Goal: Transaction & Acquisition: Subscribe to service/newsletter

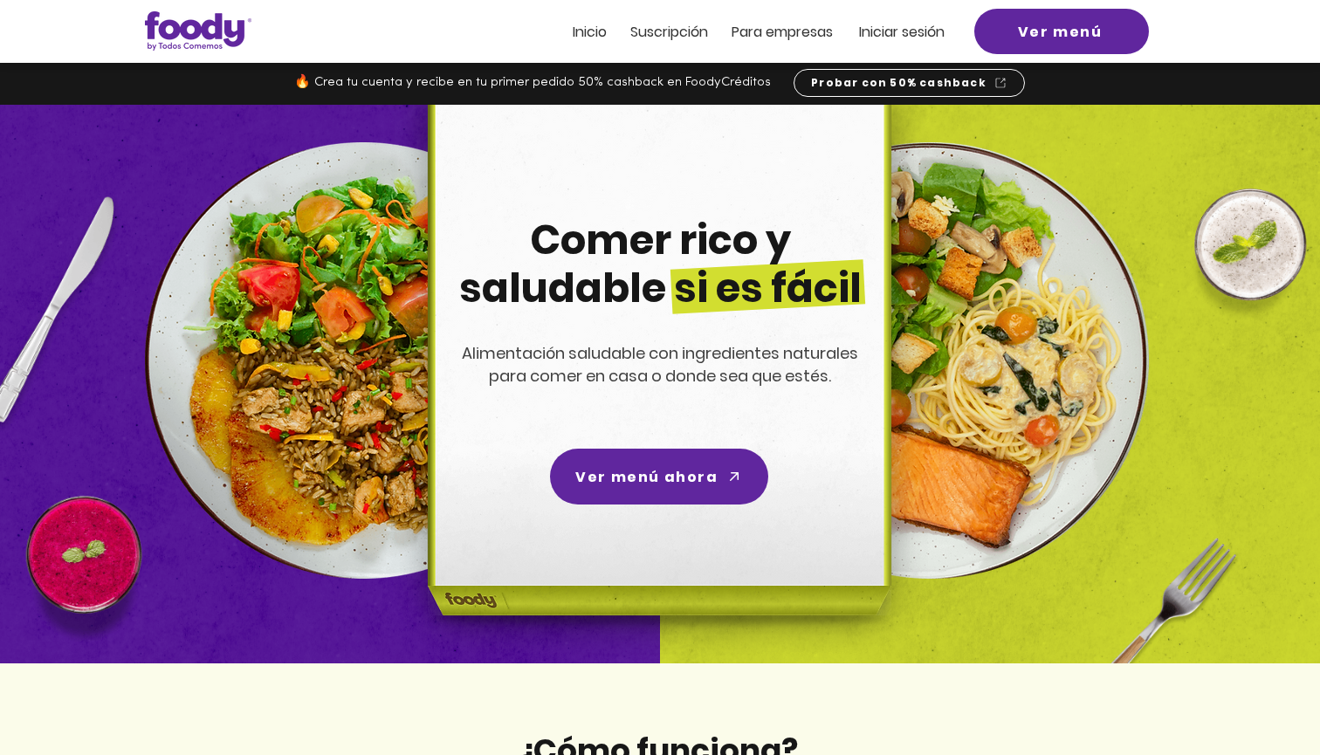
click at [652, 28] on span "Suscripción" at bounding box center [669, 32] width 78 height 20
click at [902, 88] on span "Probar con 50% cashback" at bounding box center [898, 83] width 175 height 16
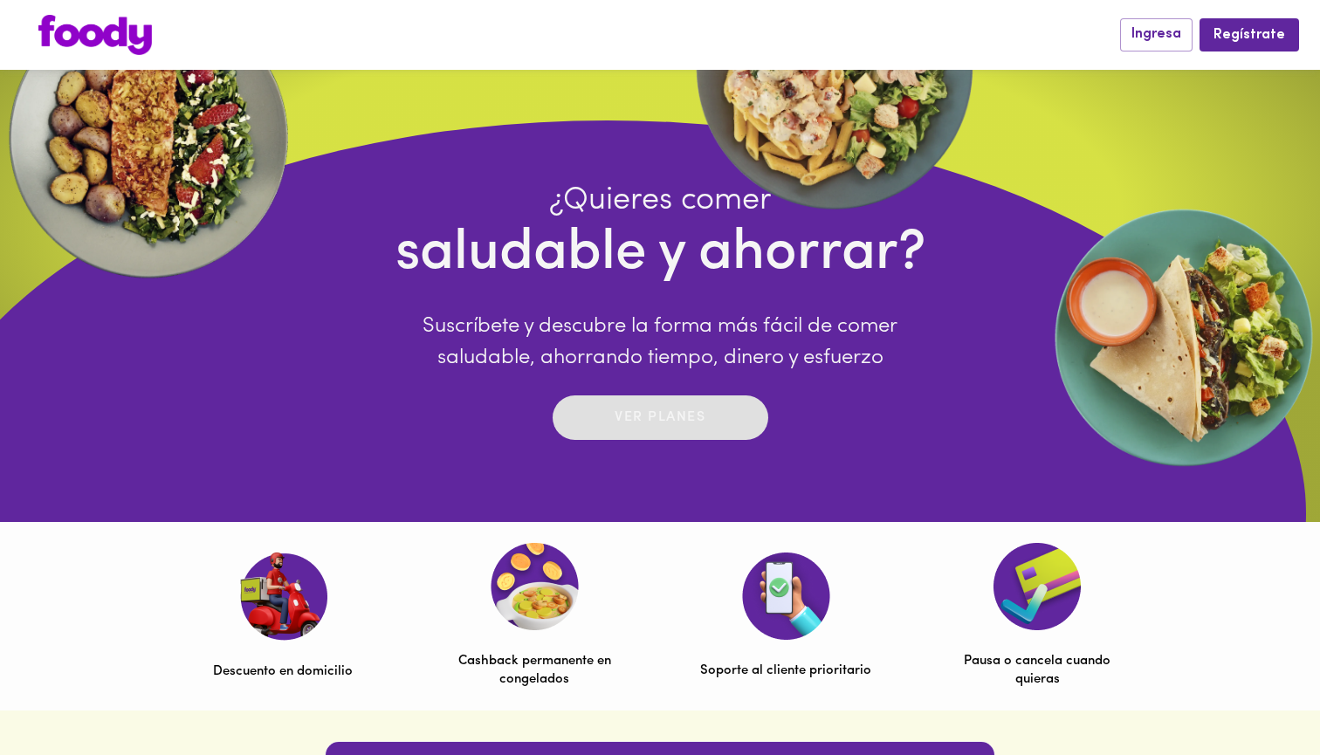
click at [658, 428] on p "Ver planes" at bounding box center [660, 418] width 91 height 20
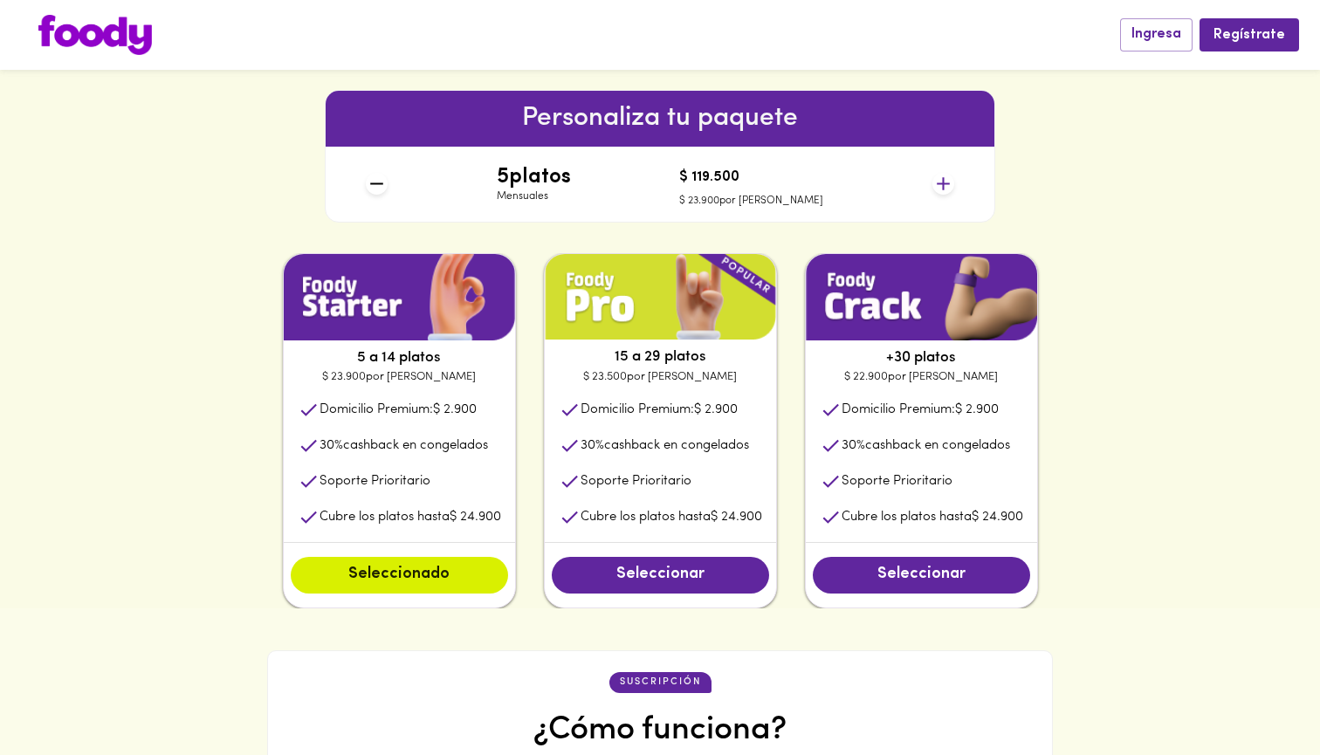
scroll to position [746, 0]
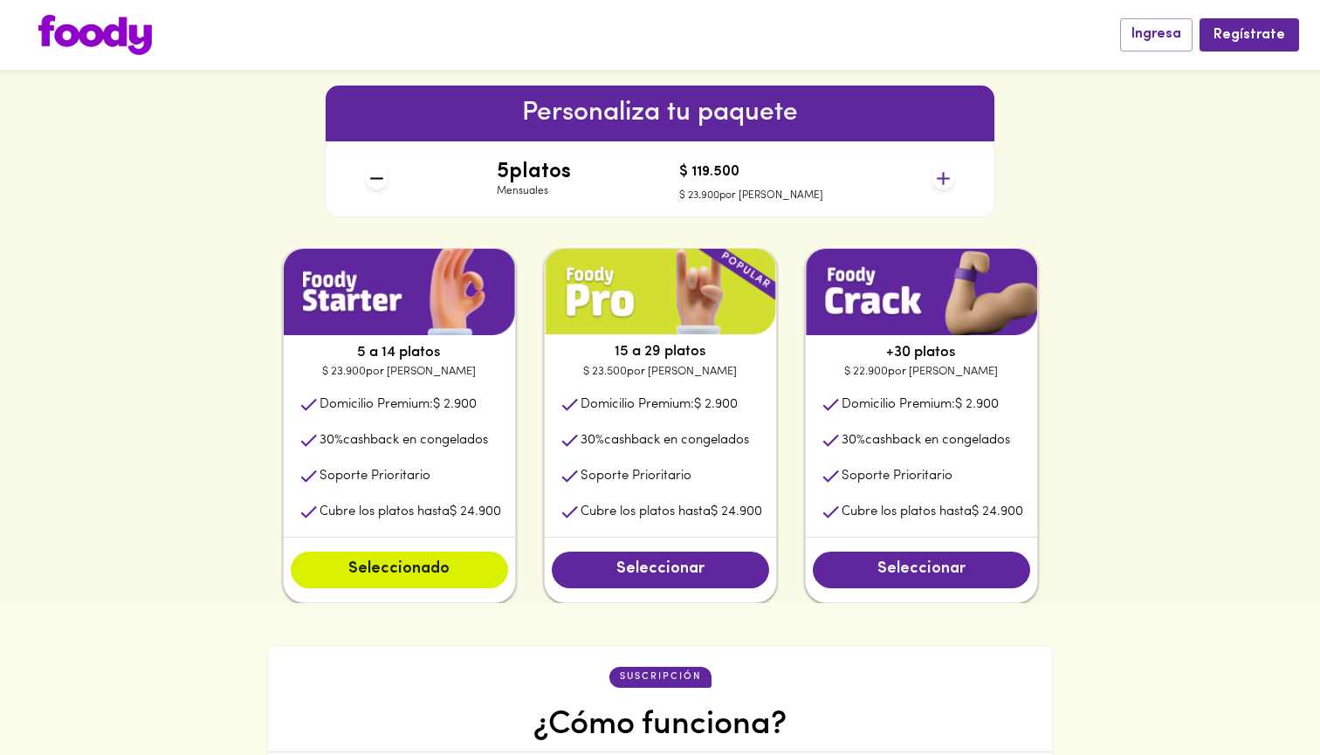
click at [894, 574] on span "Seleccionar" at bounding box center [921, 570] width 182 height 19
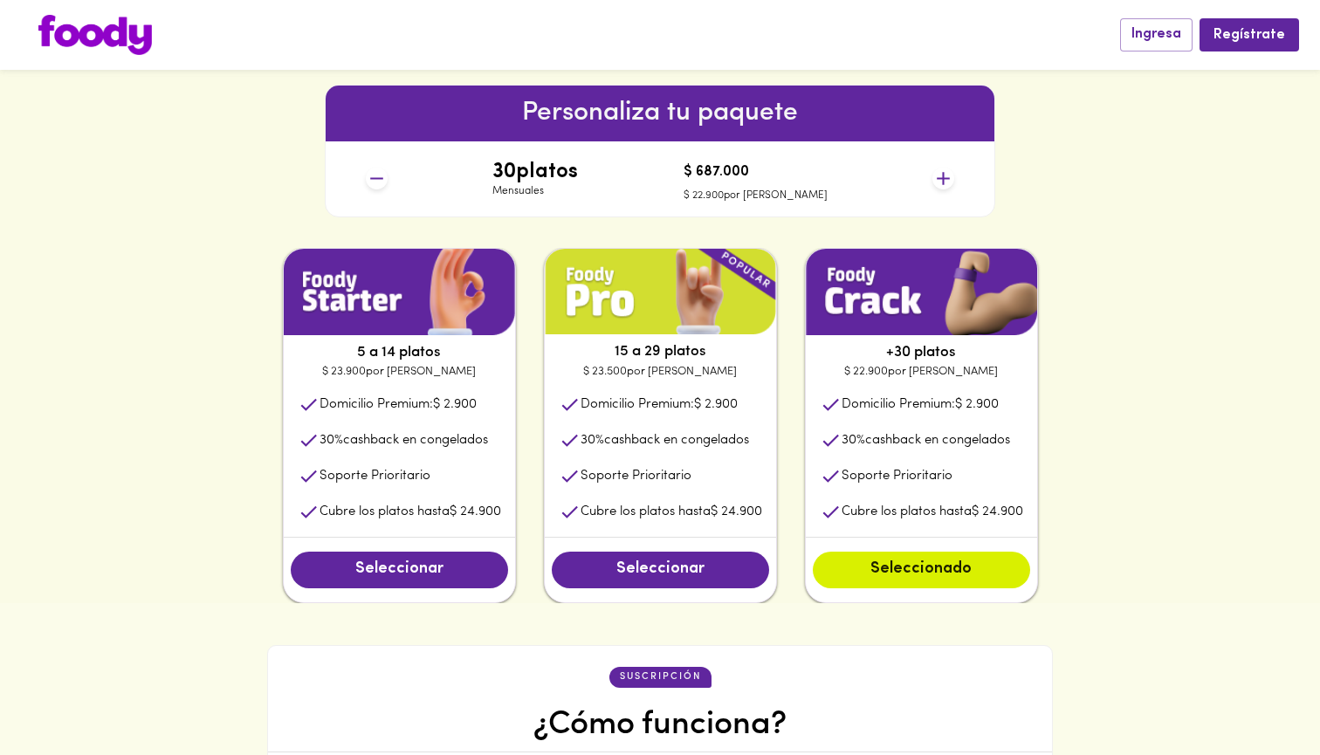
click at [946, 177] on icon at bounding box center [943, 178] width 13 height 13
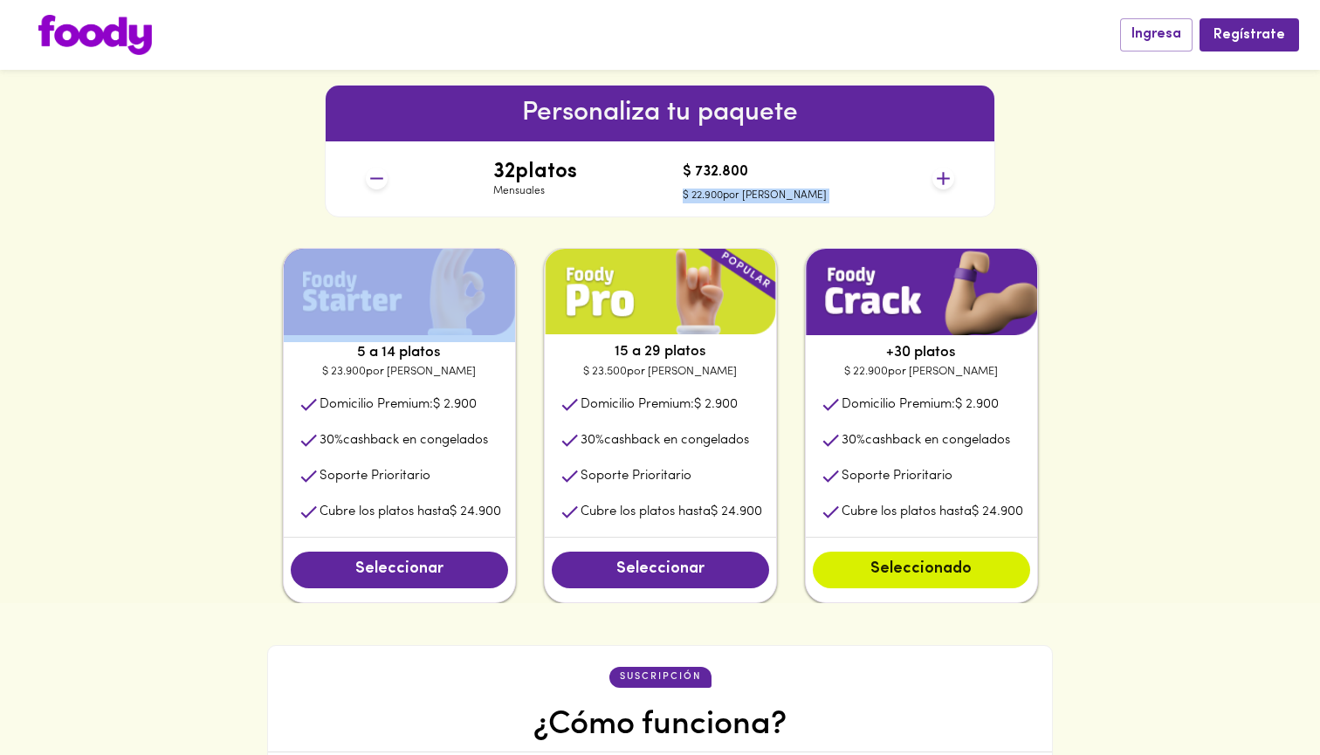
click at [946, 177] on icon at bounding box center [943, 178] width 13 height 13
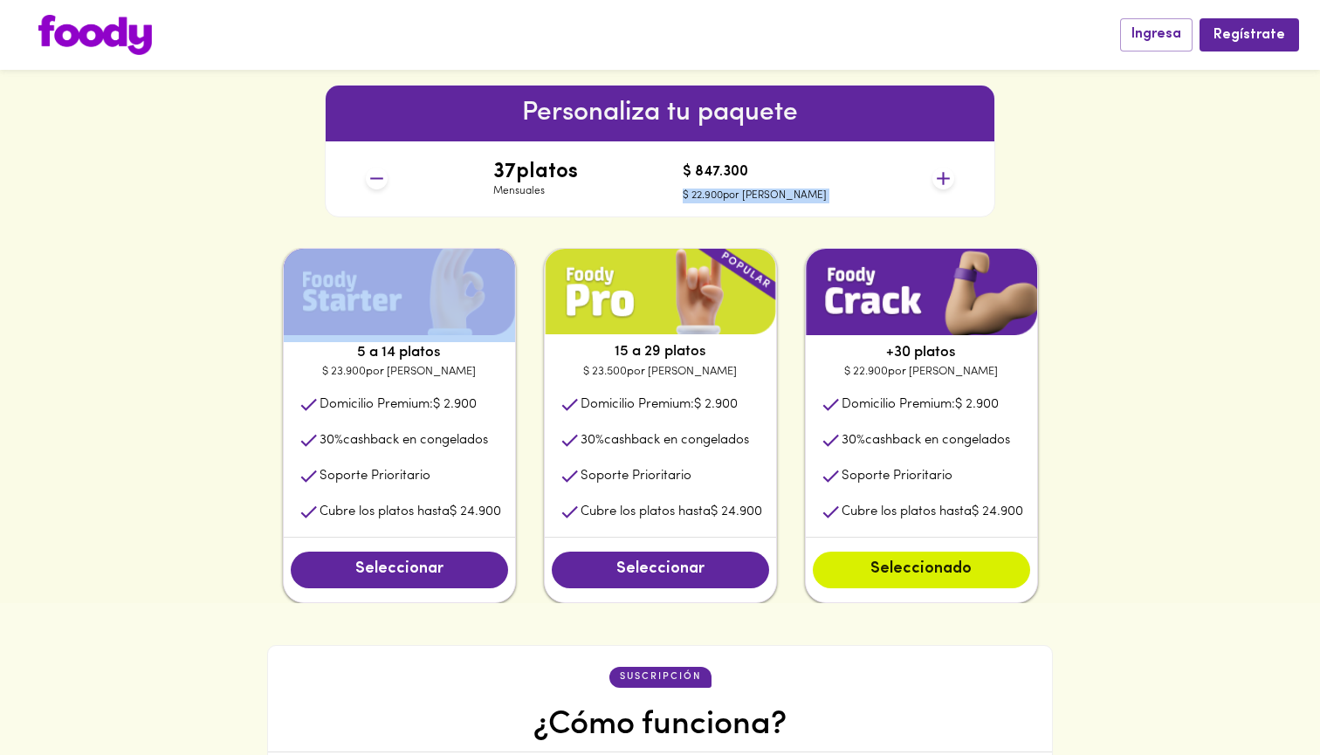
click at [946, 177] on icon at bounding box center [943, 178] width 13 height 13
click at [1058, 239] on div "Personaliza tu paquete 40 platos Mensuales $ 916.000 $ 22.900 por plato" at bounding box center [660, 151] width 1320 height 194
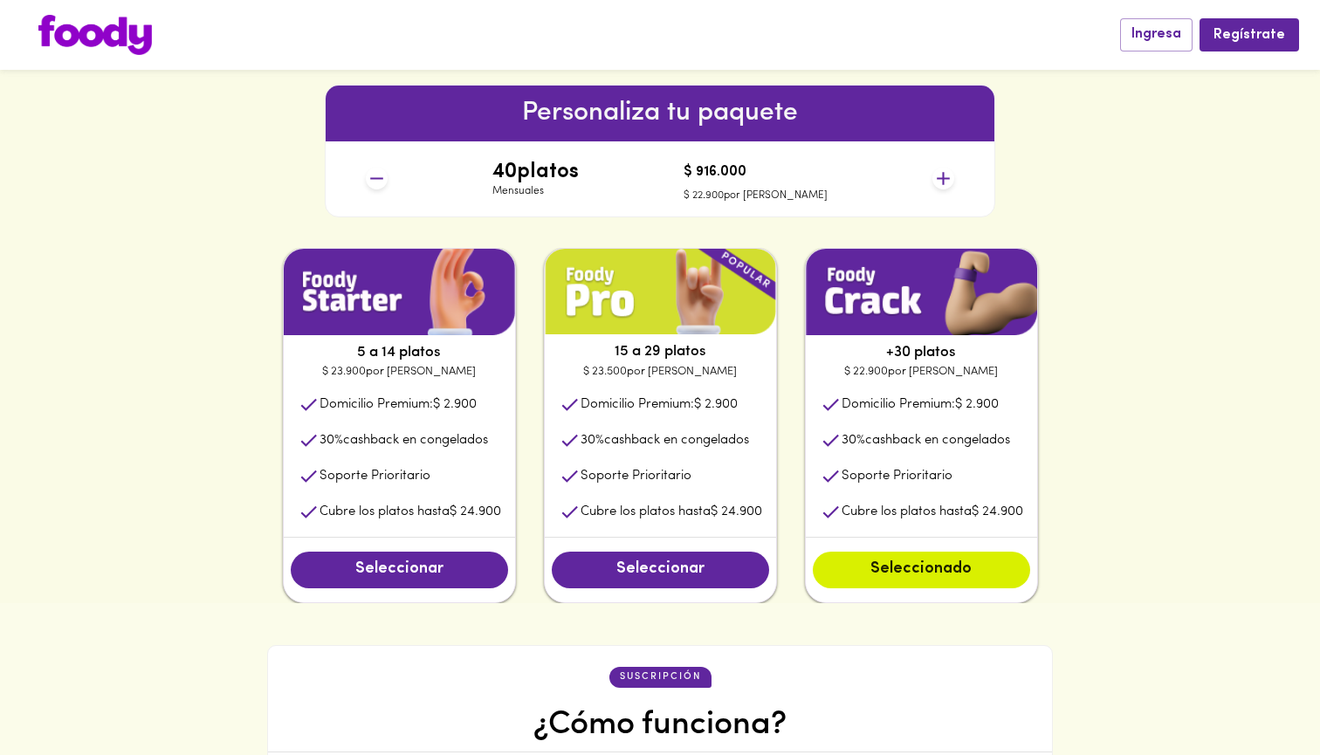
click at [946, 177] on icon at bounding box center [943, 178] width 13 height 13
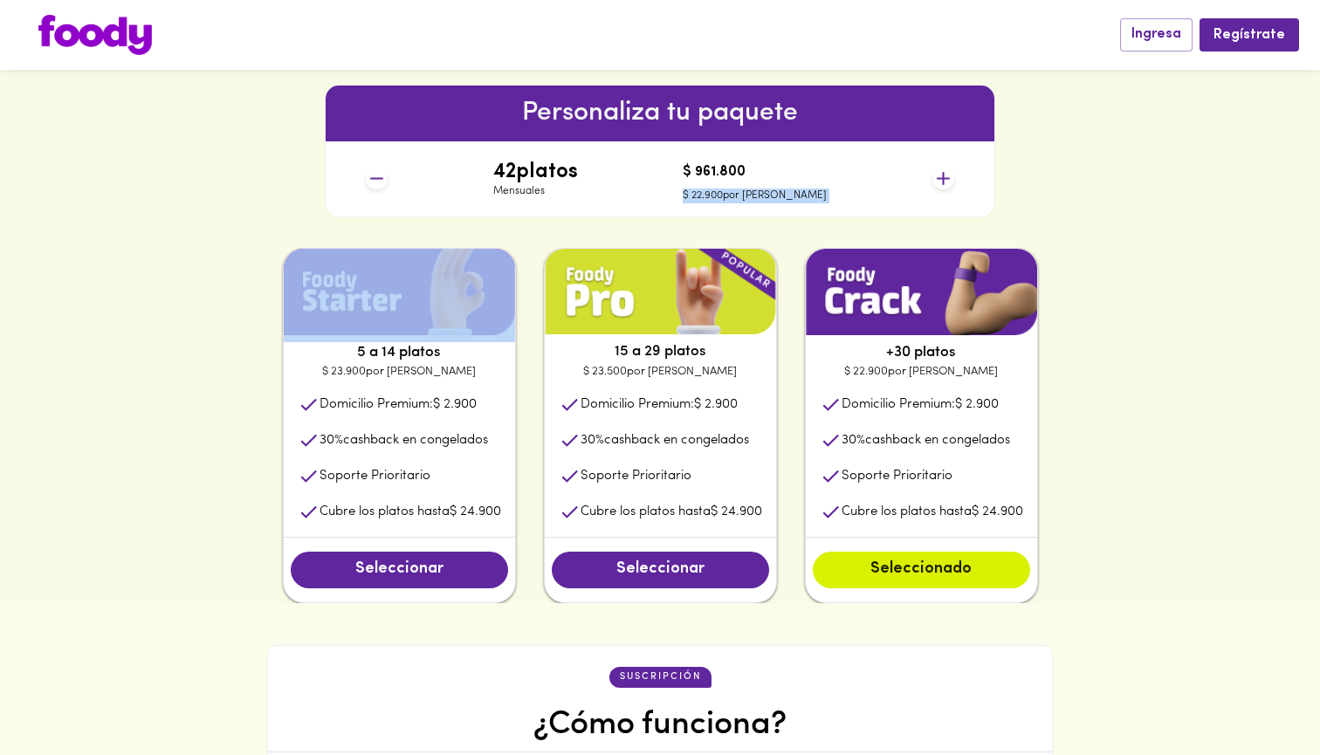
click at [946, 177] on icon at bounding box center [943, 178] width 13 height 13
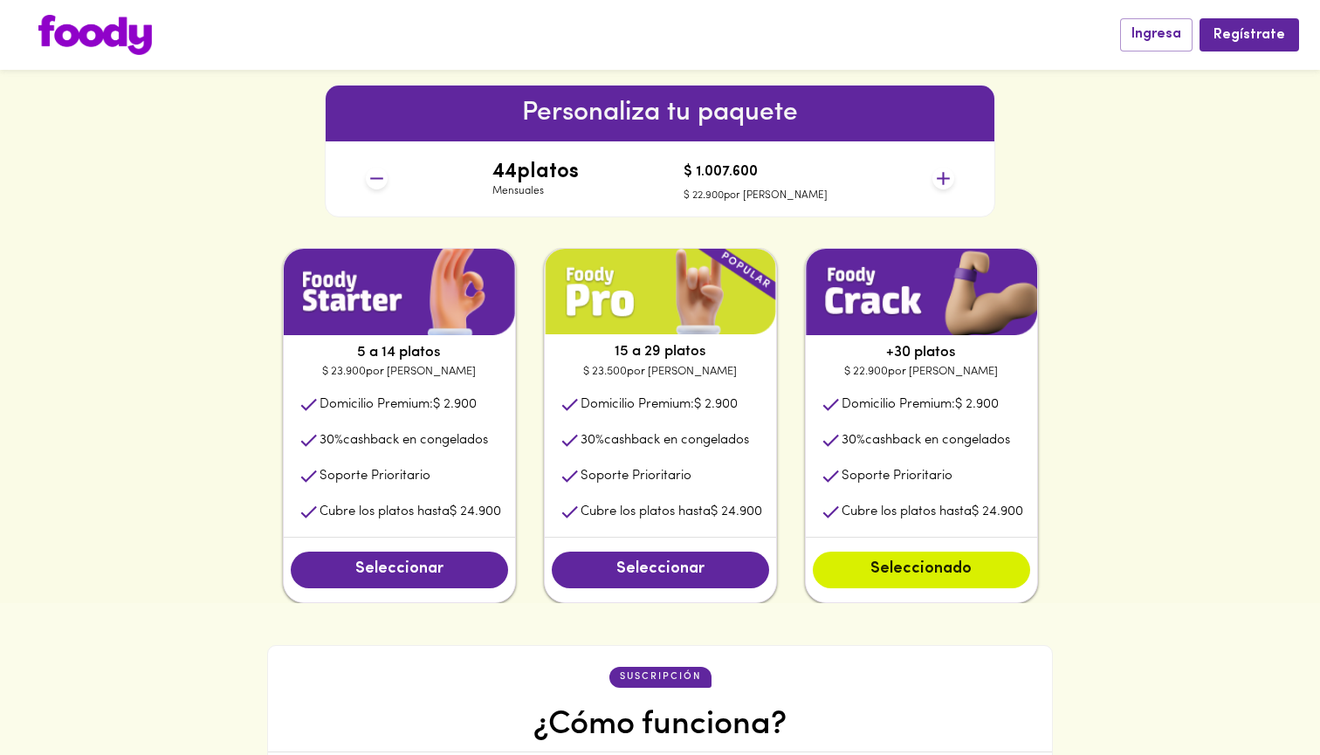
click at [946, 177] on icon at bounding box center [943, 178] width 13 height 13
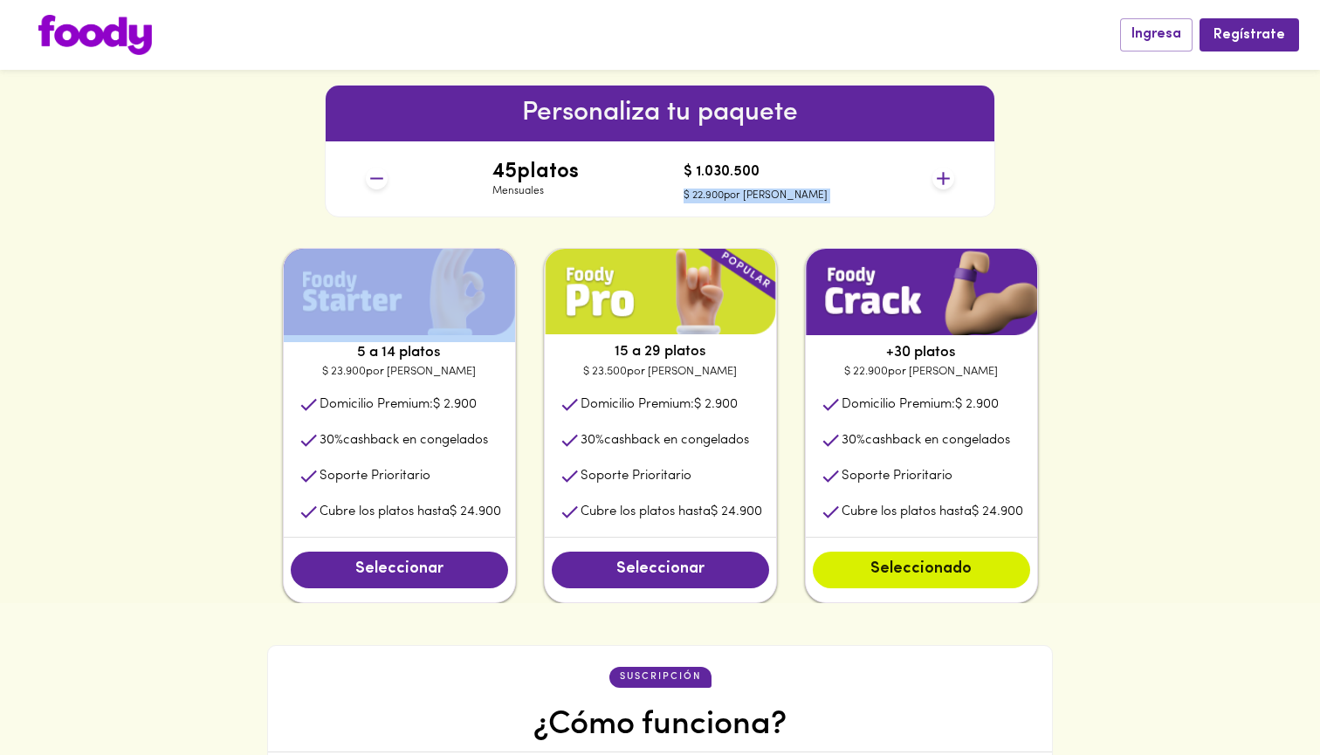
click at [946, 177] on icon at bounding box center [943, 178] width 13 height 13
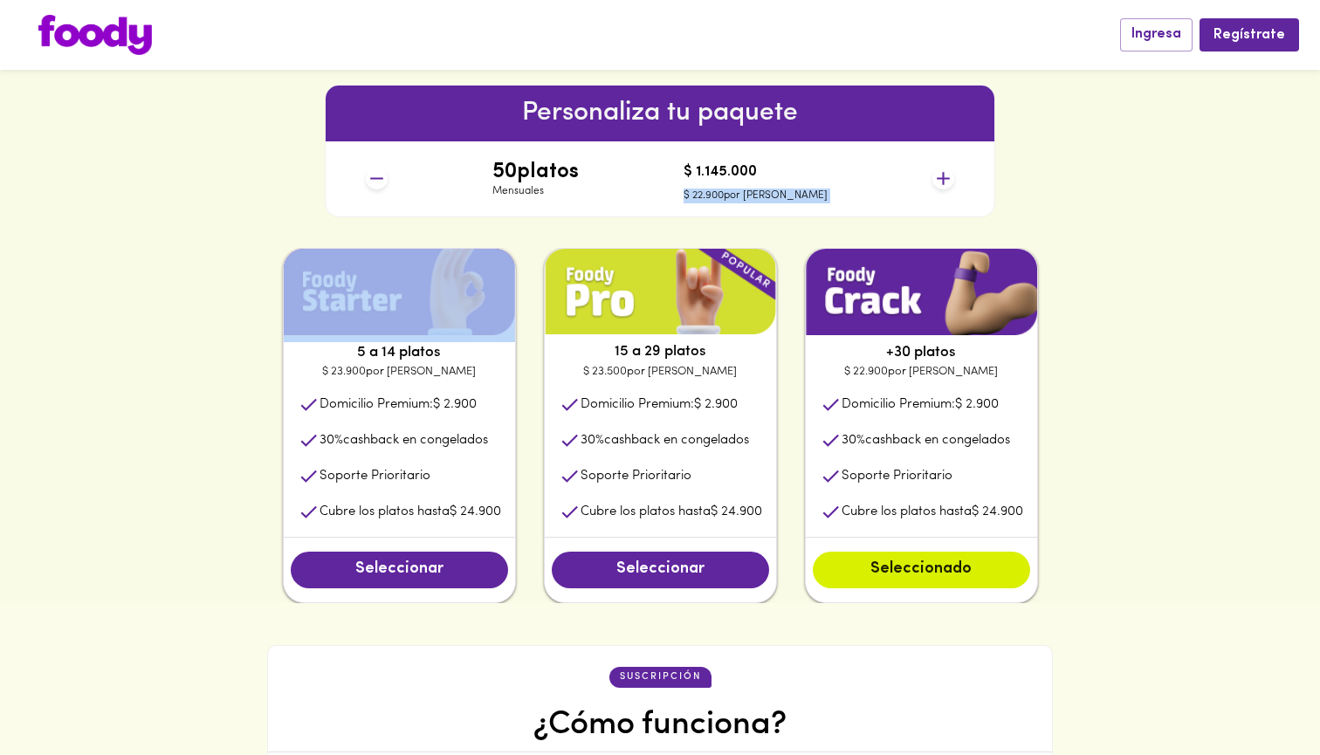
click at [946, 177] on icon at bounding box center [943, 178] width 13 height 13
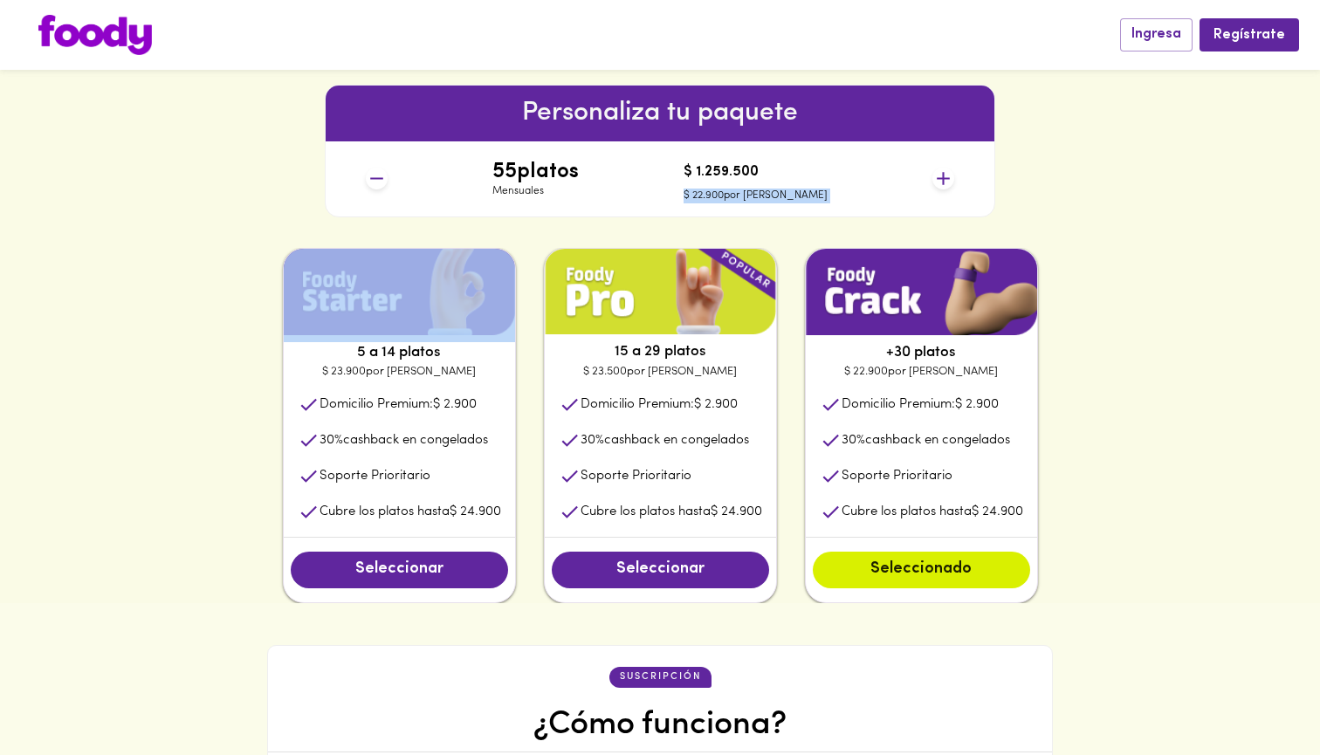
click at [946, 177] on icon at bounding box center [943, 178] width 13 height 13
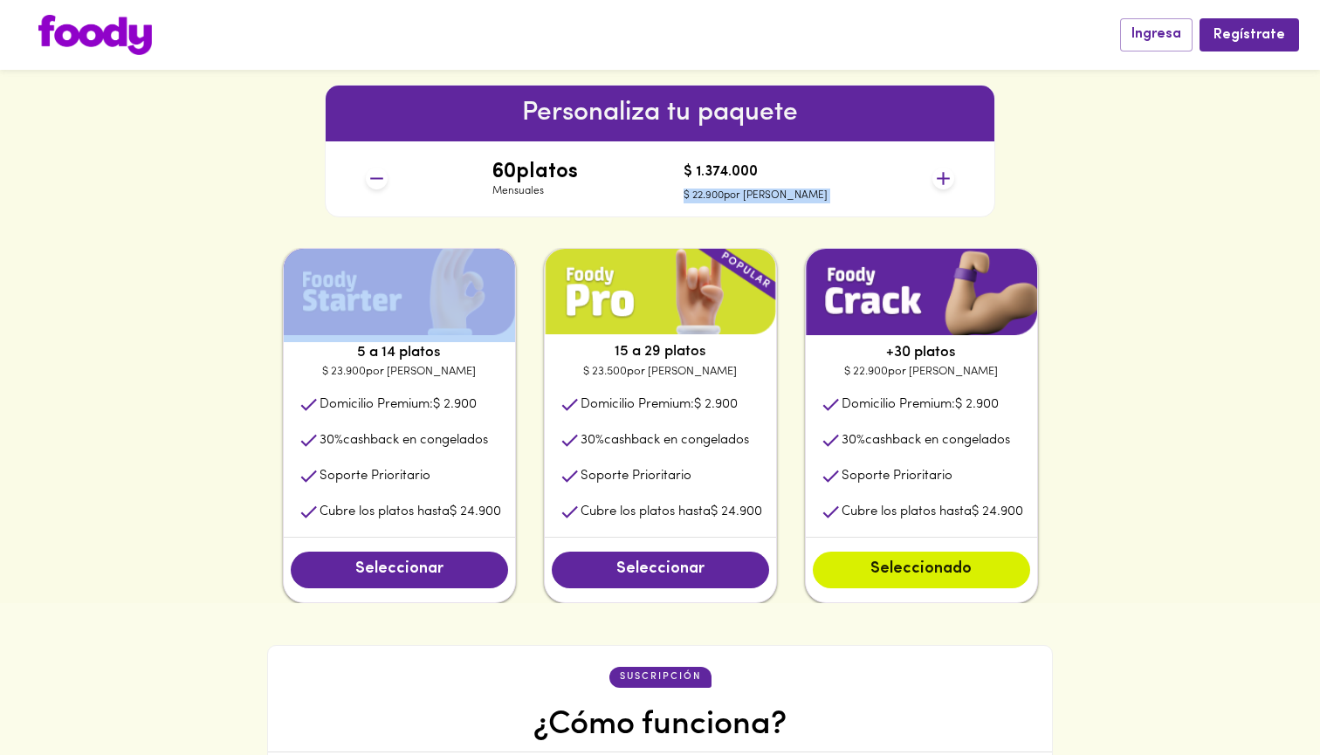
click at [946, 177] on icon at bounding box center [943, 178] width 13 height 13
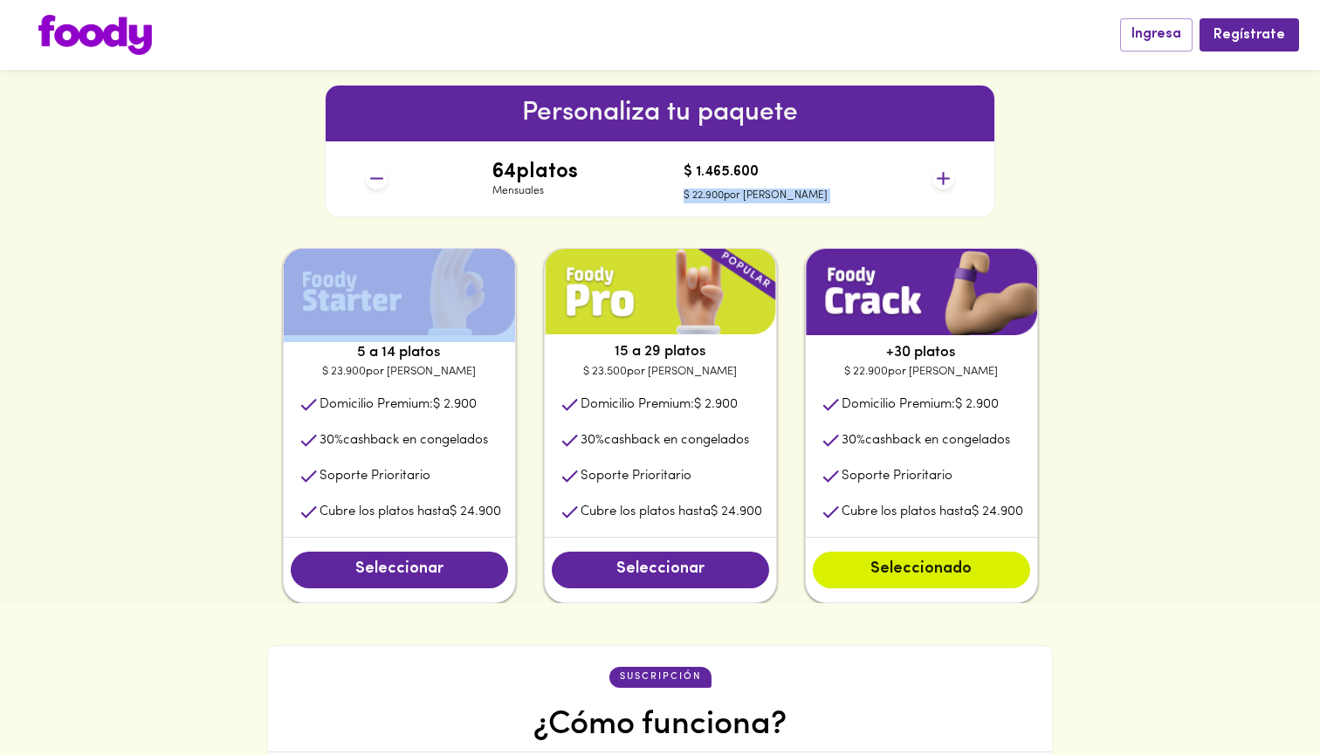
click at [946, 177] on icon at bounding box center [943, 178] width 13 height 13
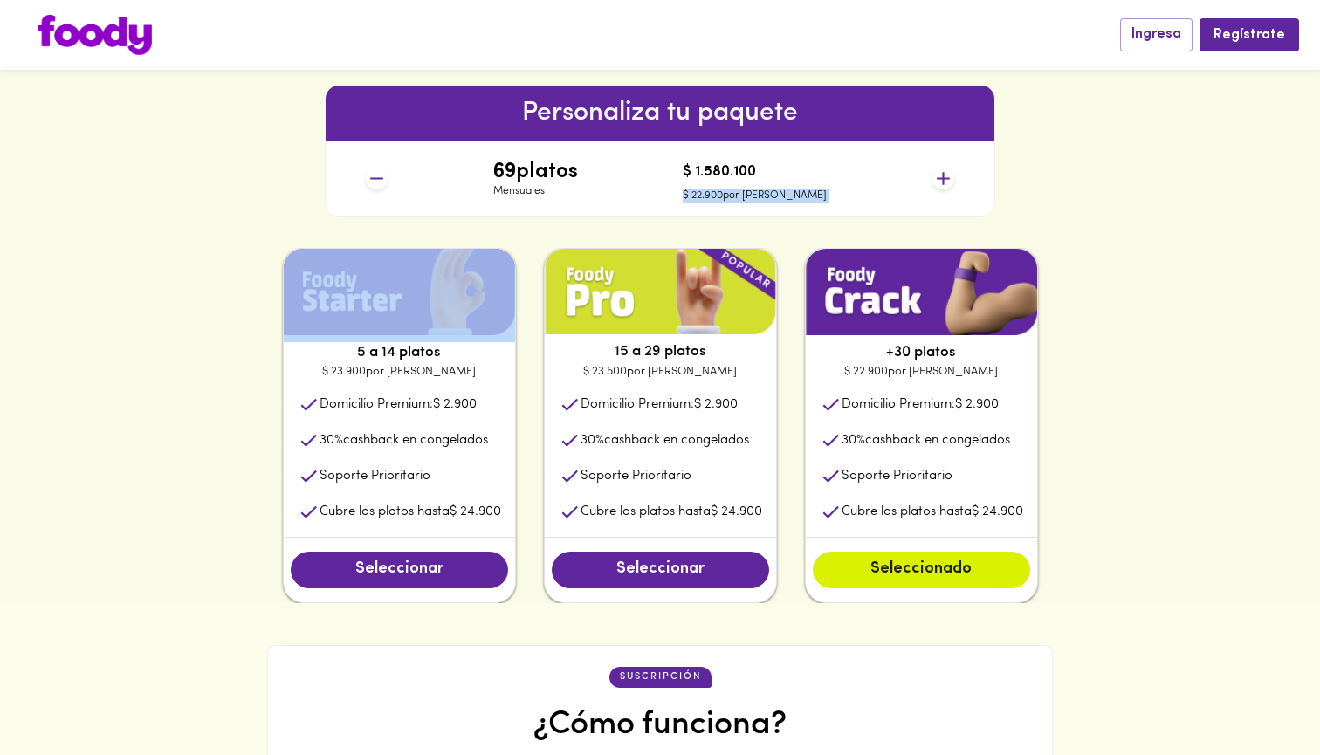
click at [946, 177] on icon at bounding box center [943, 178] width 13 height 13
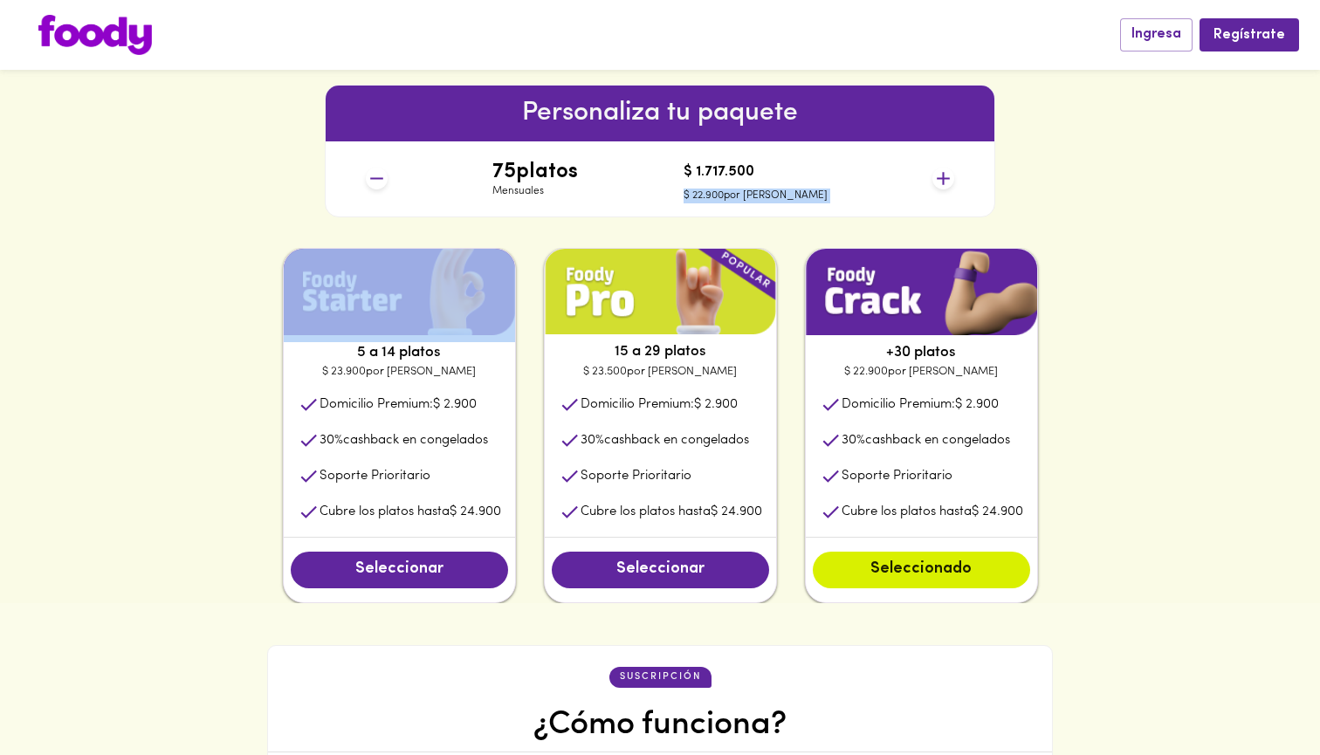
click at [946, 177] on icon at bounding box center [943, 178] width 13 height 13
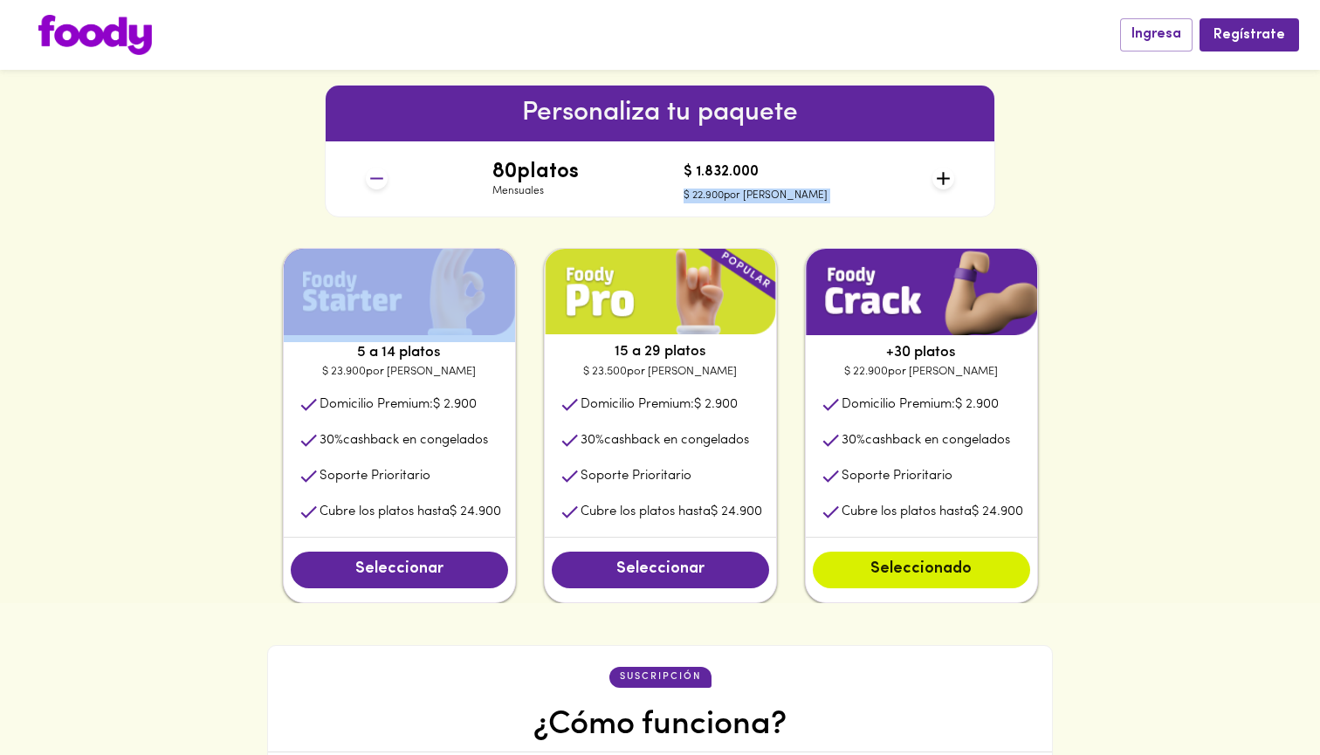
click at [946, 177] on icon at bounding box center [943, 178] width 13 height 13
click at [919, 179] on div "80 platos Mensuales $ 1.832.000 $ 22.900 por plato" at bounding box center [660, 178] width 602 height 75
click at [966, 172] on div "Personaliza tu paquete 80 platos Mensuales $ 1.832.000 $ 22.900 por plato" at bounding box center [660, 151] width 671 height 133
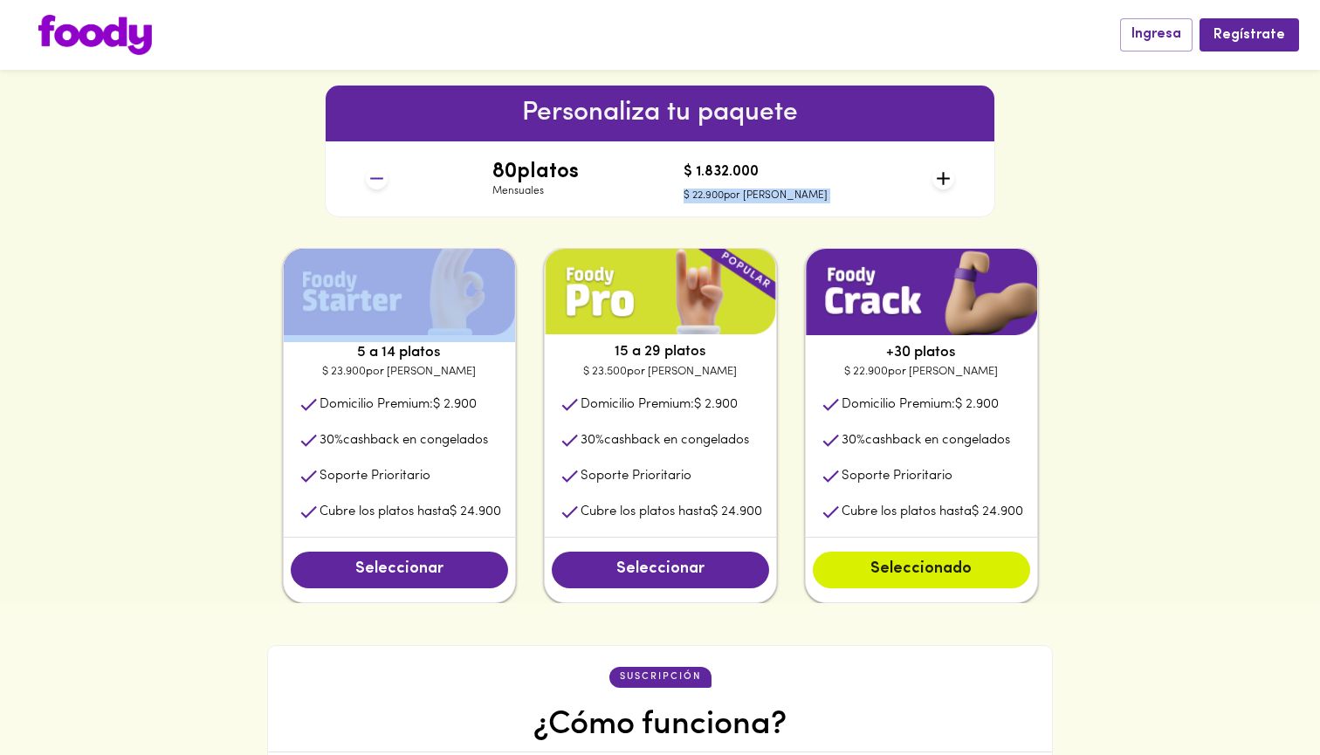
click at [960, 172] on div "80 platos Mensuales $ 1.832.000 $ 22.900 por plato" at bounding box center [660, 178] width 602 height 75
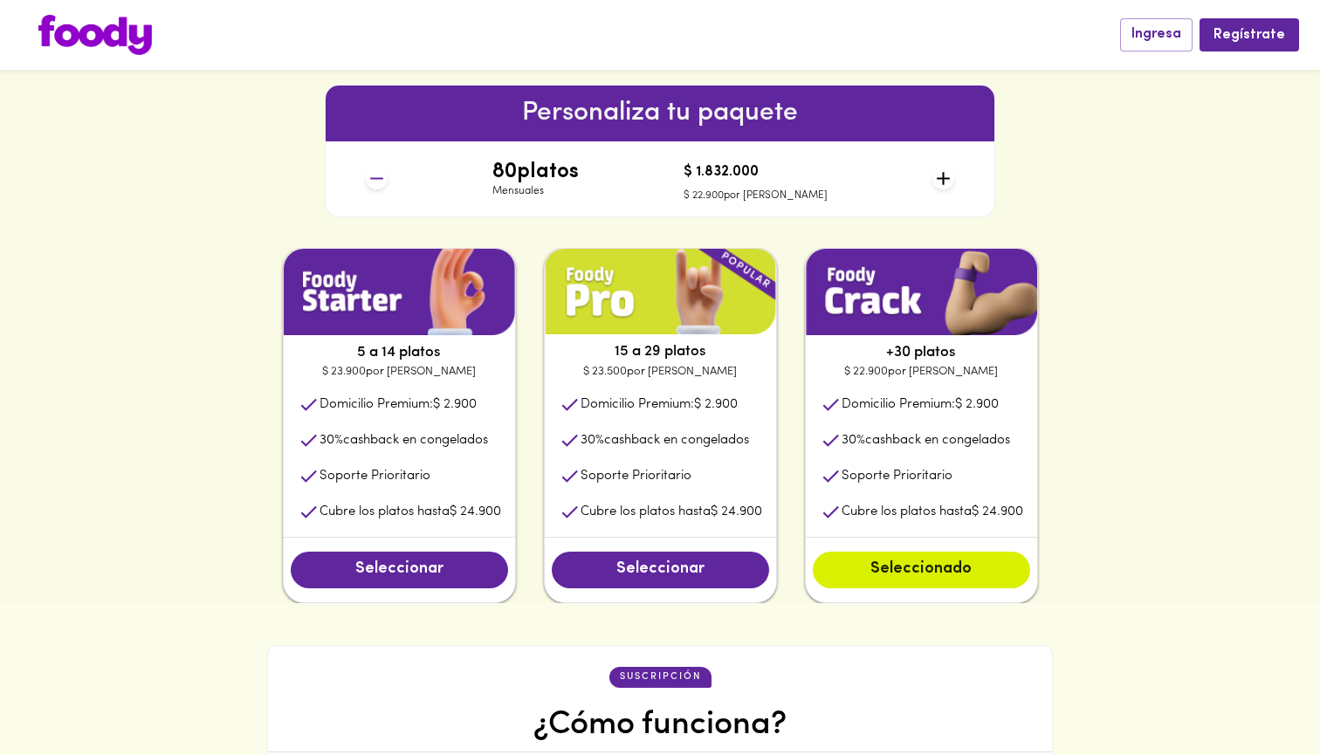
click at [959, 172] on div "80 platos Mensuales $ 1.832.000 $ 22.900 por plato" at bounding box center [660, 178] width 602 height 75
click at [941, 174] on icon at bounding box center [943, 179] width 22 height 22
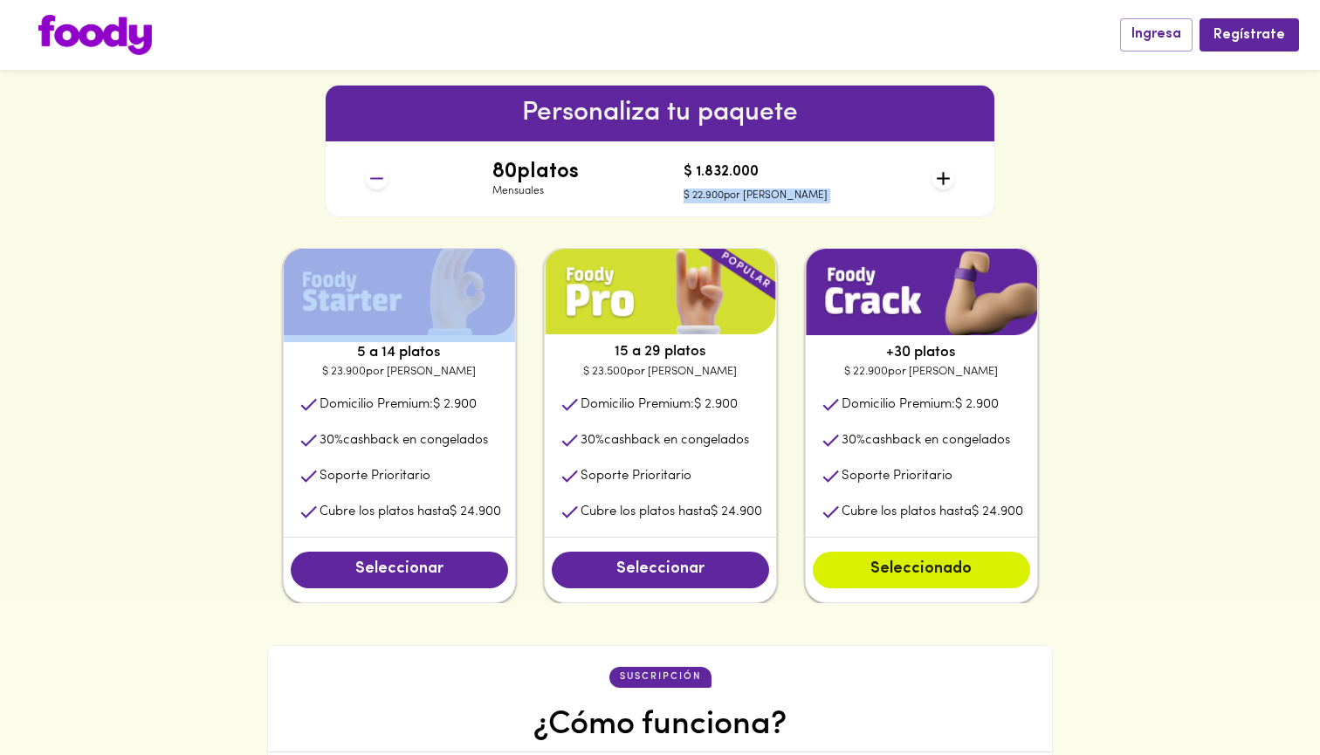
click at [941, 174] on icon at bounding box center [943, 179] width 22 height 22
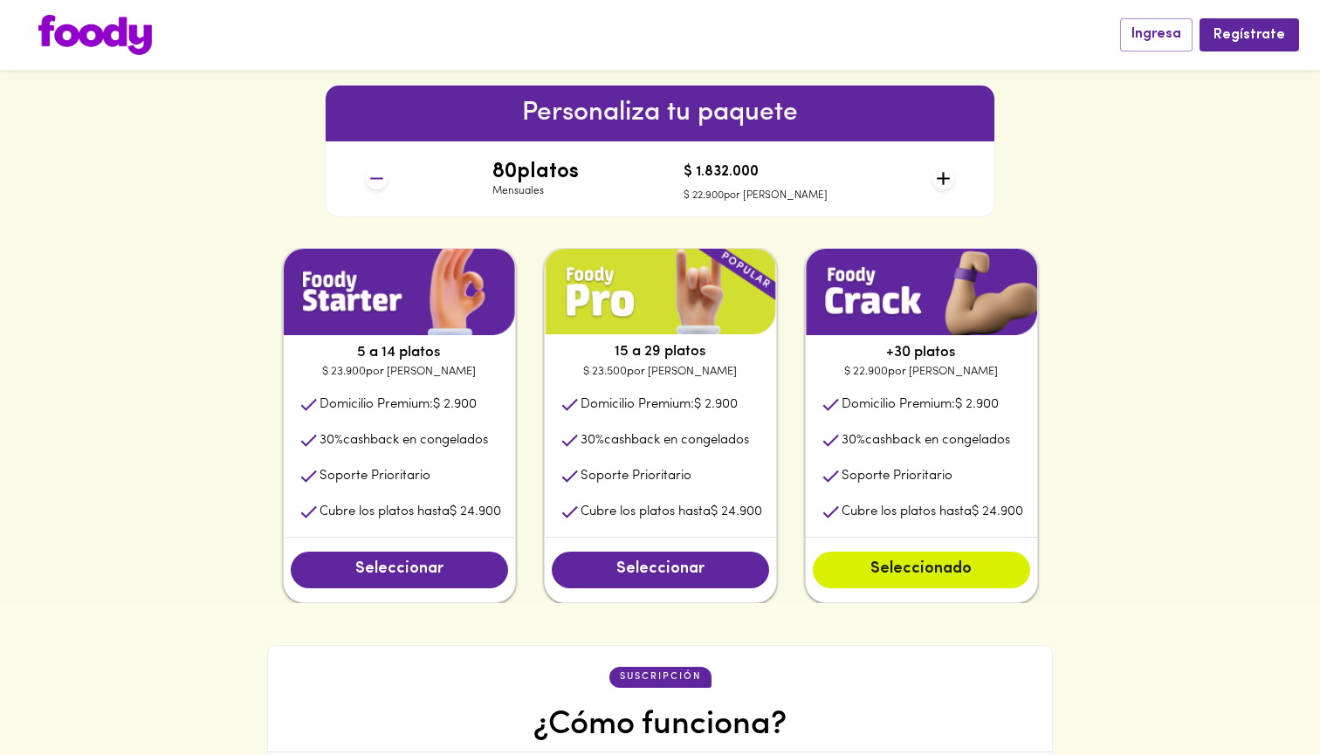
click at [1013, 183] on div "Personaliza tu paquete 80 platos Mensuales $ 1.832.000 $ 22.900 por plato" at bounding box center [660, 151] width 1320 height 194
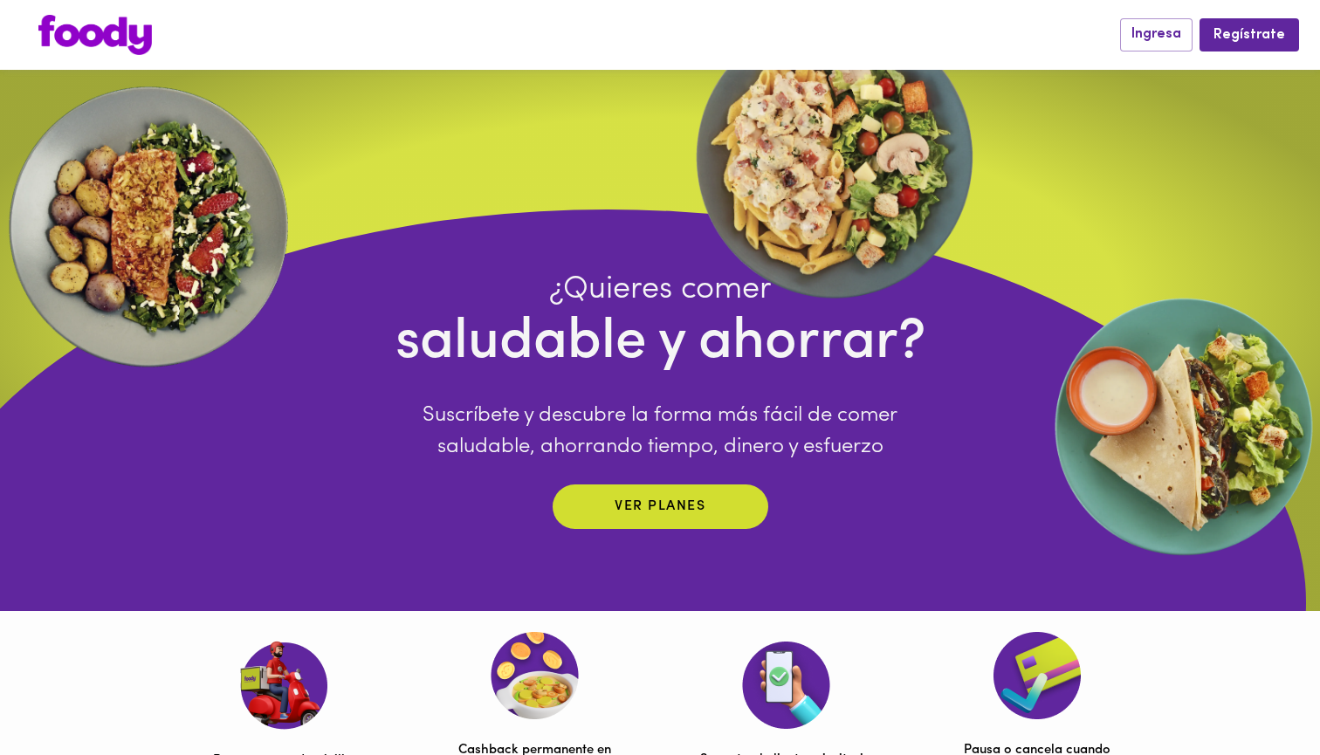
scroll to position [0, 0]
click at [127, 34] on img at bounding box center [95, 35] width 114 height 40
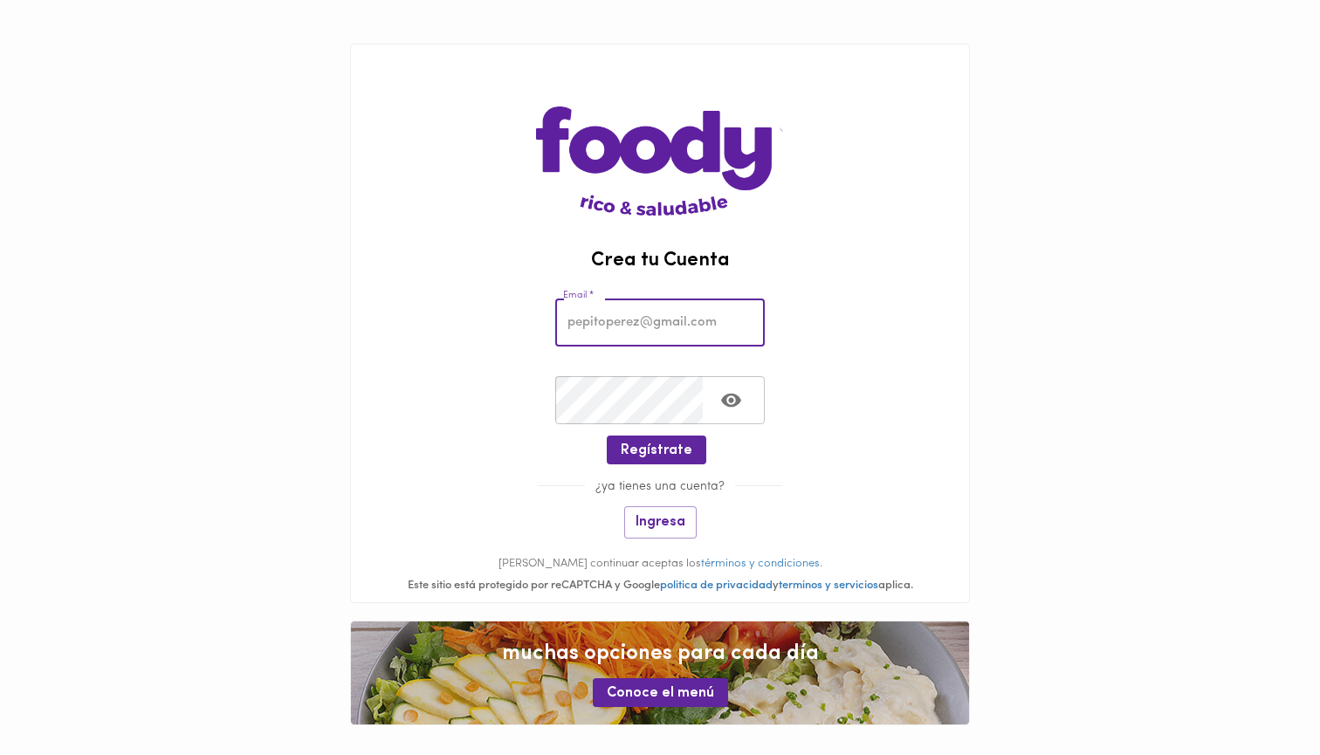
click at [635, 326] on input "email" at bounding box center [660, 323] width 210 height 48
type input "ozonovetcol@gmail.com"
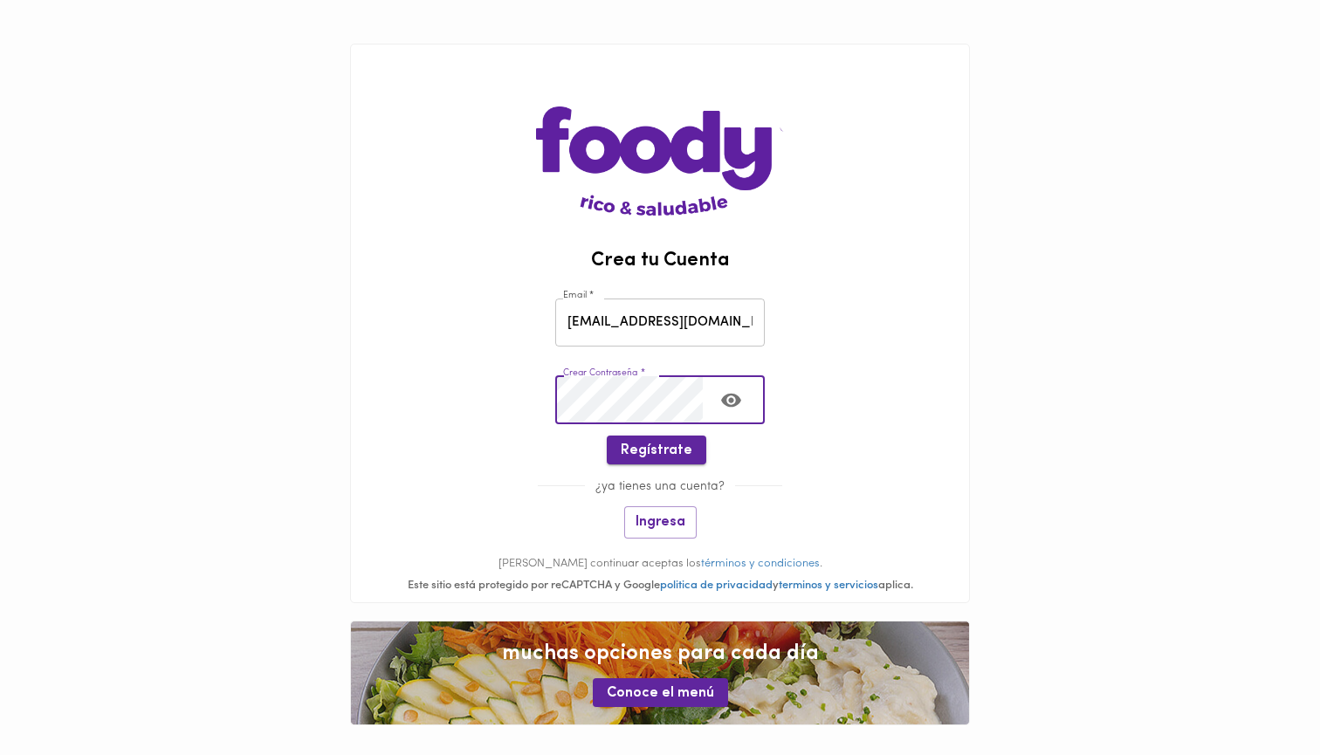
click at [666, 451] on span "Regístrate" at bounding box center [657, 451] width 72 height 17
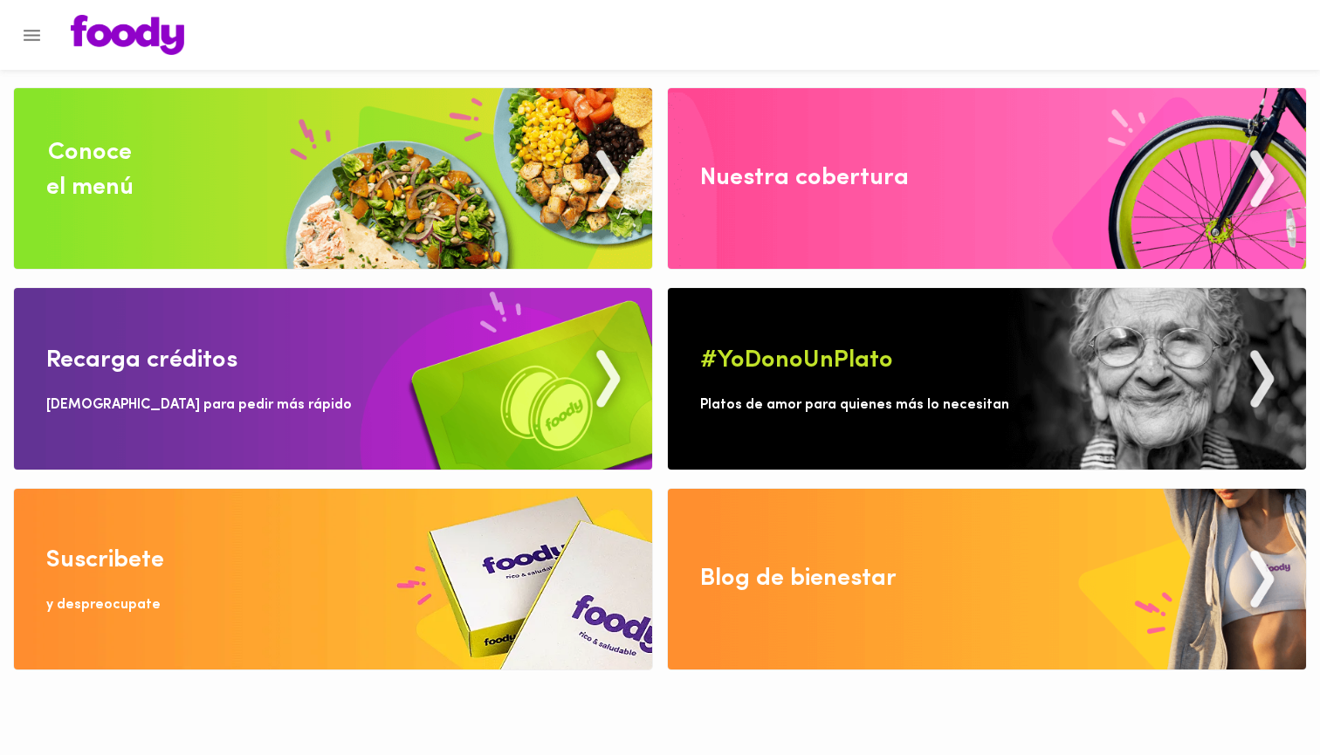
click at [953, 10] on div at bounding box center [660, 35] width 1320 height 70
click at [406, 579] on img at bounding box center [333, 579] width 638 height 181
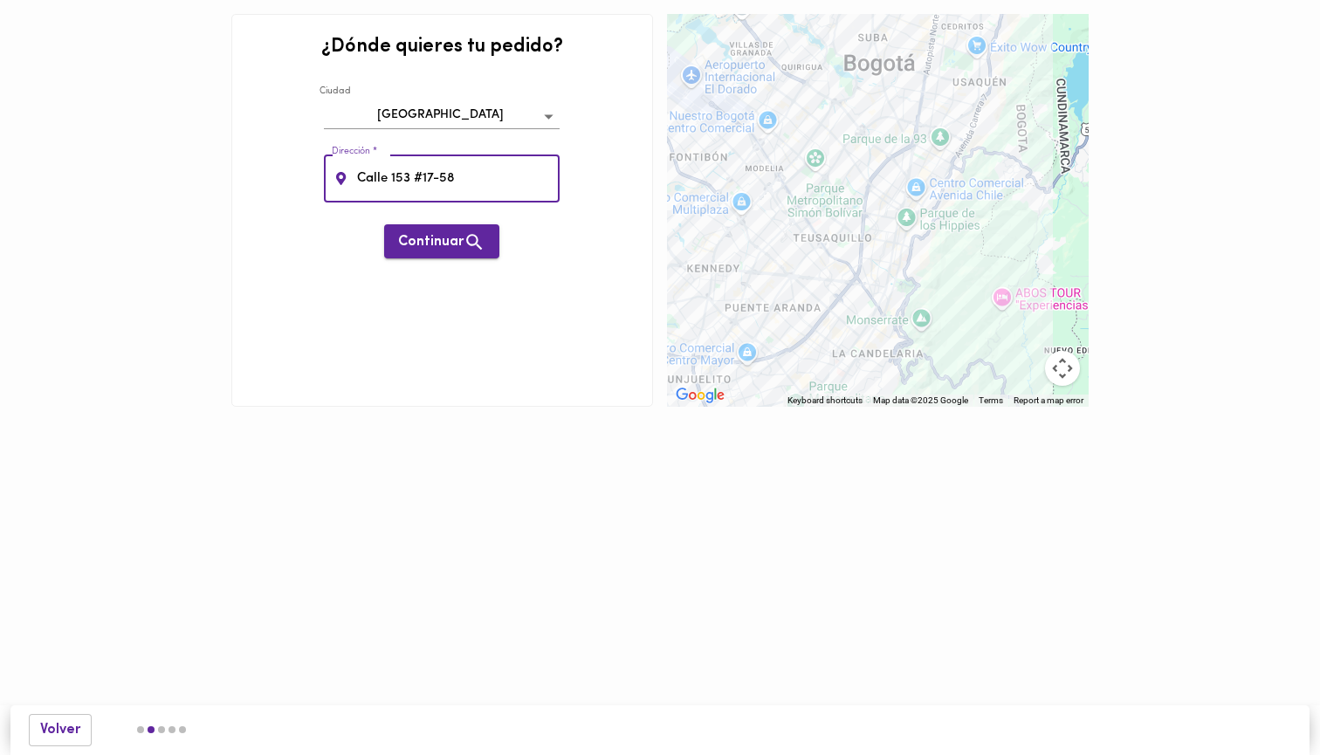
type input "Calle 153 #17-58"
click at [407, 238] on span "Continuar" at bounding box center [441, 242] width 87 height 22
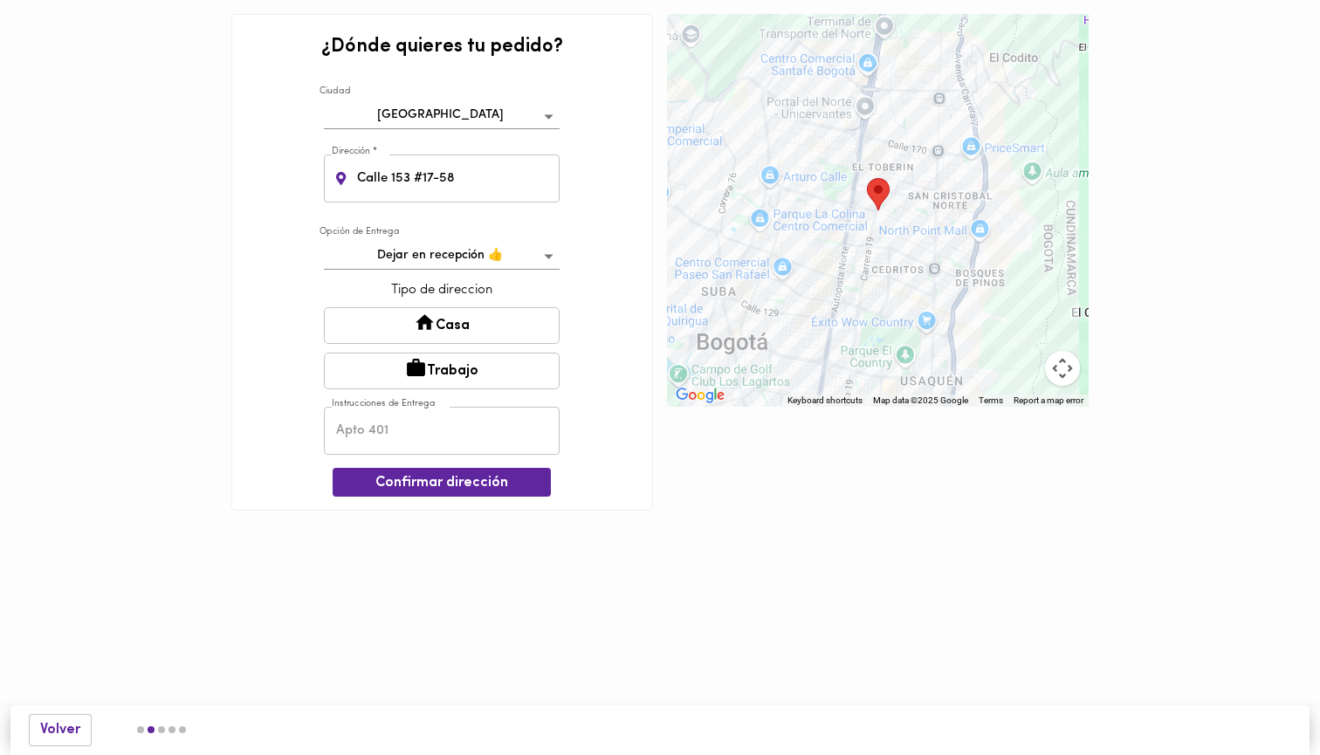
click at [455, 373] on button "Trabajo" at bounding box center [442, 371] width 236 height 37
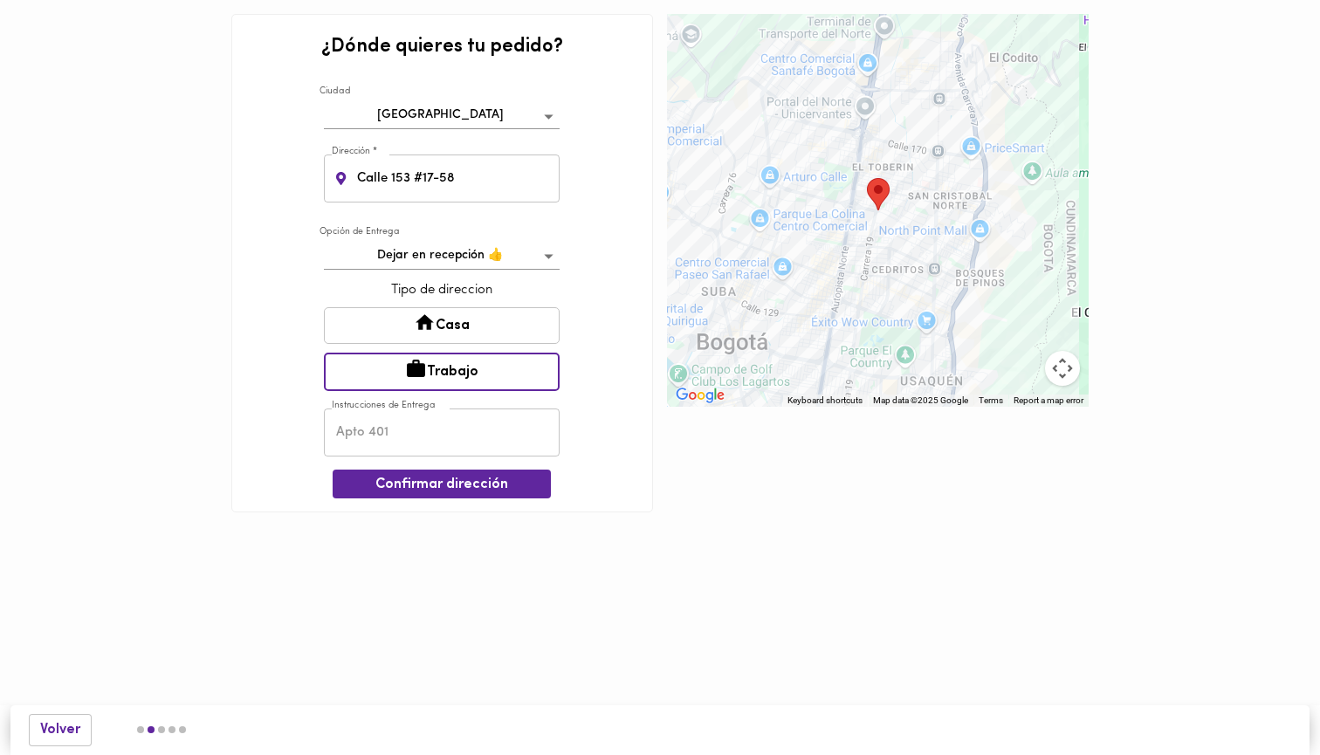
click at [408, 428] on input "text" at bounding box center [442, 433] width 236 height 48
type input "Paulandia"
click at [466, 479] on span "Confirmar dirección" at bounding box center [442, 485] width 190 height 17
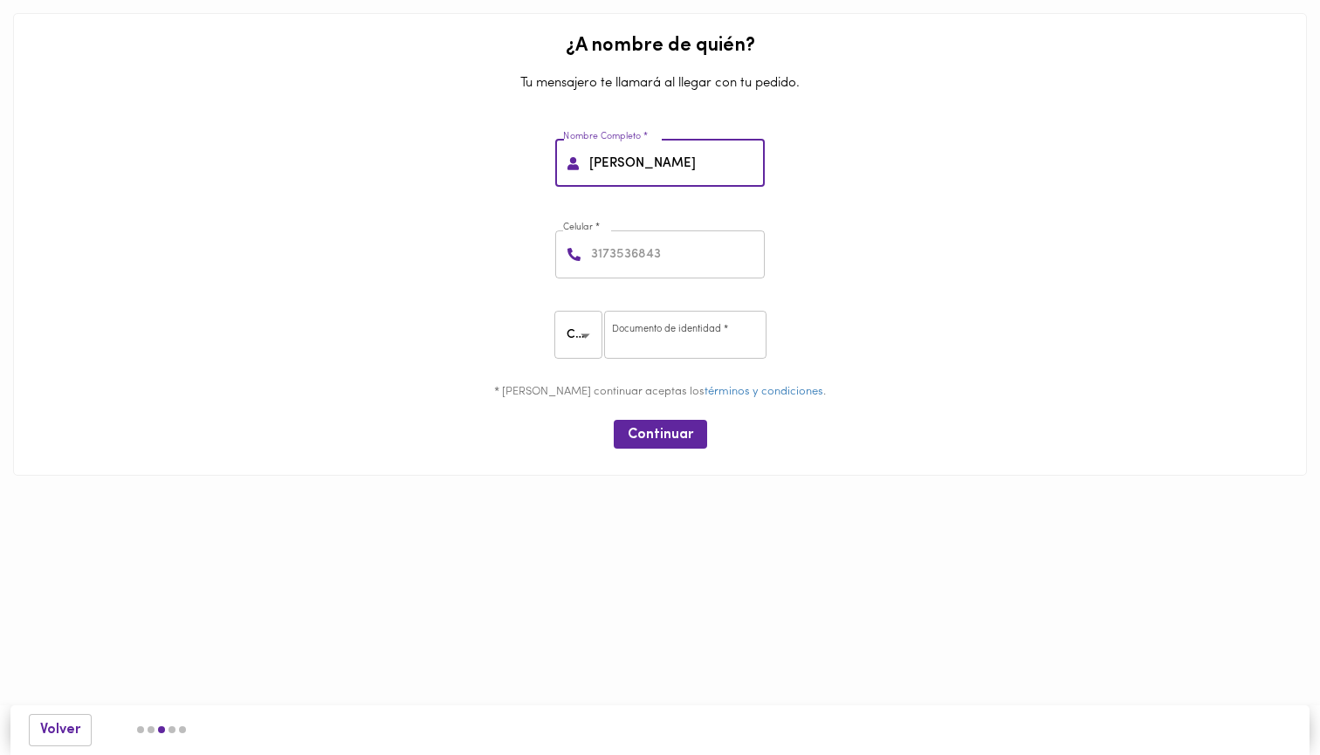
type input "Juan Rodriguez"
click at [688, 260] on input "number" at bounding box center [676, 254] width 177 height 48
type input "3508424880"
click at [661, 343] on input "number" at bounding box center [685, 335] width 162 height 48
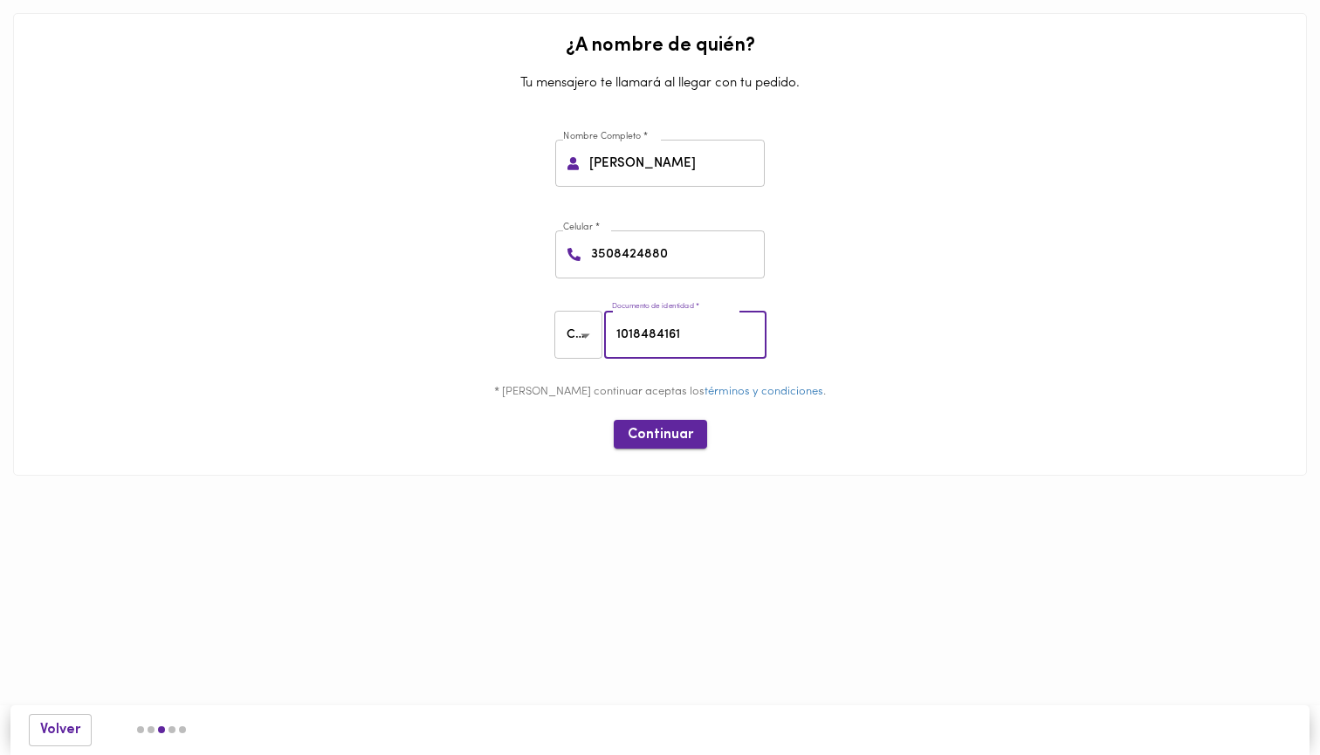
type input "1018484161"
click at [667, 428] on span "Continuar" at bounding box center [660, 435] width 65 height 17
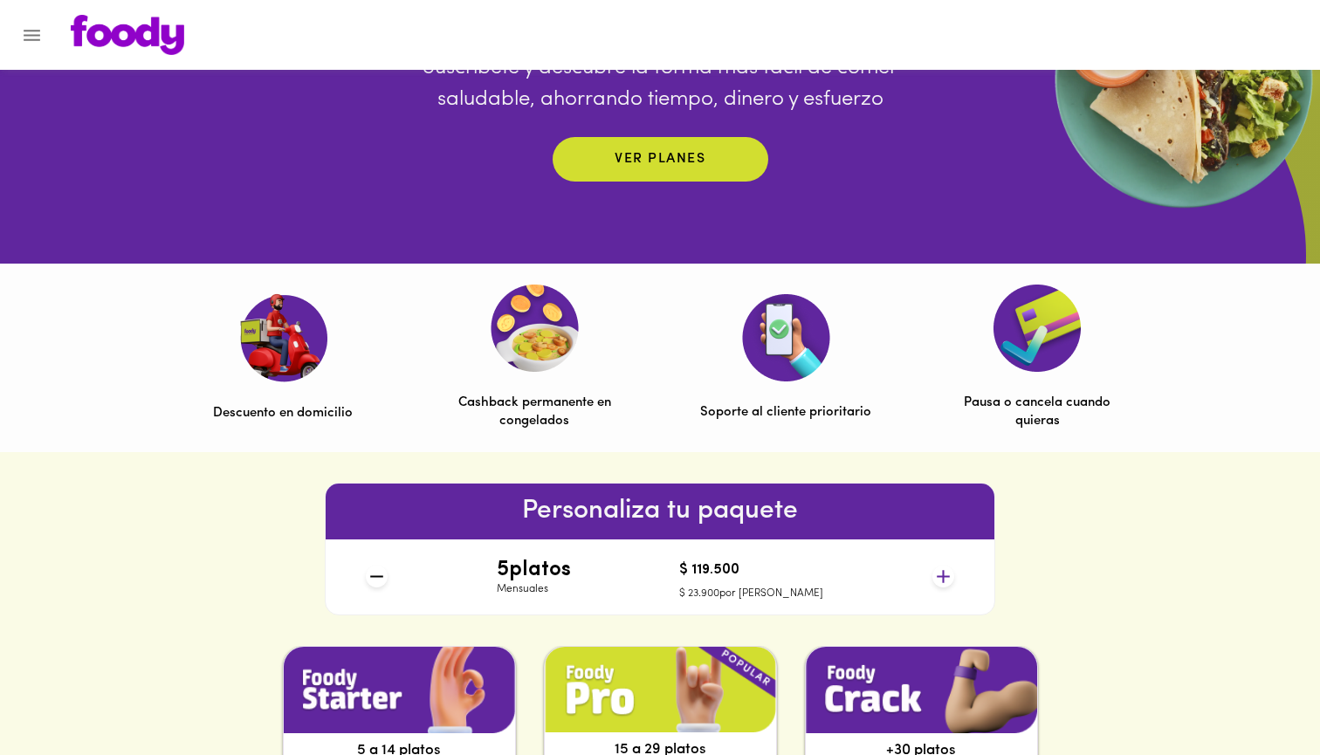
scroll to position [484, 0]
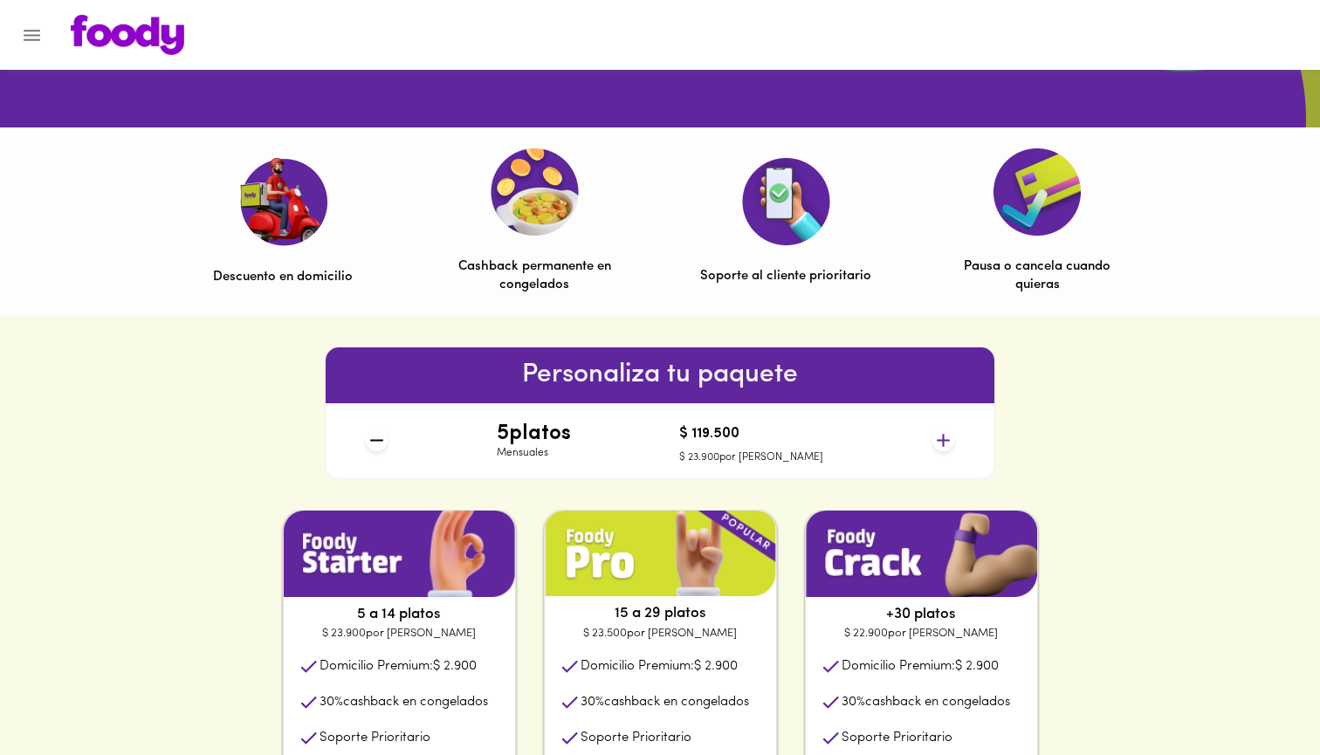
click at [954, 438] on div "5 platos Mensuales $ 119.500 $ 23.900 por plato" at bounding box center [660, 440] width 602 height 75
click at [946, 438] on icon at bounding box center [943, 441] width 22 height 22
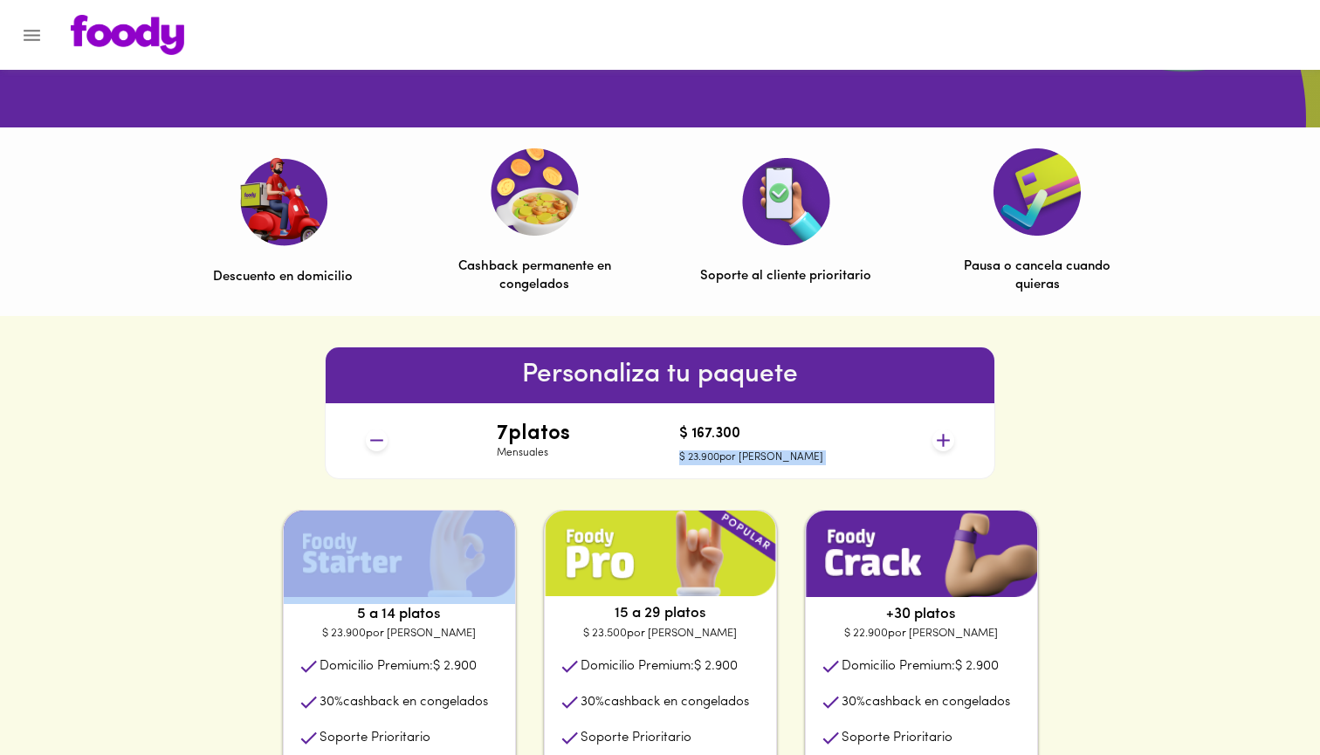
click at [946, 438] on icon at bounding box center [943, 441] width 22 height 22
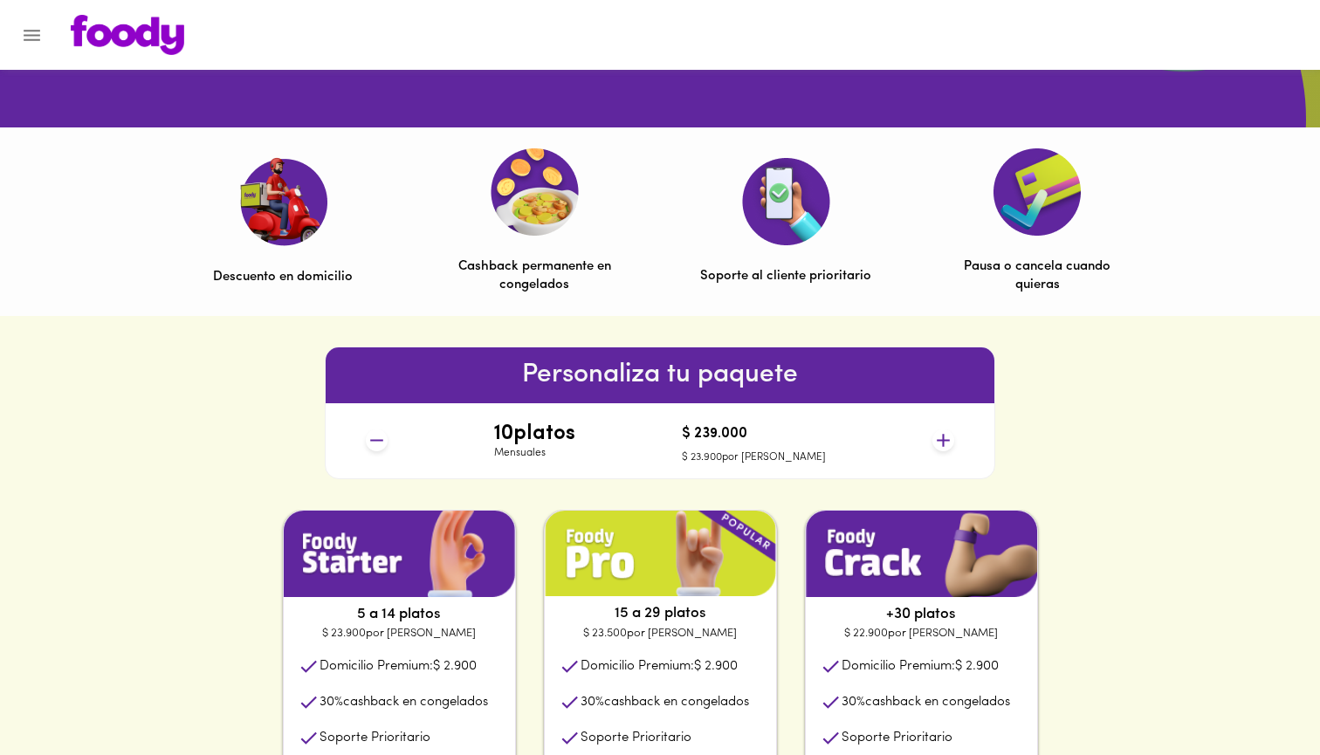
click at [1052, 473] on div "Personaliza tu paquete 10 platos Mensuales $ 239.000 $ 23.900 por plato" at bounding box center [660, 413] width 1320 height 194
click at [936, 442] on icon at bounding box center [943, 441] width 22 height 22
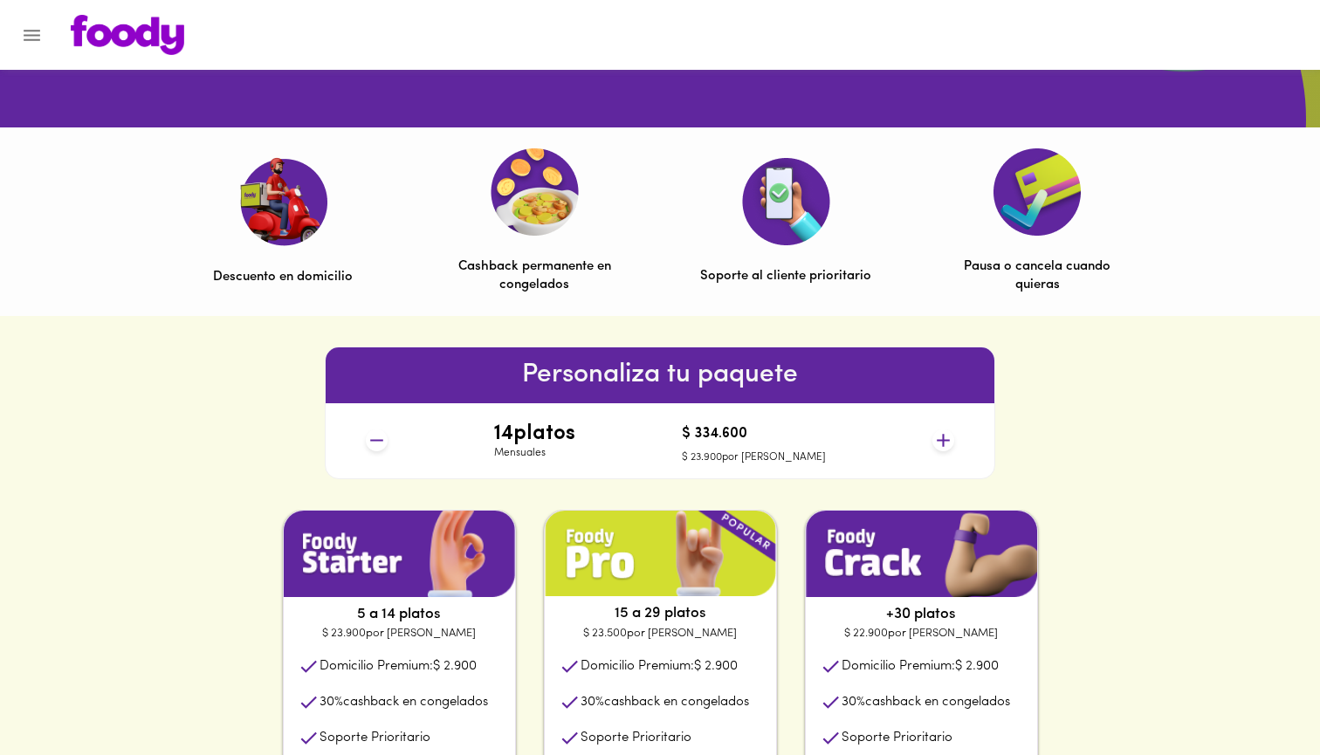
click at [936, 442] on icon at bounding box center [943, 441] width 22 height 22
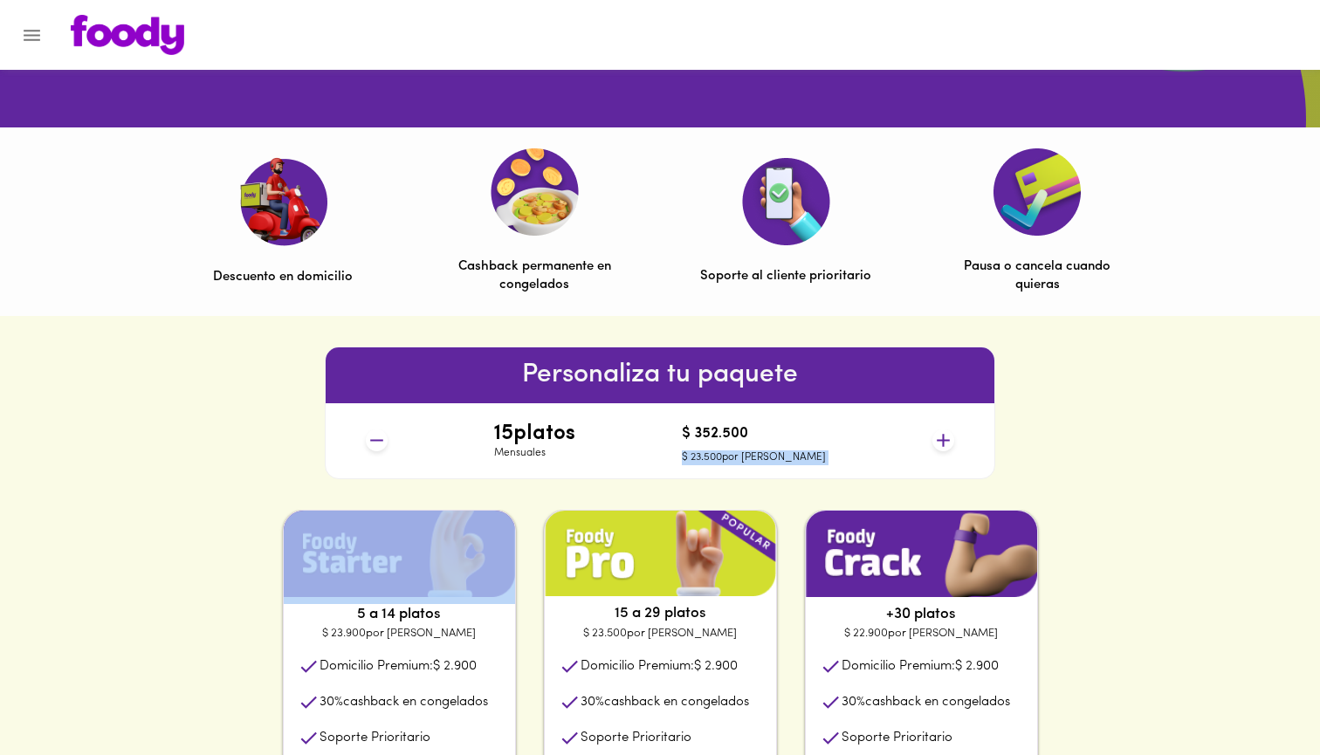
click at [936, 442] on icon at bounding box center [943, 441] width 22 height 22
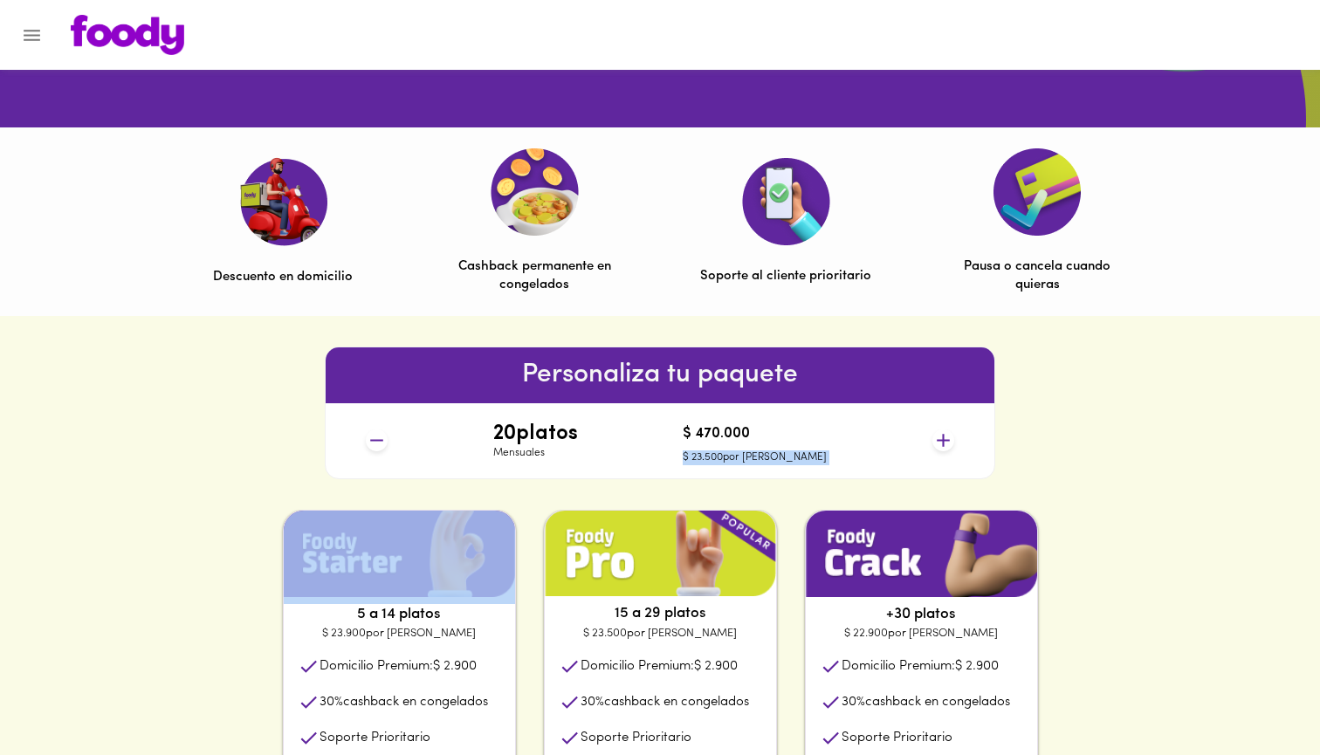
click at [939, 442] on icon at bounding box center [943, 441] width 22 height 22
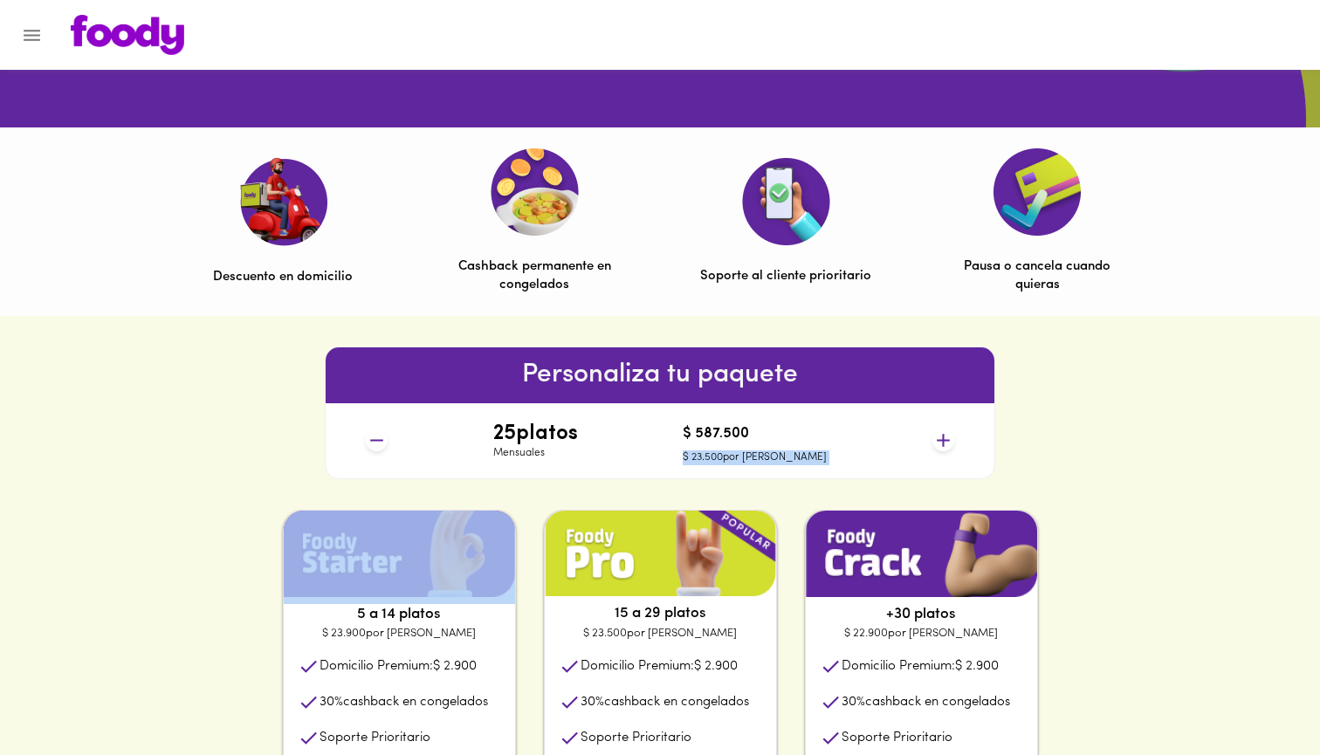
click at [939, 442] on icon at bounding box center [943, 441] width 22 height 22
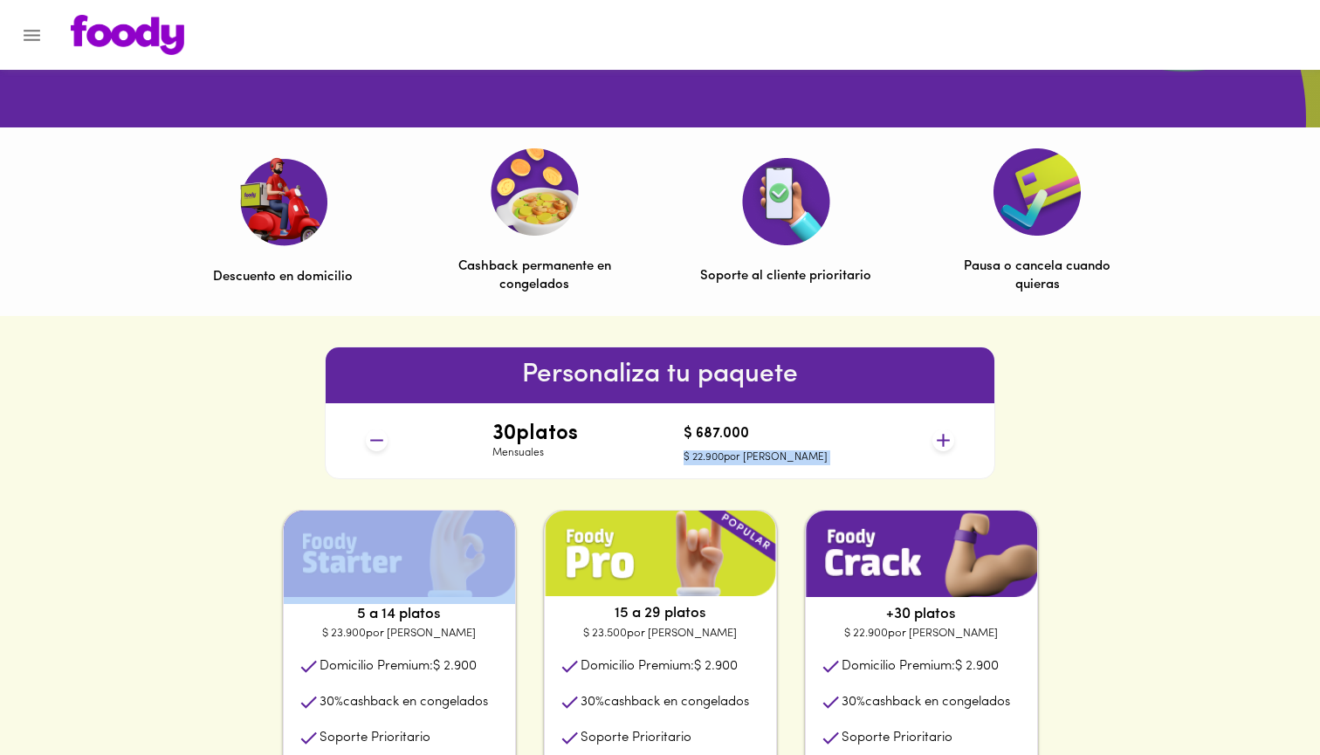
click at [939, 442] on icon at bounding box center [943, 441] width 22 height 22
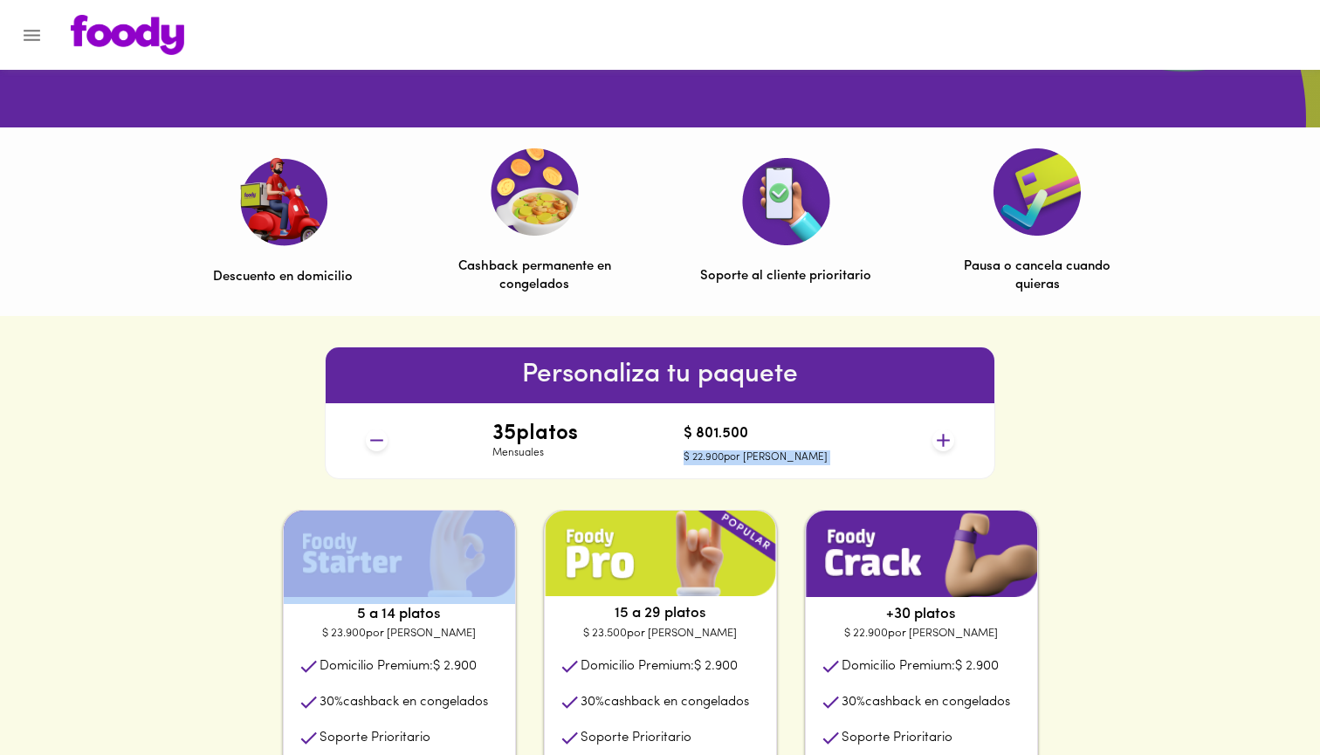
click at [939, 442] on icon at bounding box center [943, 441] width 22 height 22
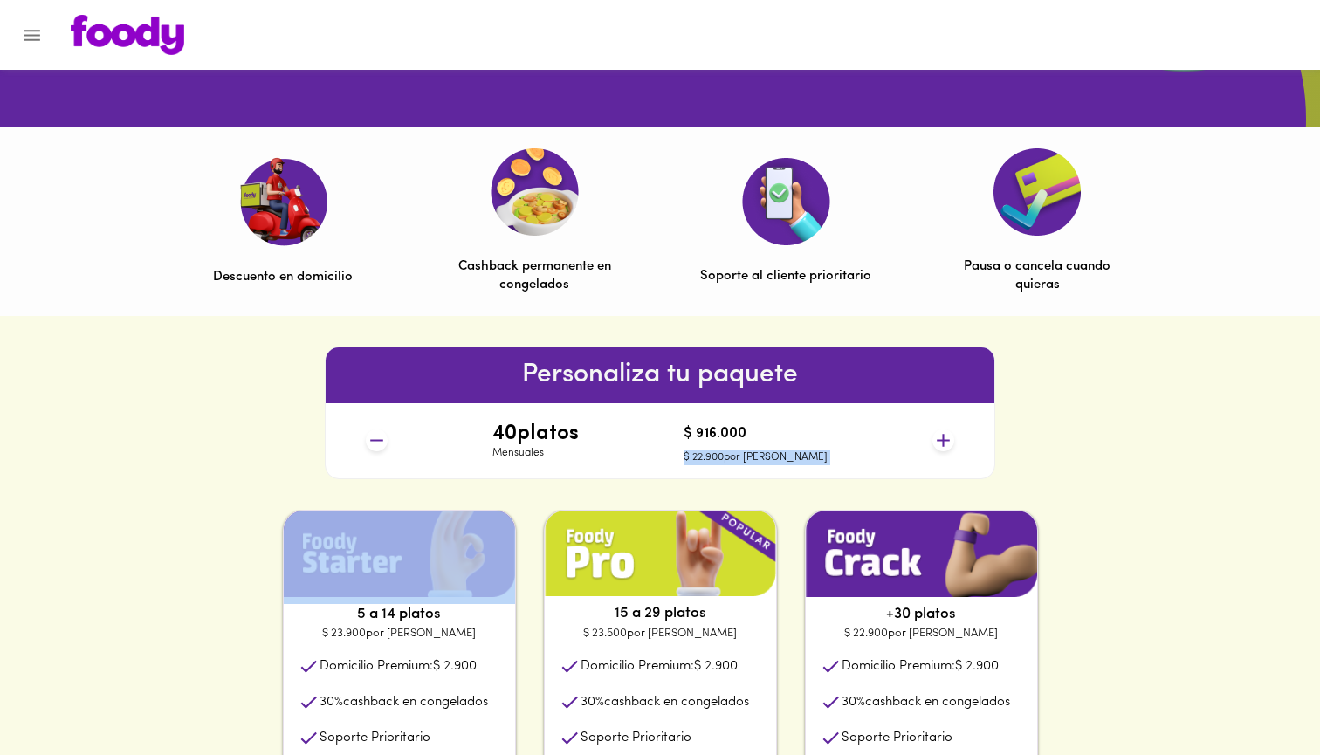
click at [939, 442] on icon at bounding box center [943, 441] width 22 height 22
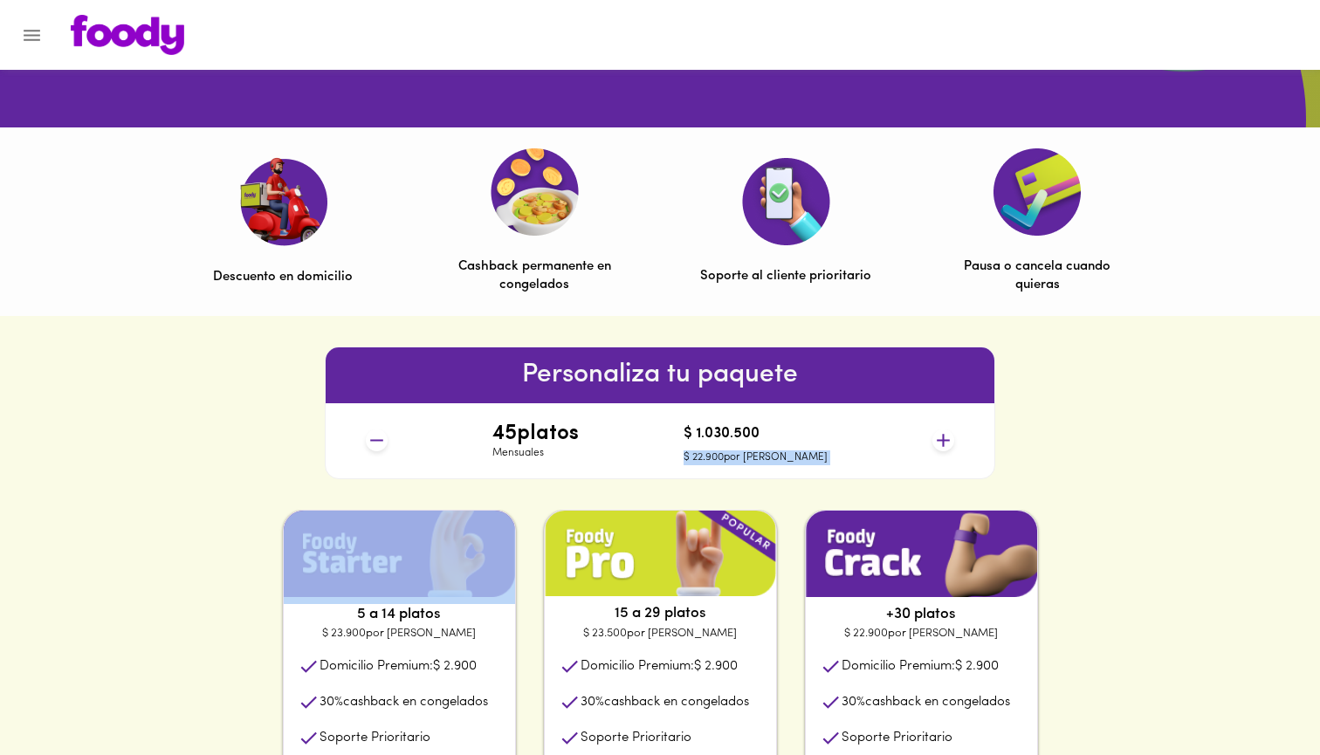
click at [939, 442] on icon at bounding box center [943, 441] width 22 height 22
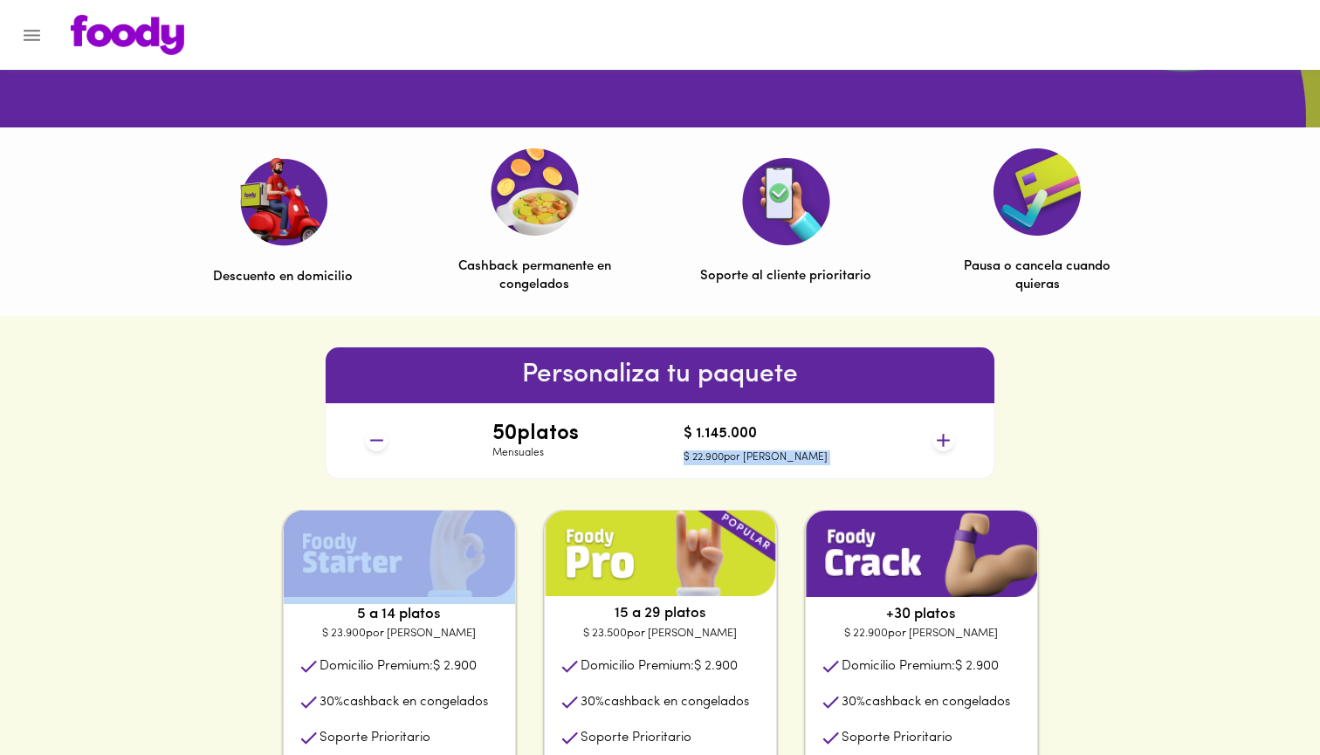
click at [939, 442] on icon at bounding box center [943, 441] width 22 height 22
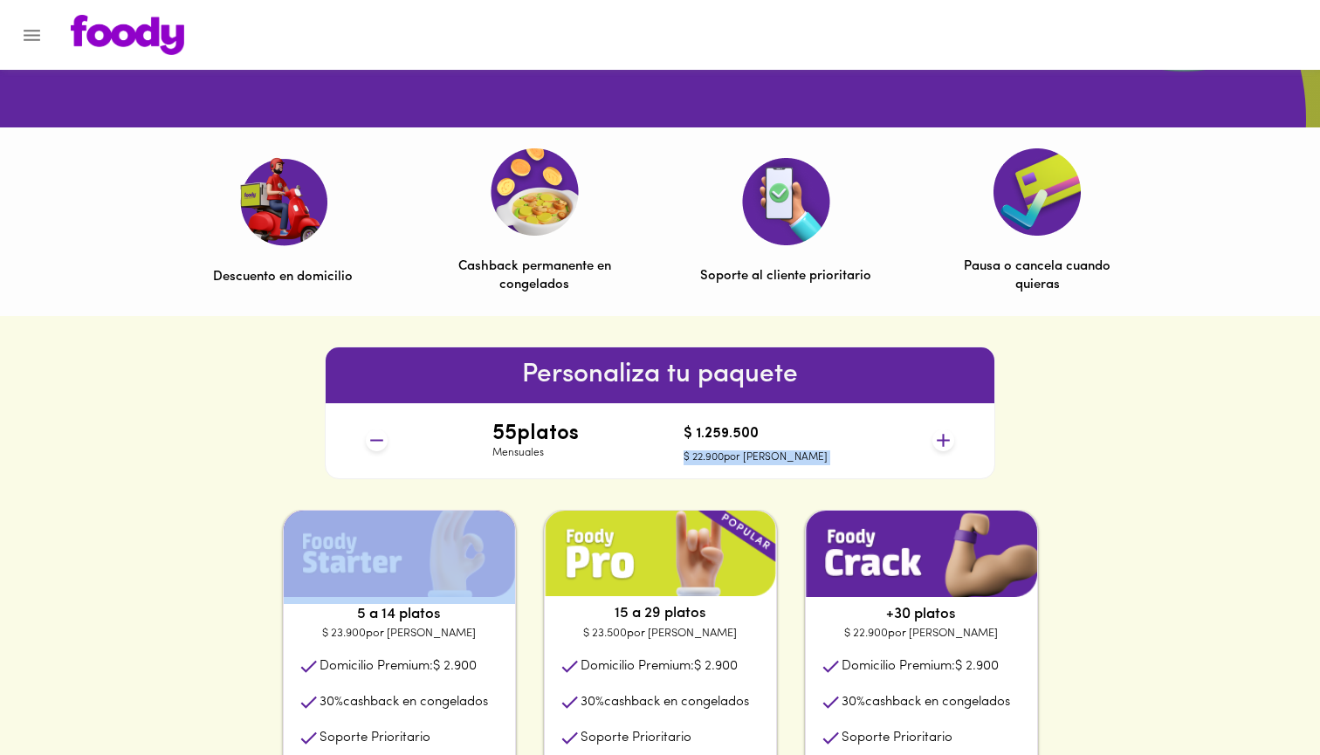
click at [939, 442] on icon at bounding box center [943, 441] width 22 height 22
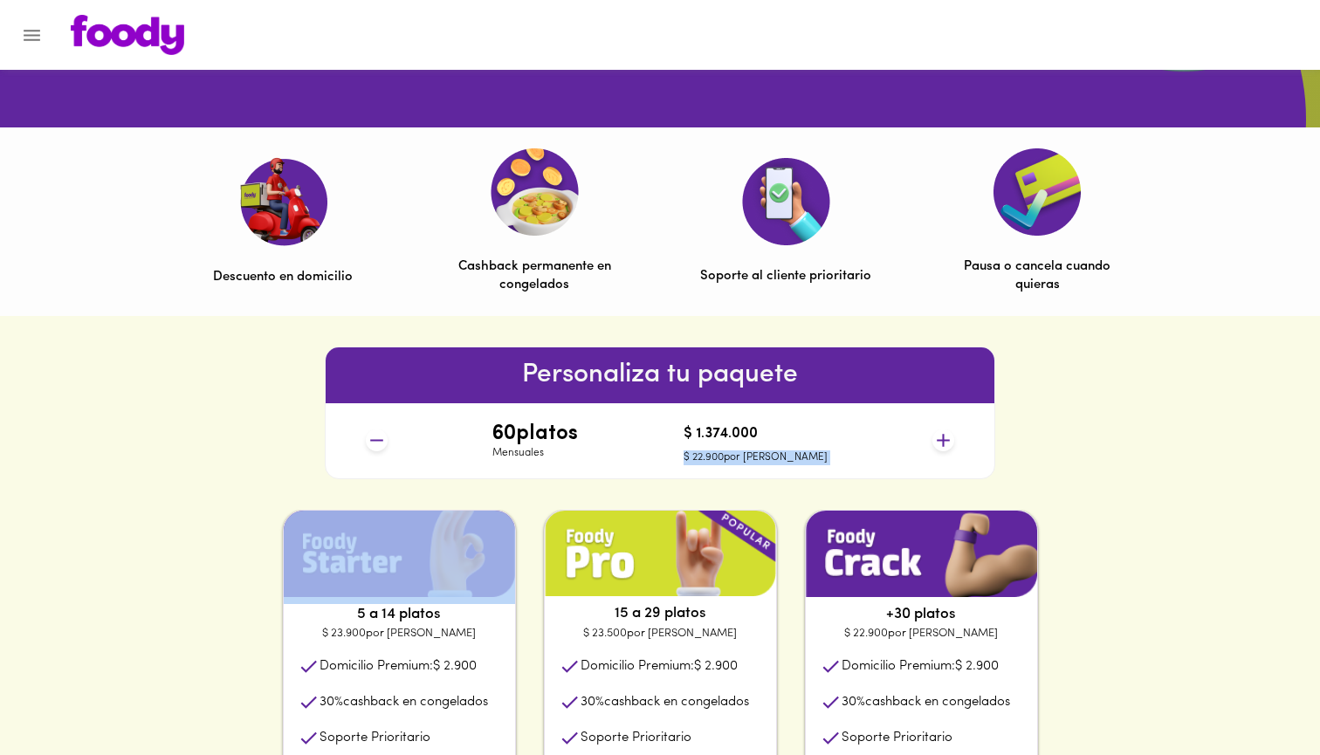
click at [939, 442] on icon at bounding box center [943, 441] width 22 height 22
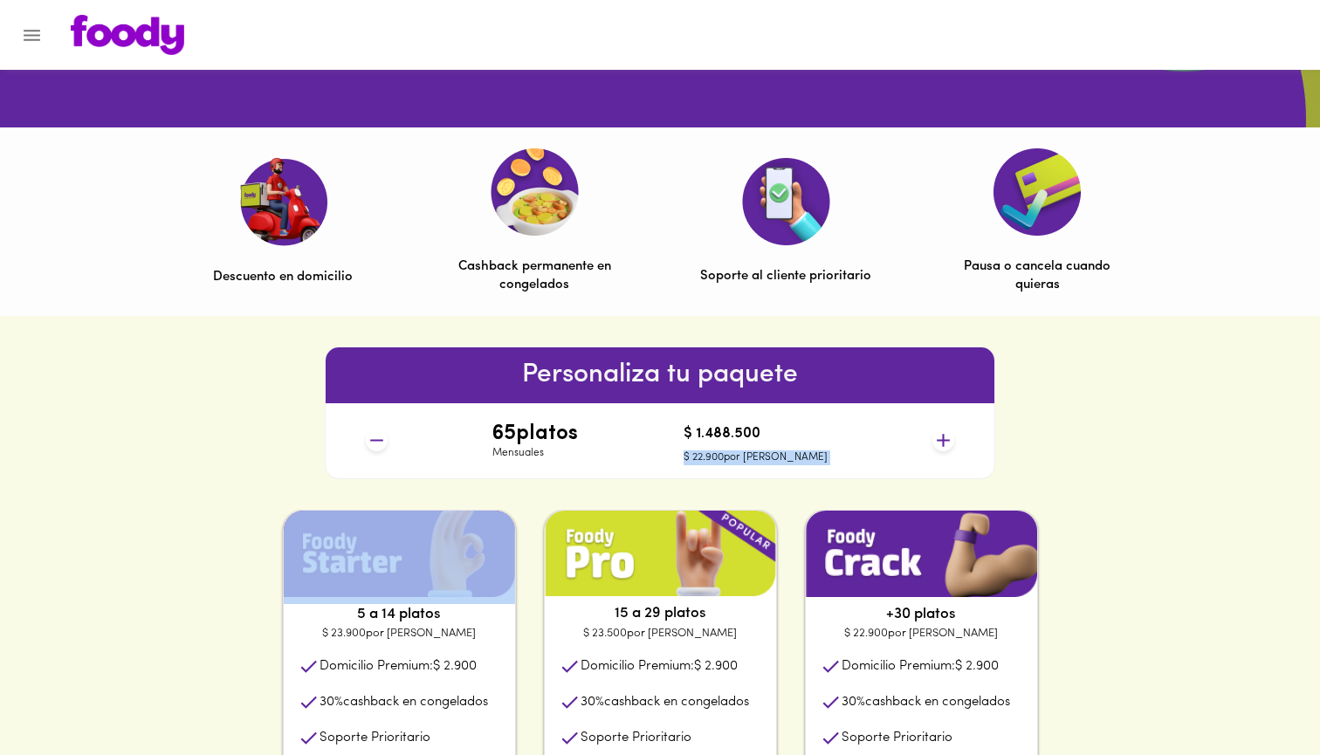
click at [939, 442] on icon at bounding box center [943, 441] width 22 height 22
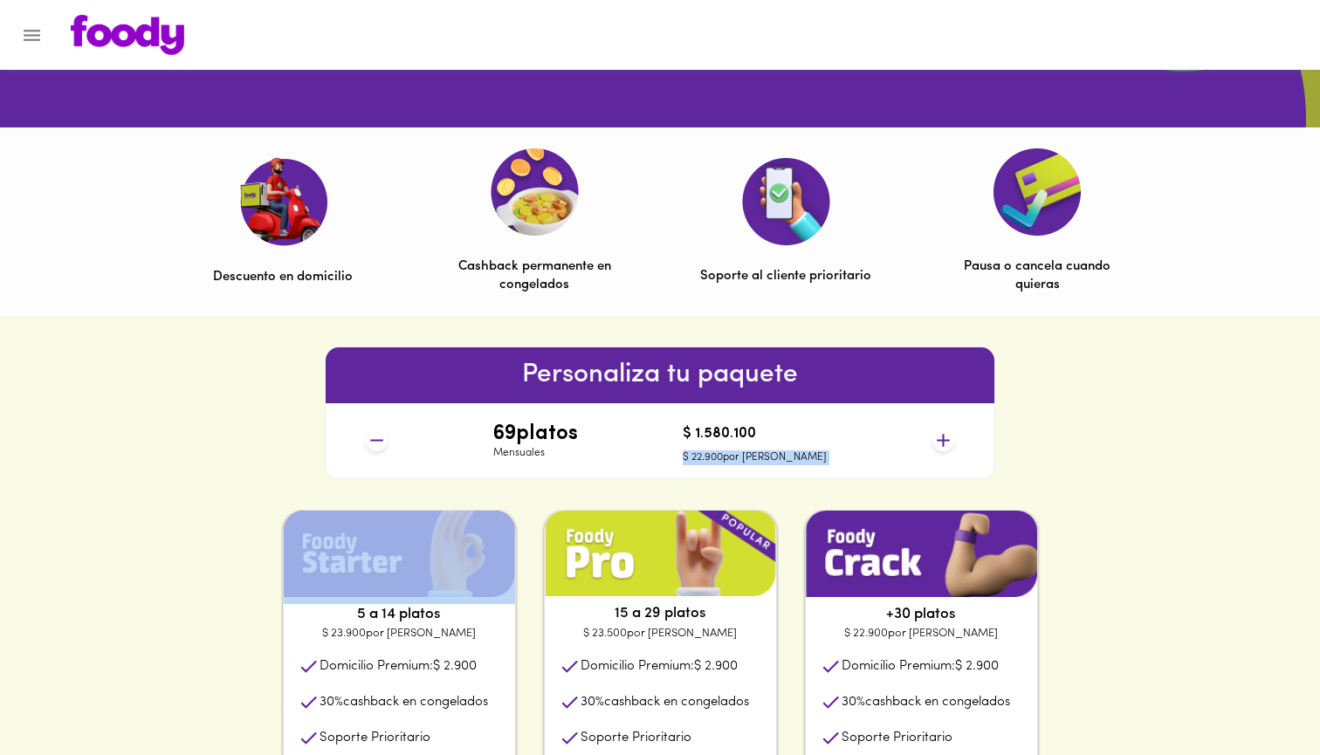
click at [939, 442] on icon at bounding box center [943, 441] width 22 height 22
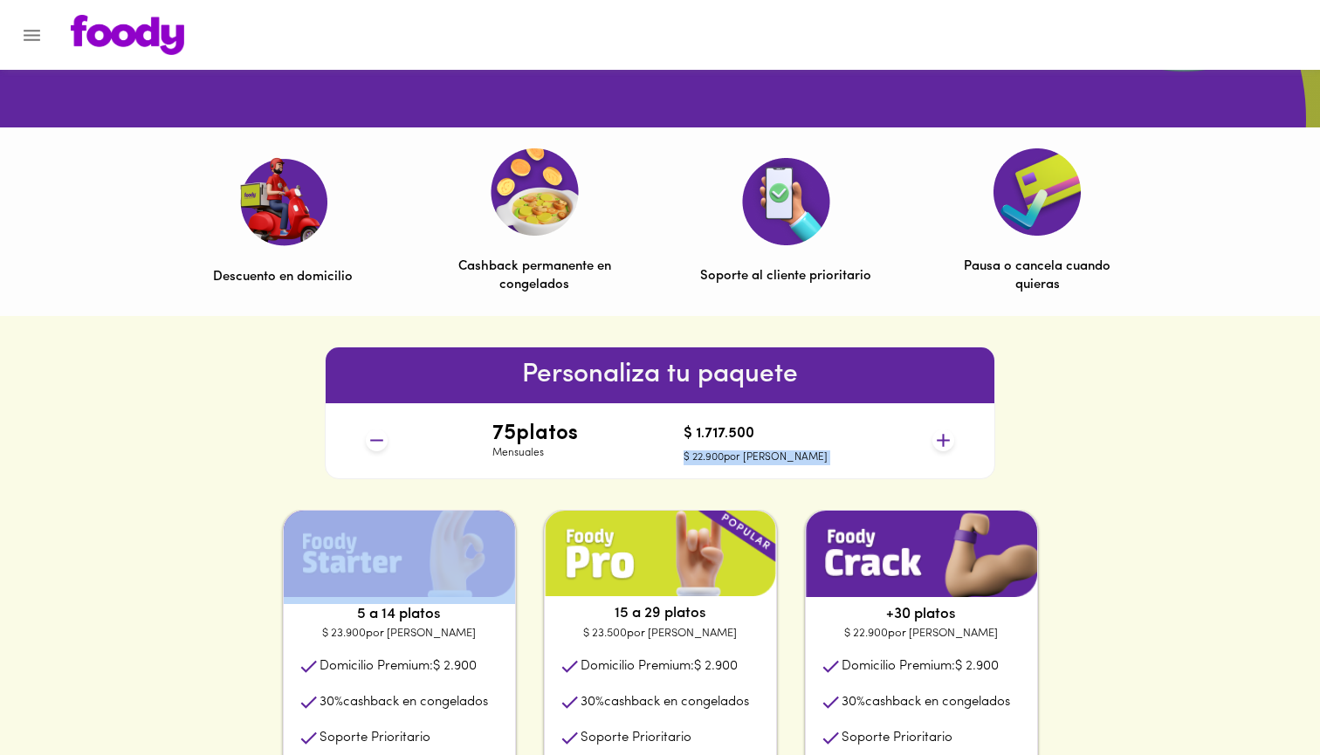
click at [939, 442] on icon at bounding box center [943, 441] width 22 height 22
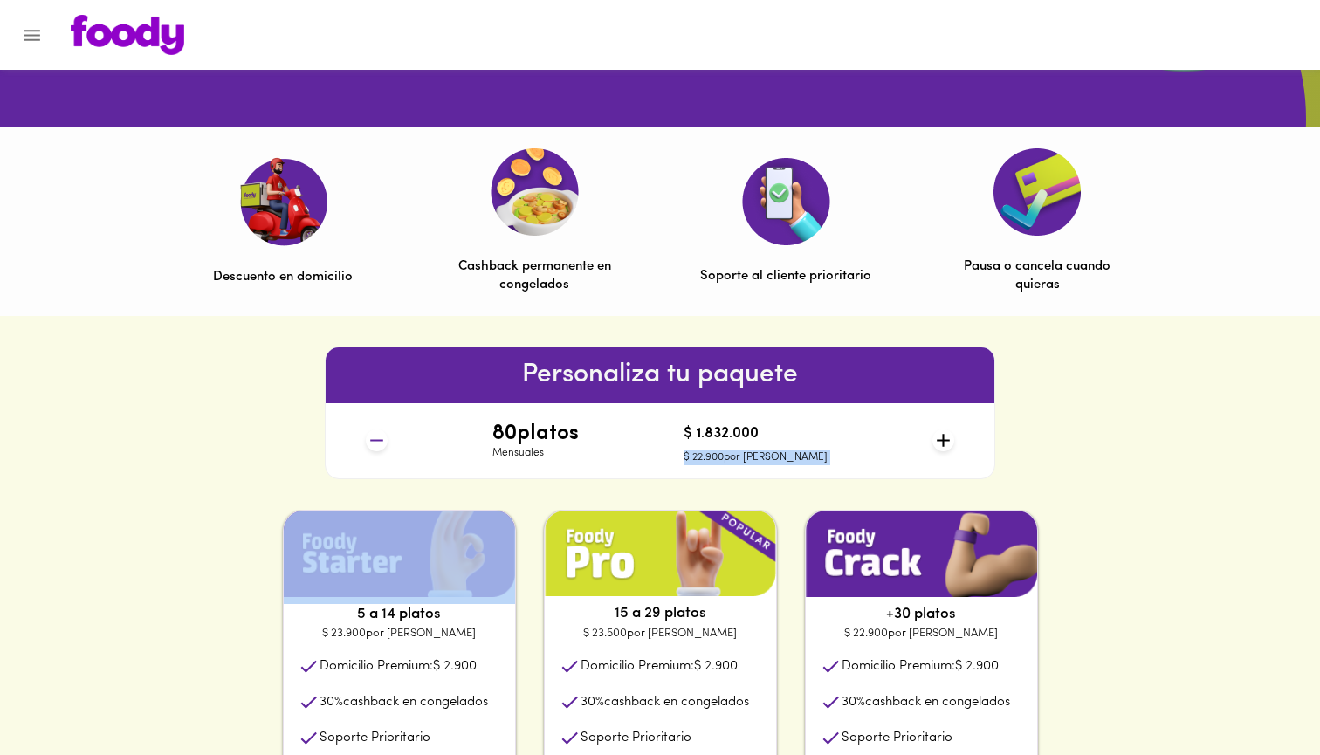
click at [939, 442] on icon at bounding box center [943, 441] width 22 height 22
click at [1042, 478] on div "Personaliza tu paquete 80 platos Mensuales $ 1.832.000 $ 22.900 por plato" at bounding box center [660, 413] width 1320 height 194
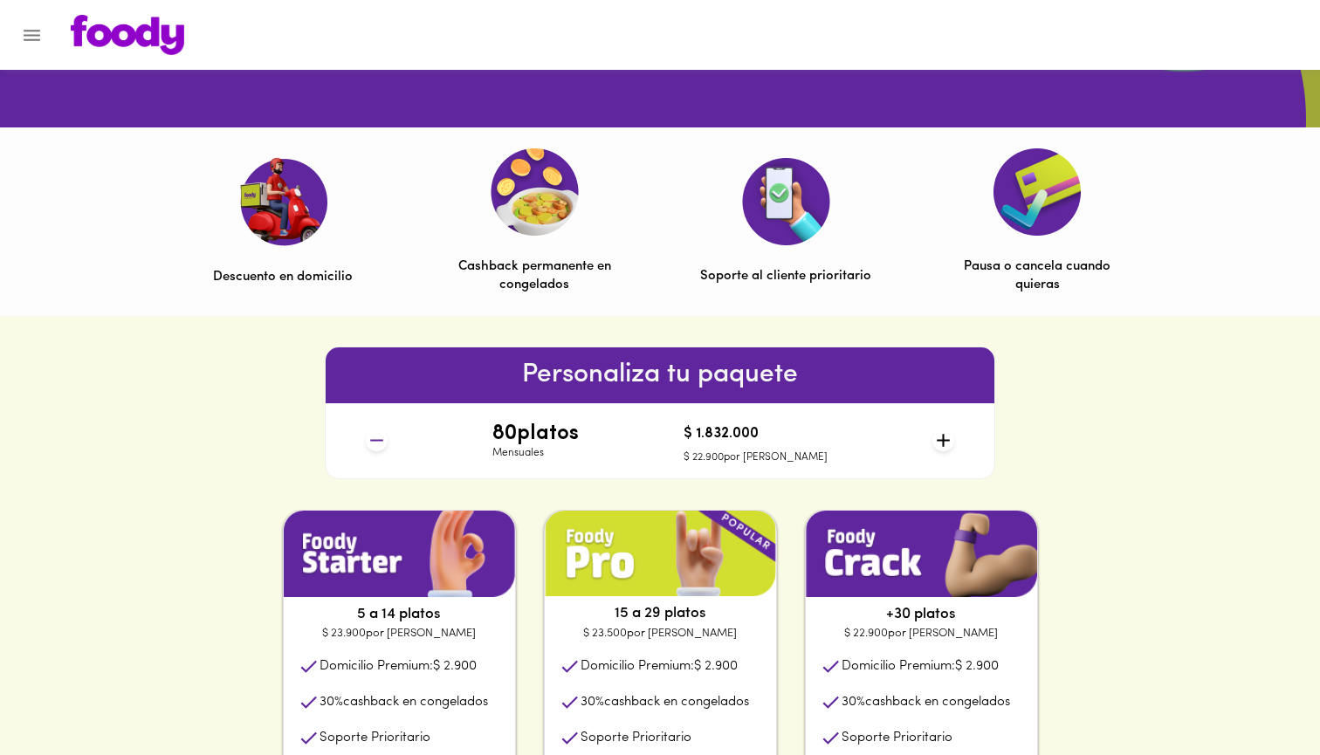
click at [1105, 513] on div "5 a 14 platos $ 23.900 por plato Domicilio Premium: $ 2.900 30 % cashback en co…" at bounding box center [660, 687] width 1320 height 355
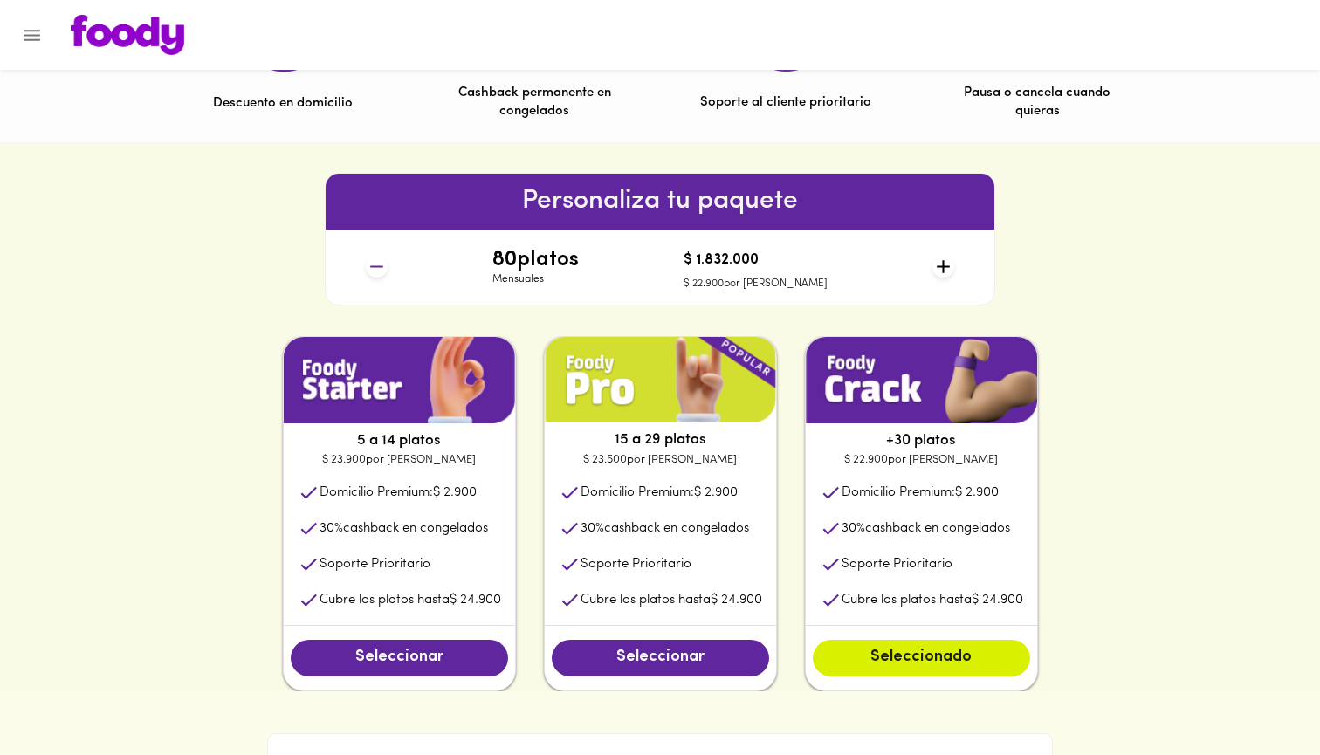
scroll to position [666, 0]
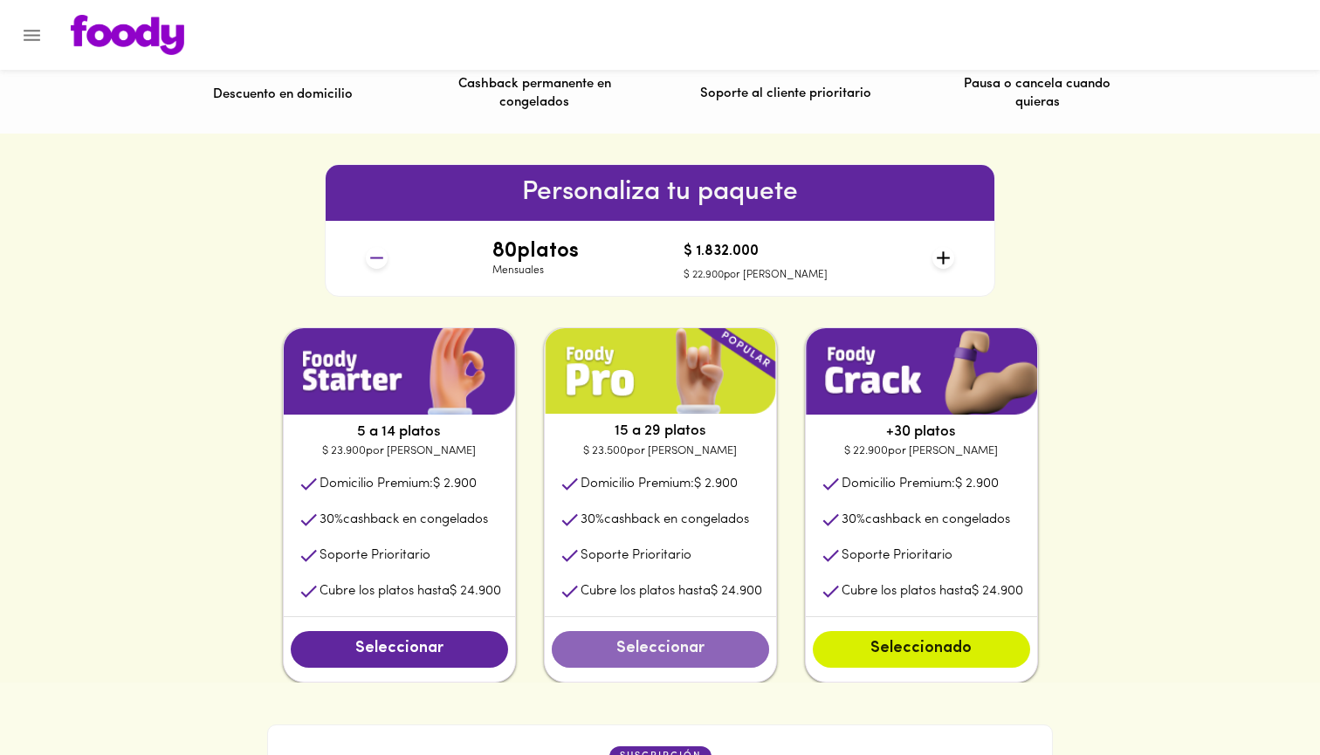
click at [628, 650] on span "Seleccionar" at bounding box center [660, 649] width 182 height 19
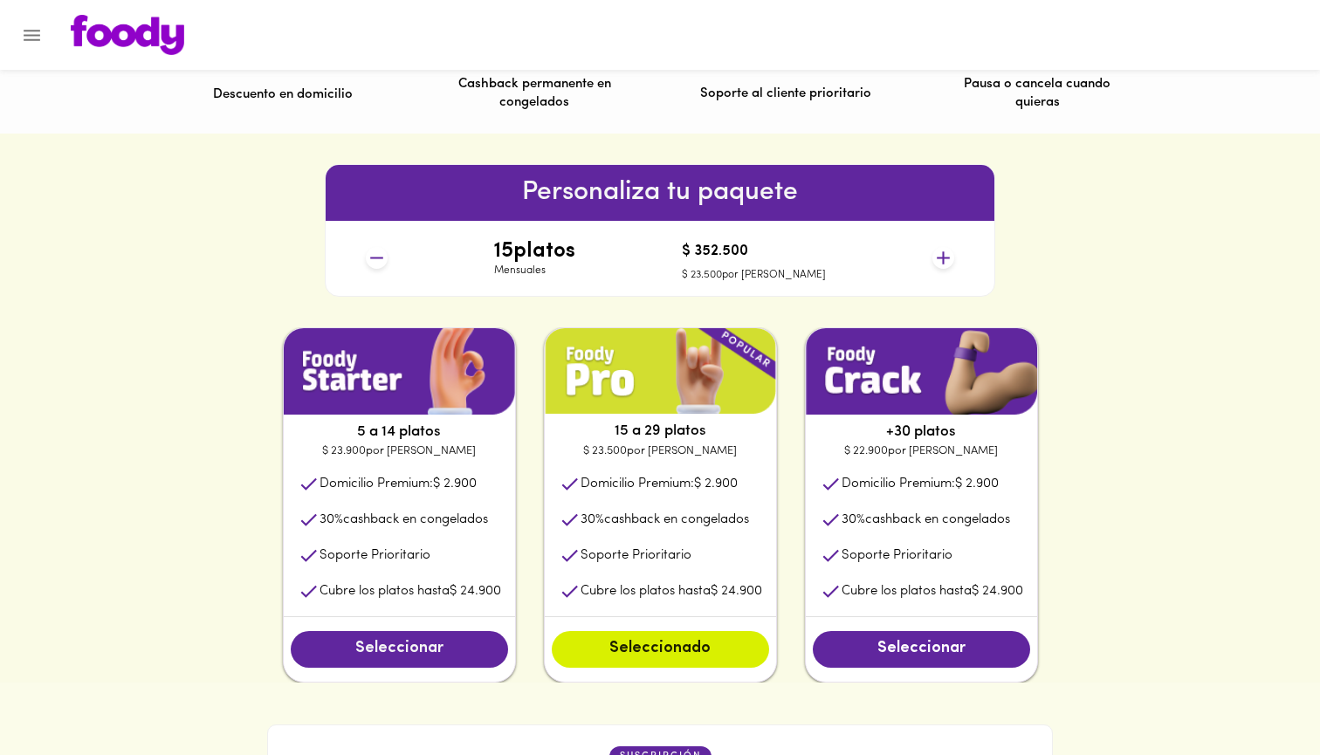
click at [387, 633] on button "Seleccionar" at bounding box center [399, 649] width 217 height 37
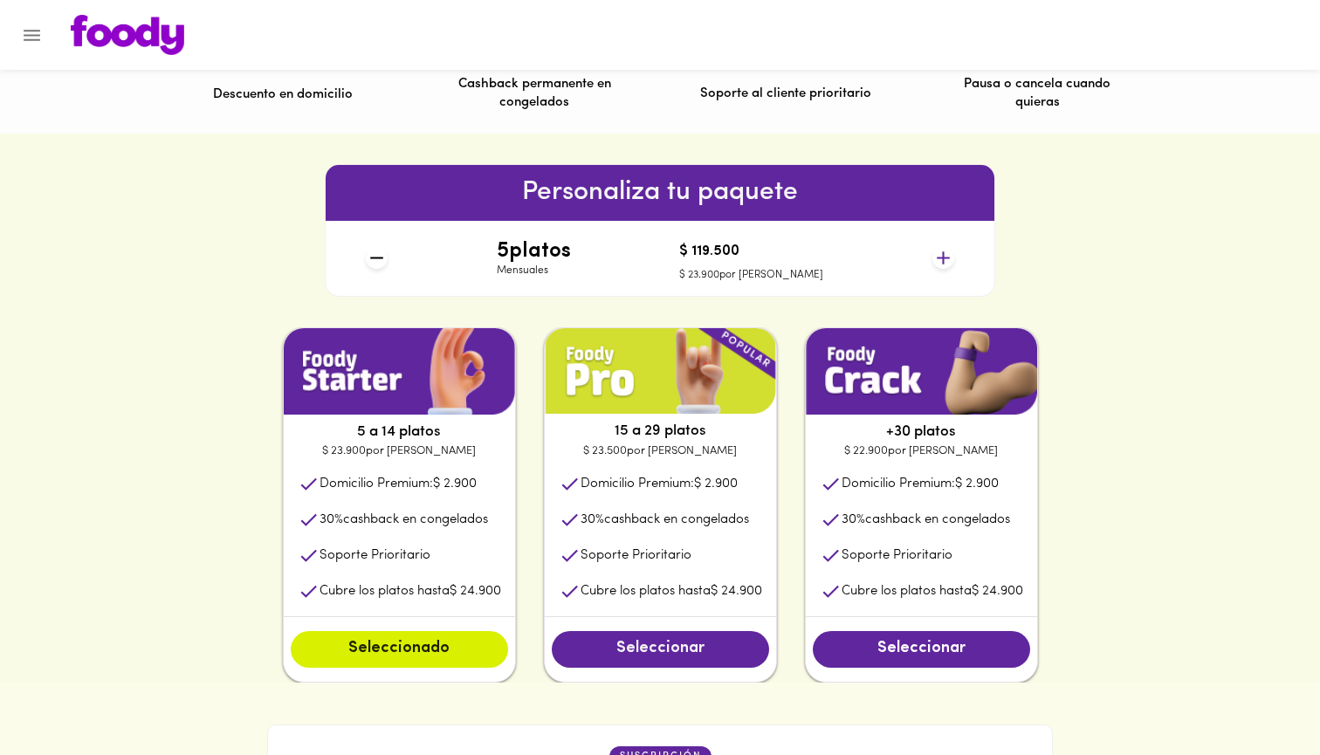
click at [685, 634] on button "Seleccionar" at bounding box center [660, 649] width 217 height 37
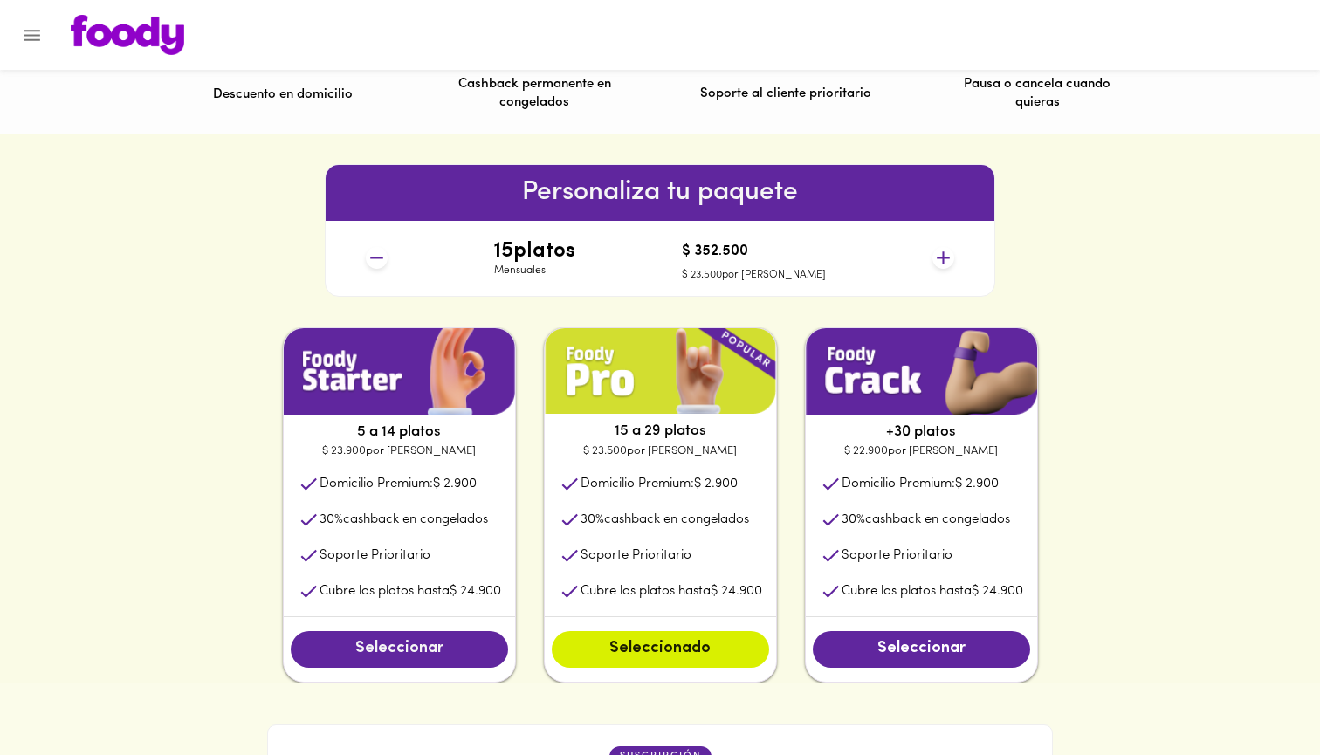
click at [450, 640] on span "Seleccionar" at bounding box center [399, 649] width 182 height 19
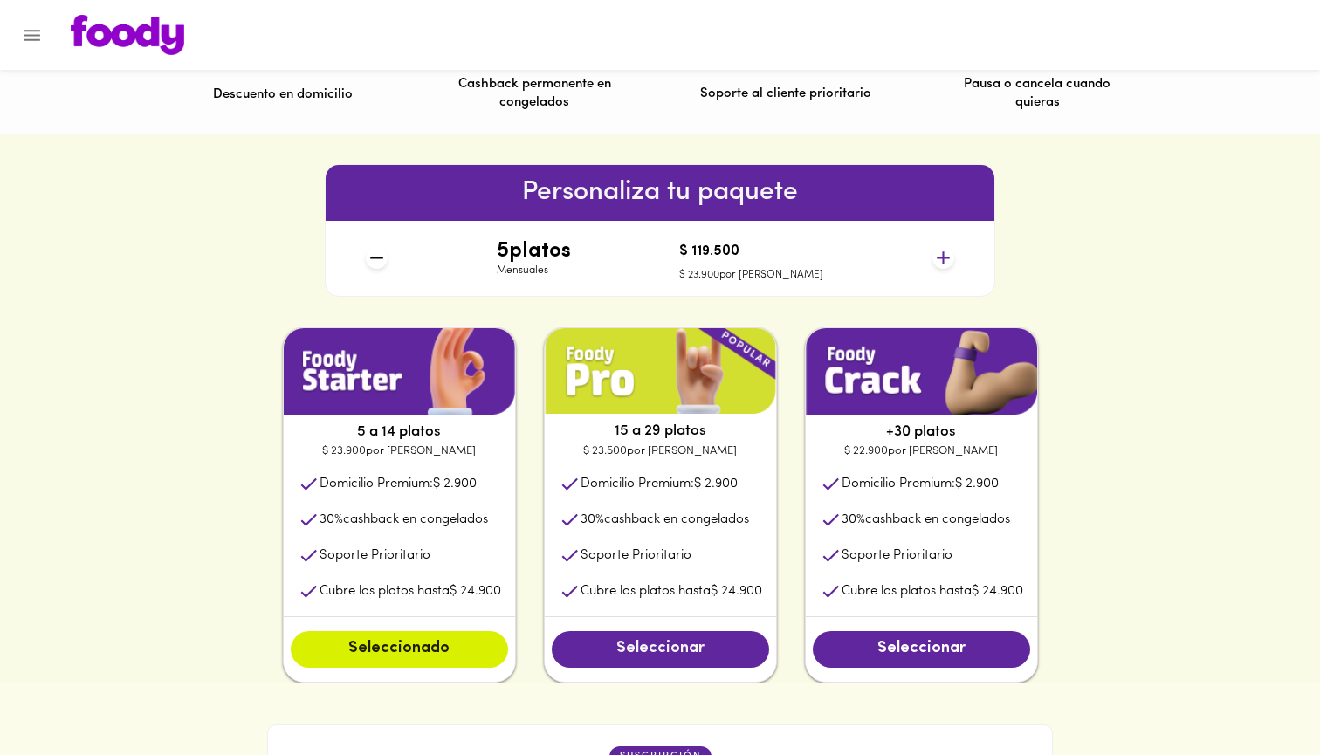
click at [641, 648] on span "Seleccionar" at bounding box center [660, 649] width 182 height 19
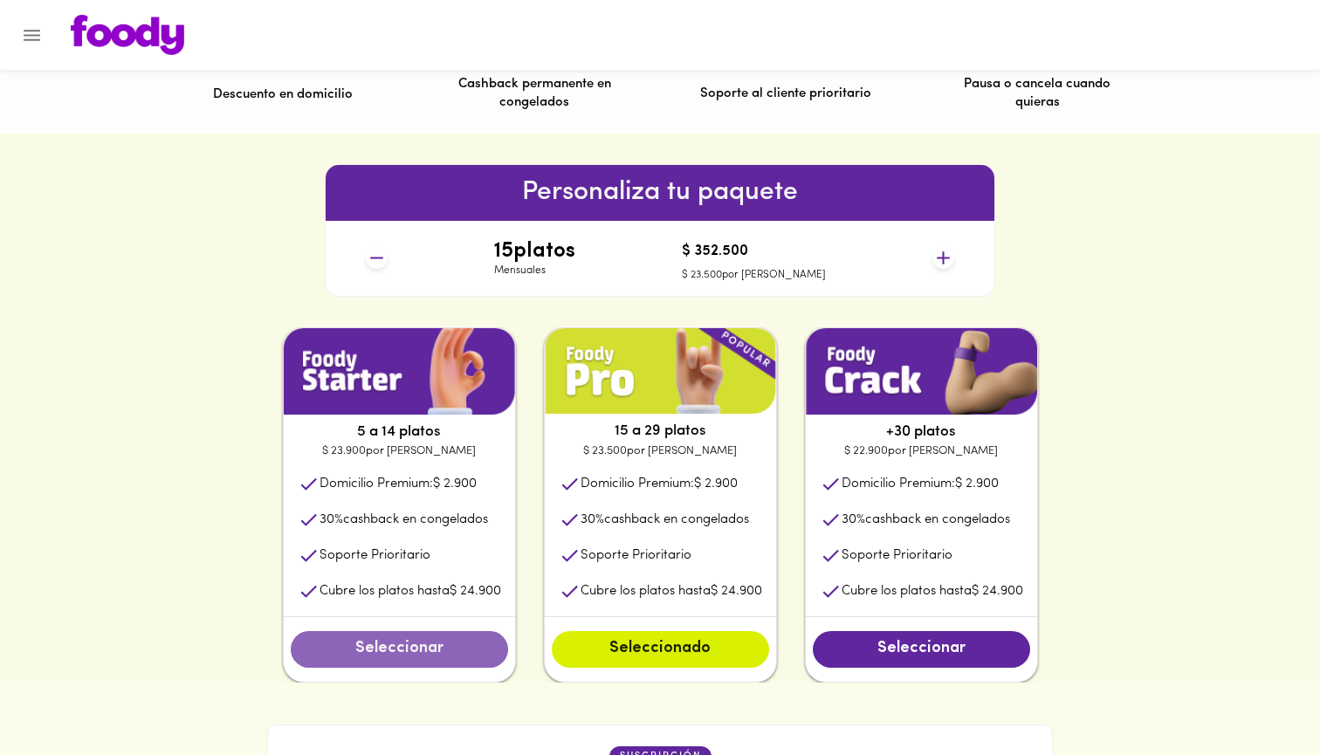
click at [465, 637] on button "Seleccionar" at bounding box center [399, 649] width 217 height 37
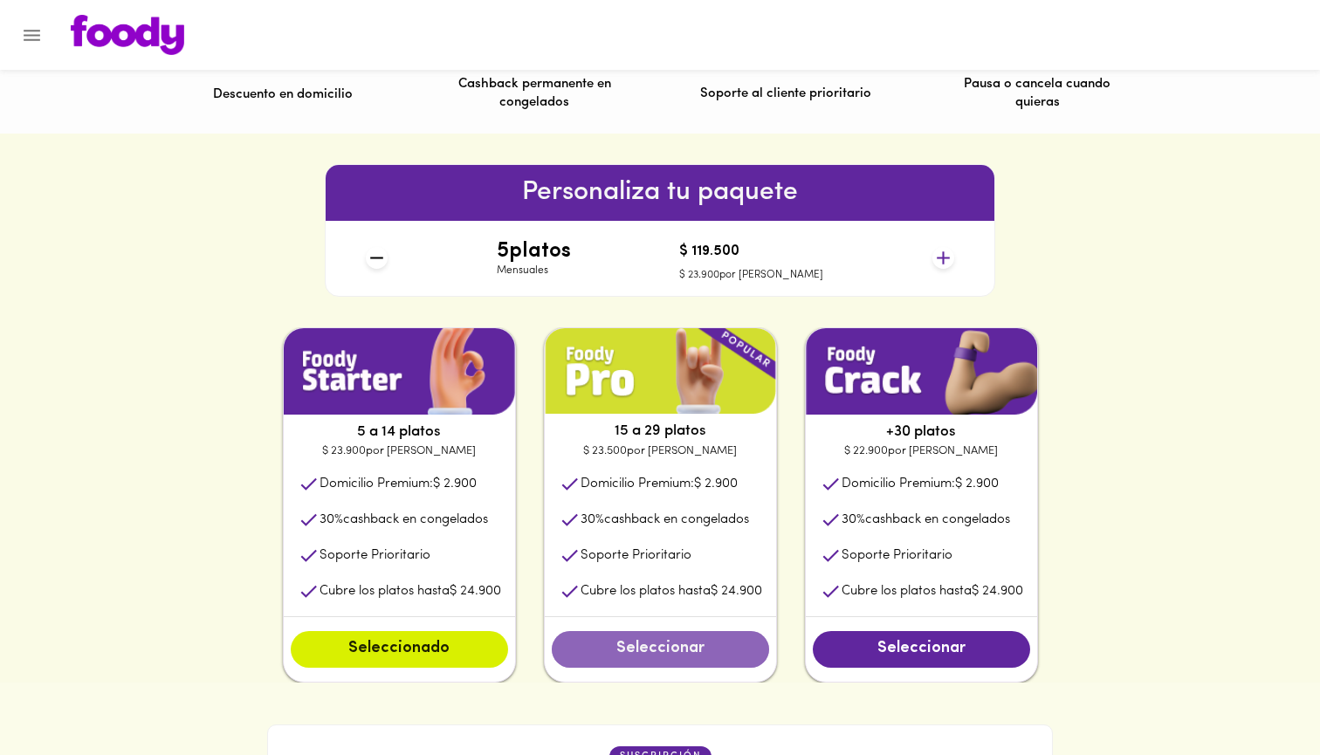
click at [679, 663] on button "Seleccionar" at bounding box center [660, 649] width 217 height 37
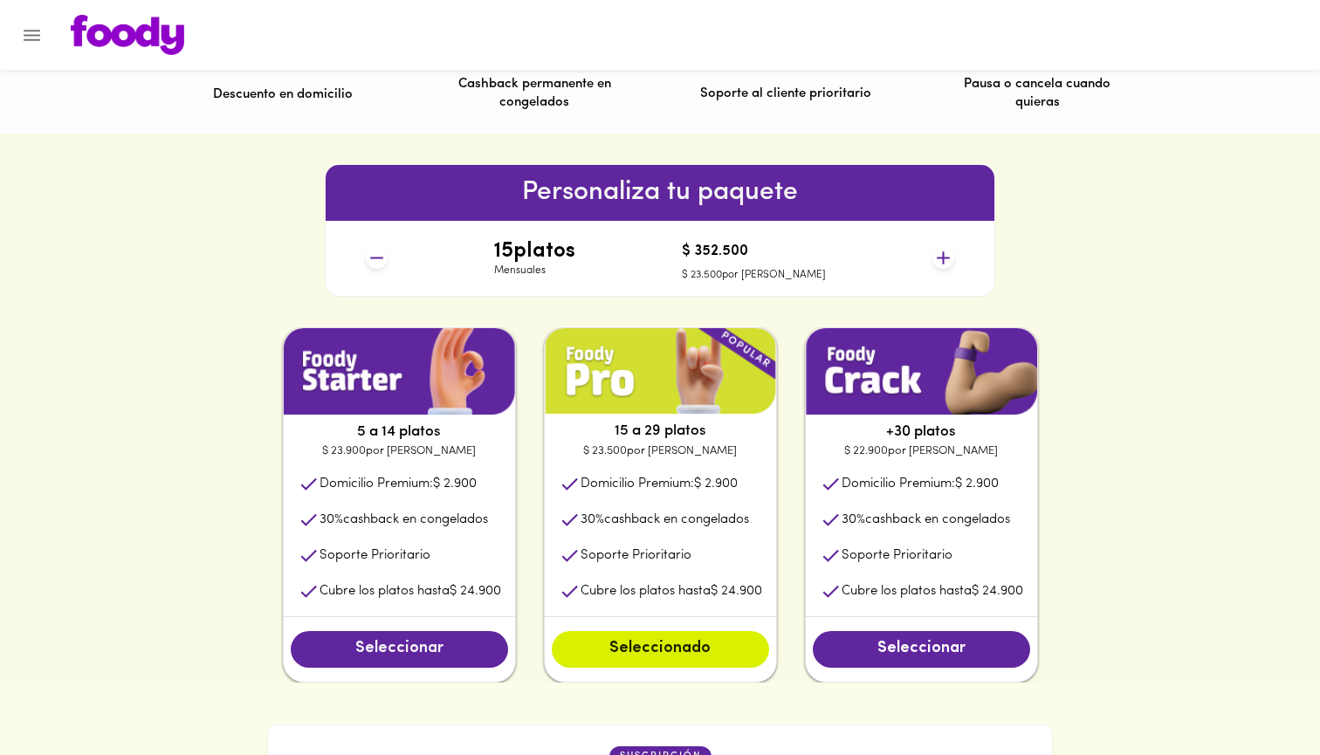
click at [469, 643] on span "Seleccionar" at bounding box center [399, 649] width 182 height 19
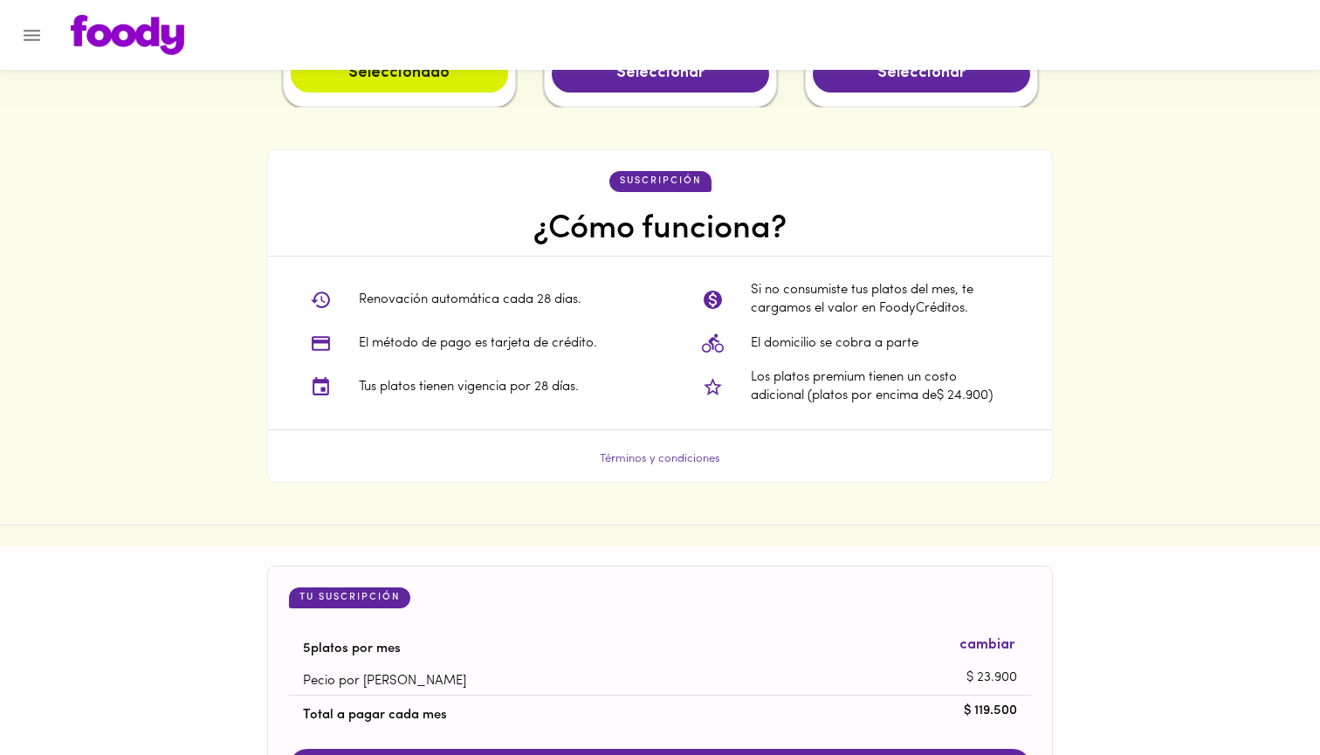
scroll to position [1249, 0]
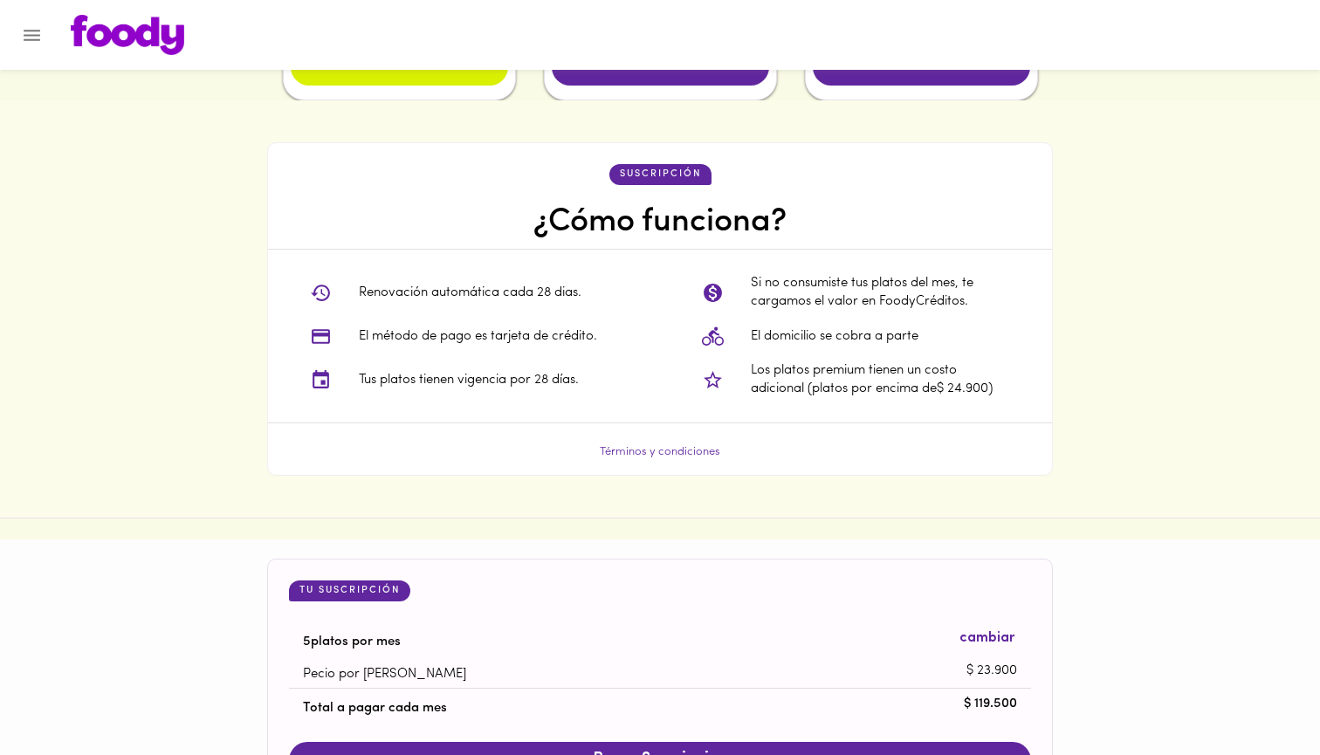
click at [642, 448] on link "Términos y condiciones" at bounding box center [660, 451] width 120 height 11
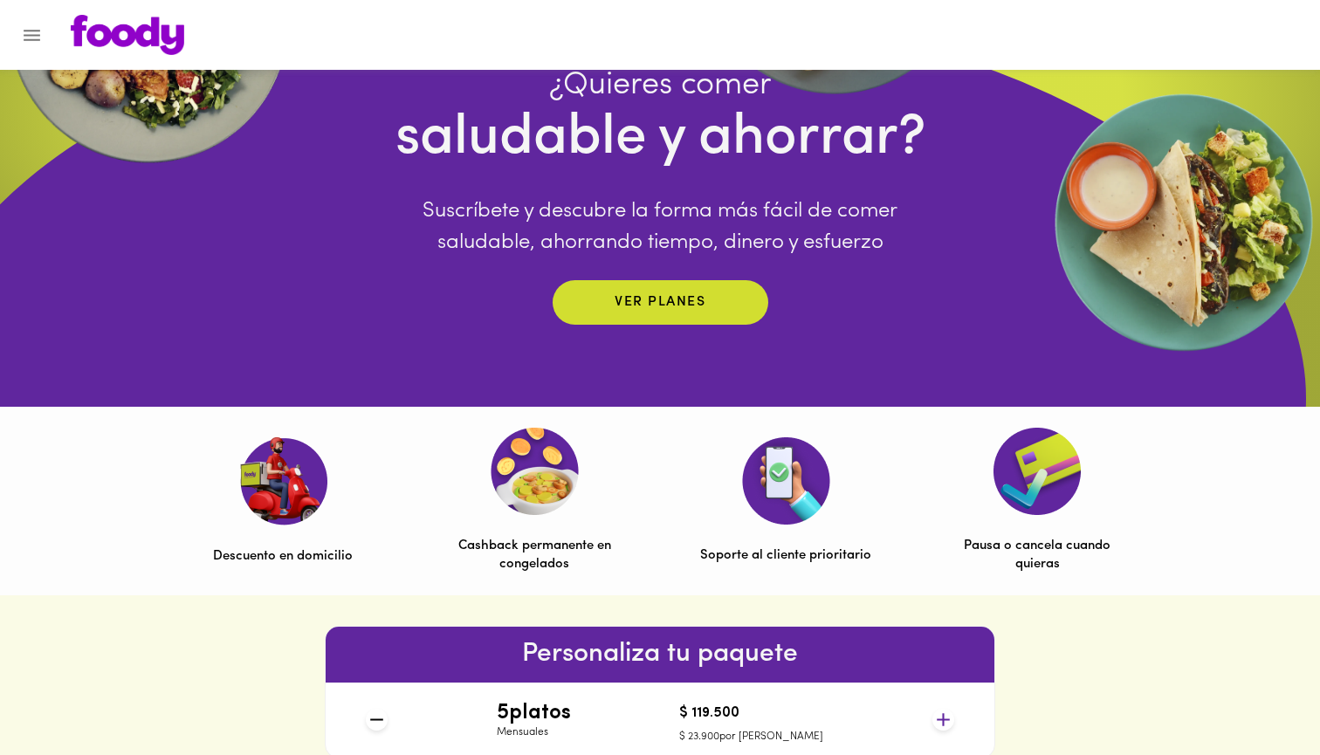
scroll to position [299, 0]
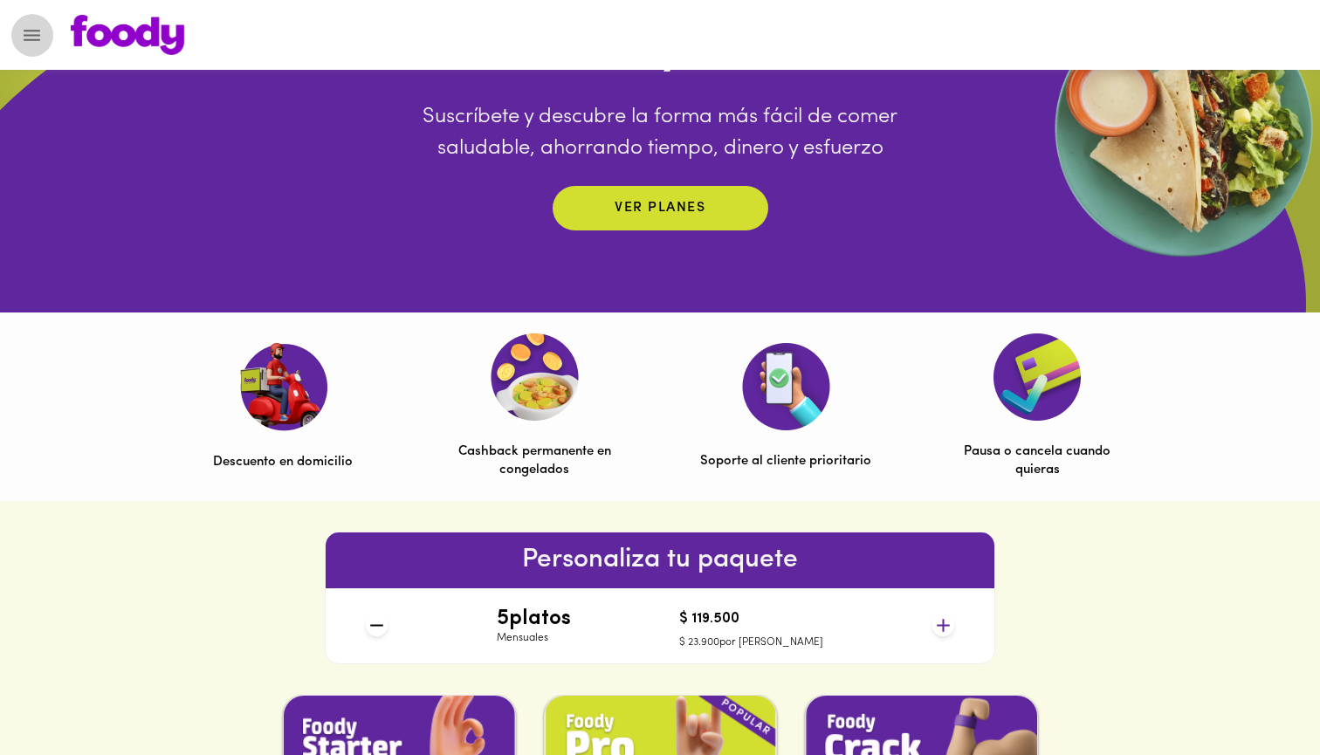
click at [29, 43] on icon "Menu" at bounding box center [32, 35] width 22 height 22
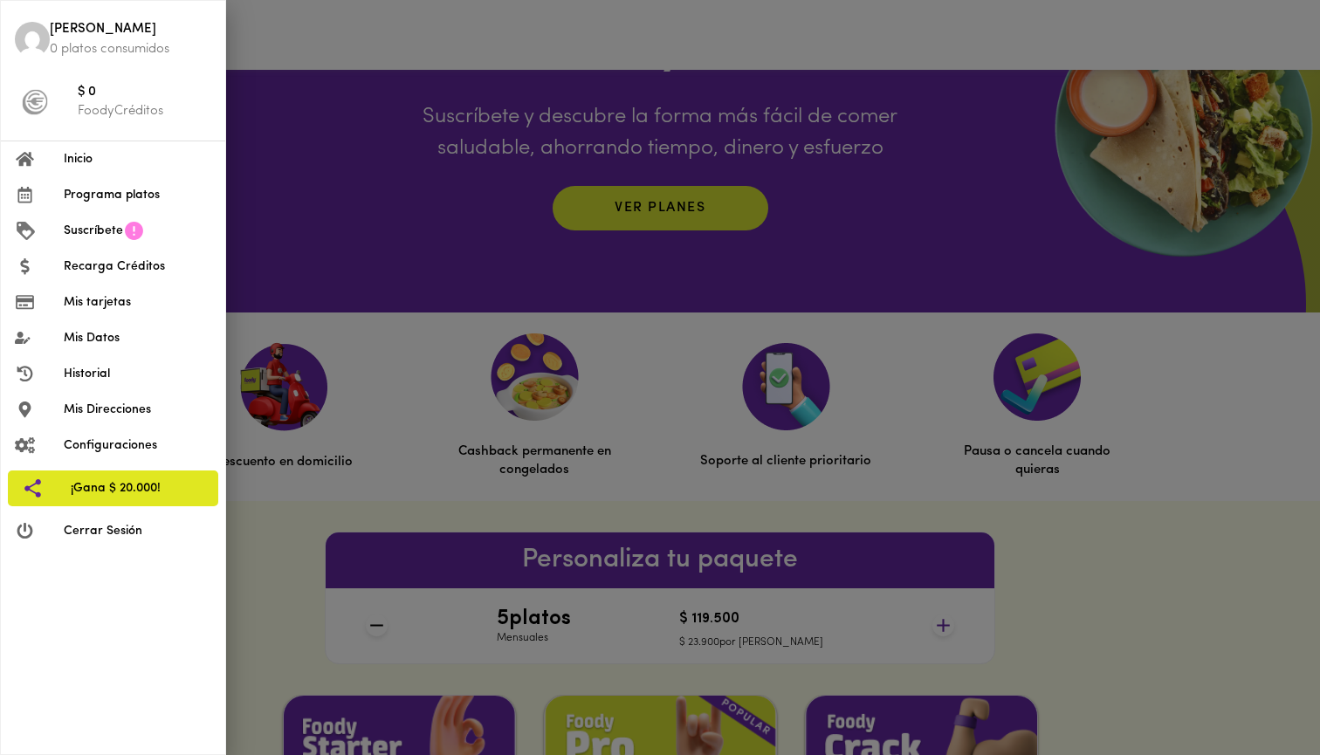
click at [456, 15] on div at bounding box center [660, 377] width 1320 height 755
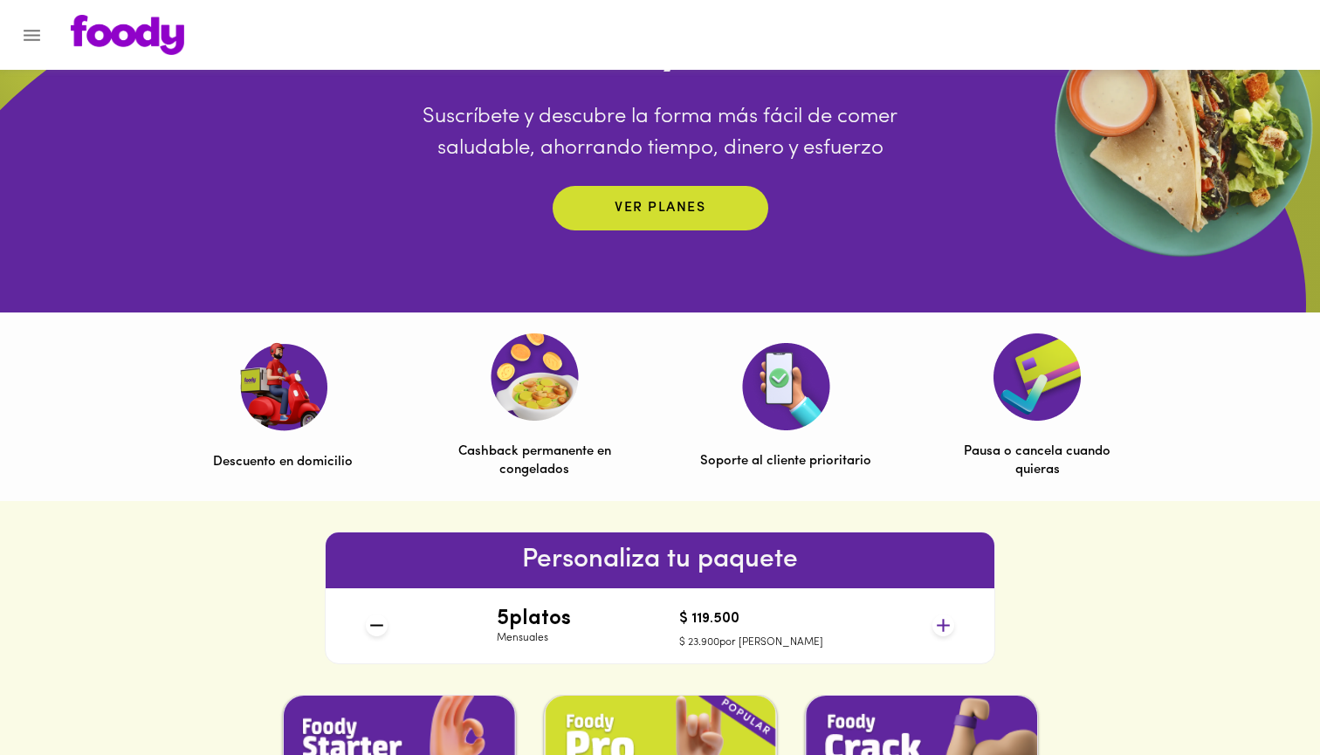
click at [162, 44] on img at bounding box center [128, 35] width 114 height 40
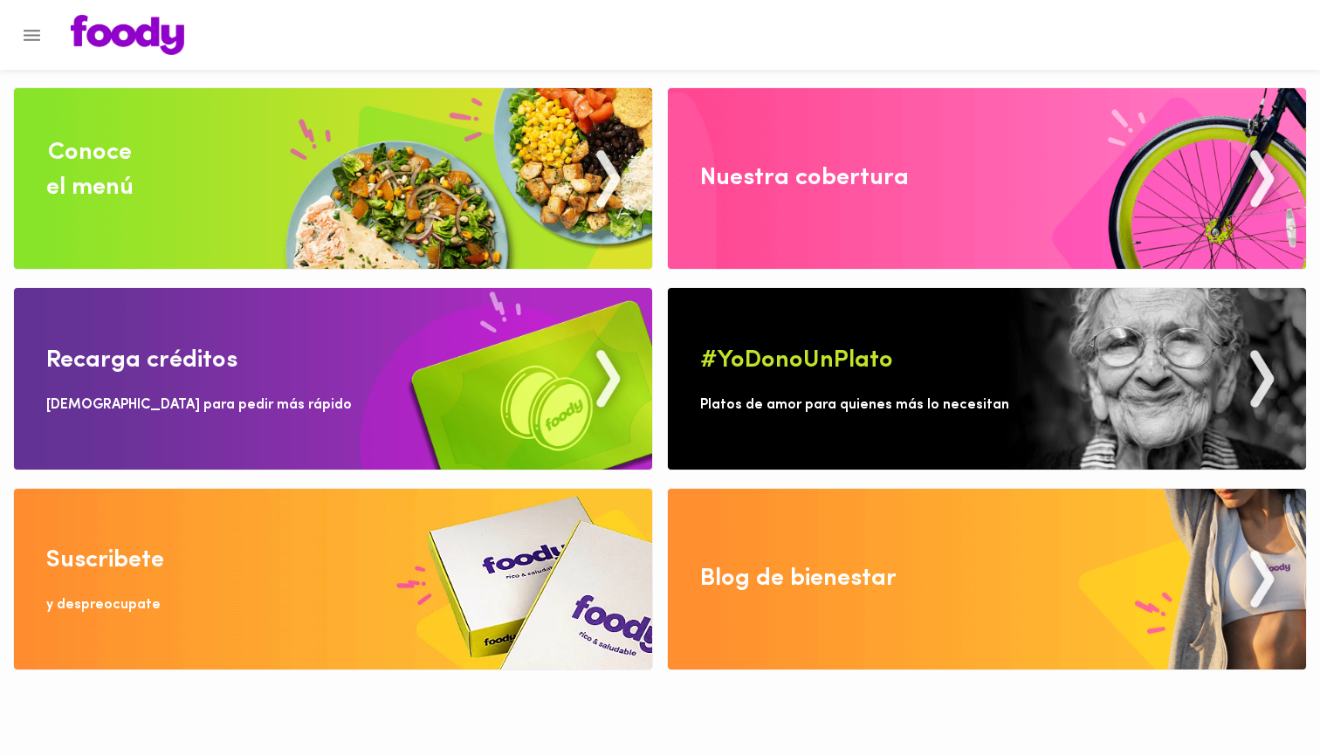
click at [429, 185] on img at bounding box center [333, 178] width 638 height 181
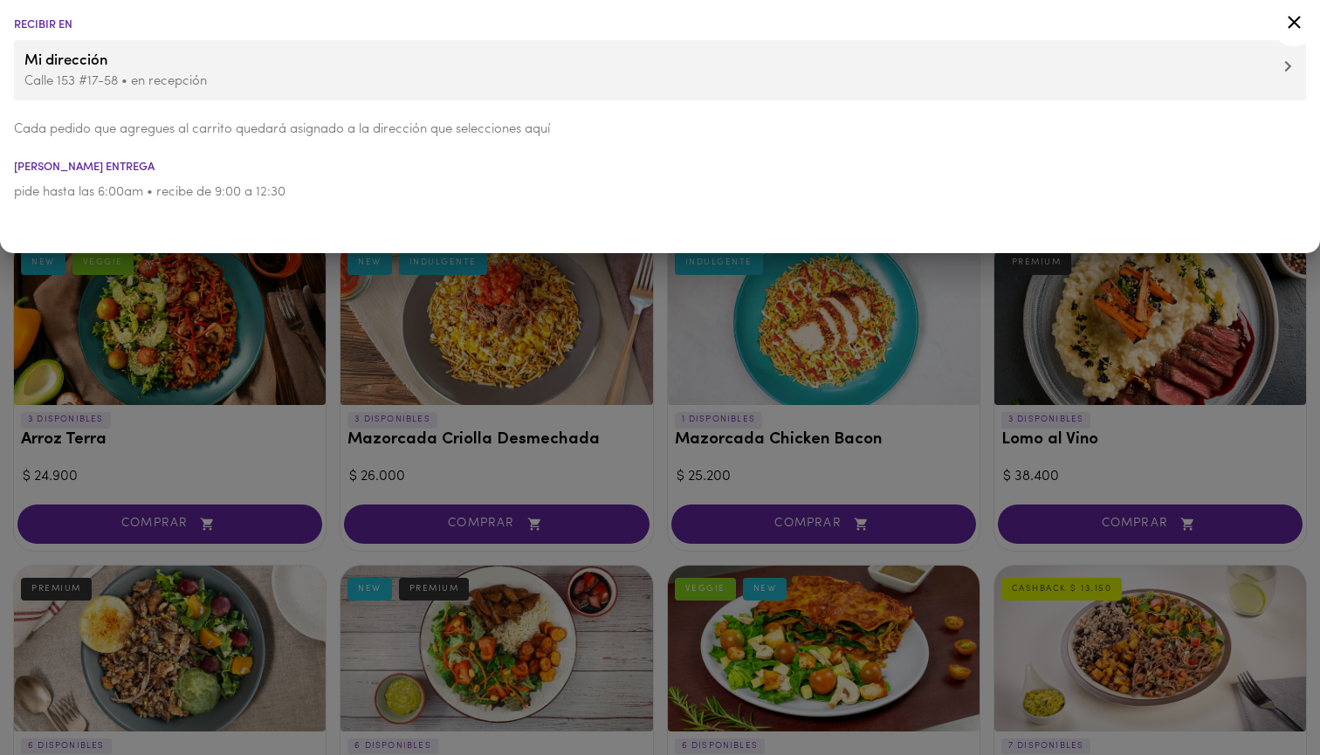
click at [1289, 14] on icon at bounding box center [1294, 22] width 22 height 22
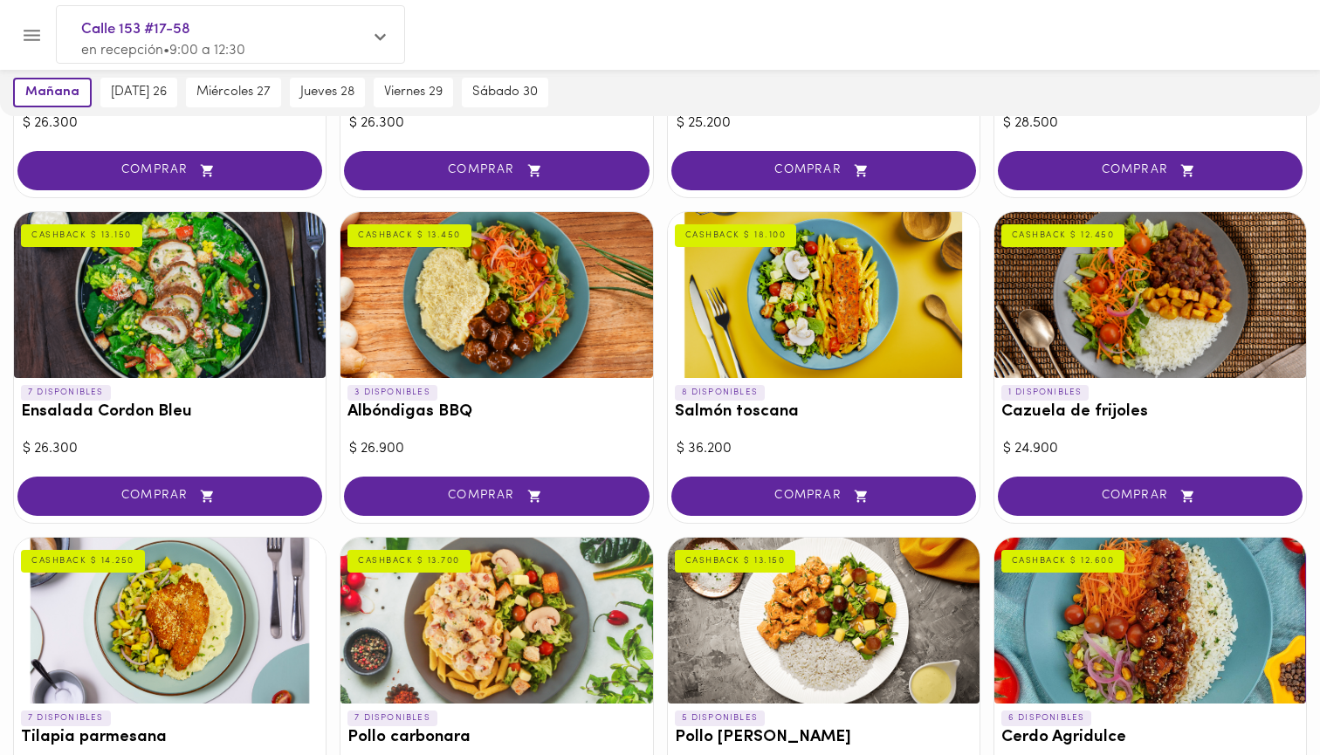
scroll to position [1283, 0]
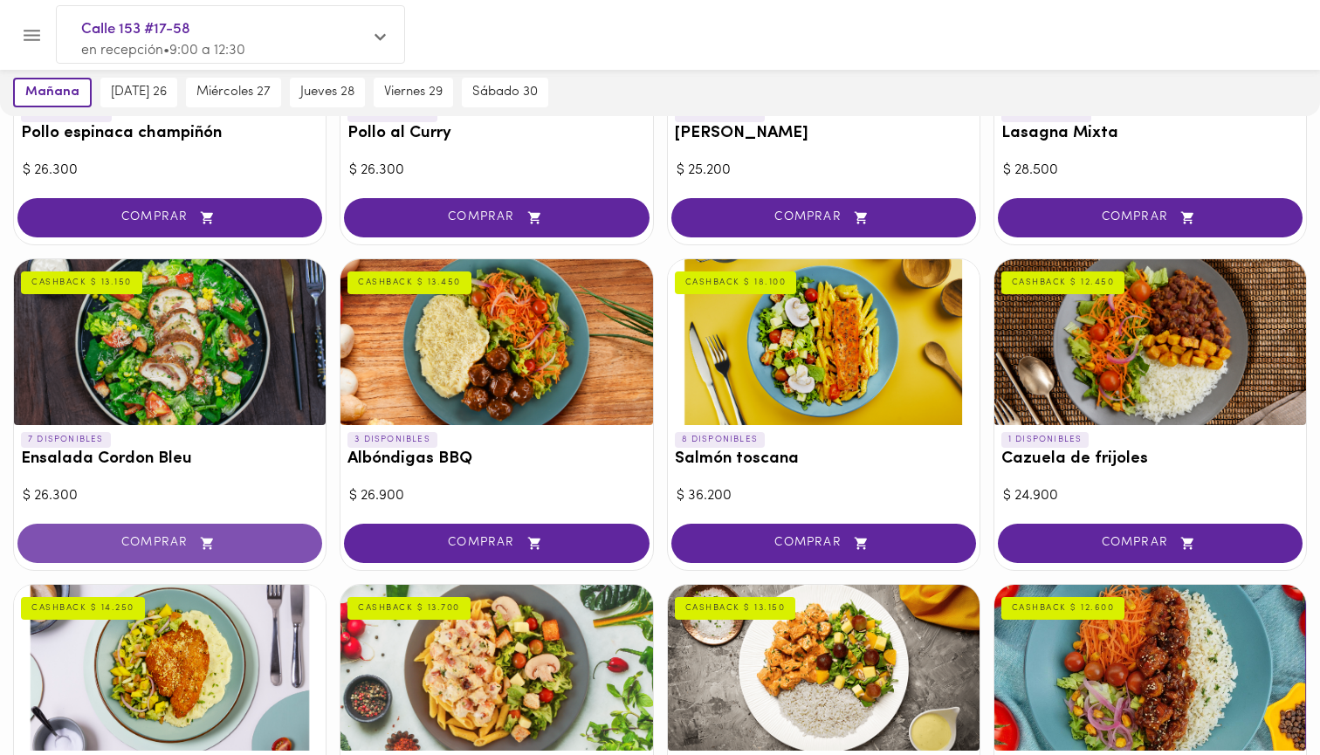
click at [211, 536] on icon "button" at bounding box center [207, 543] width 22 height 15
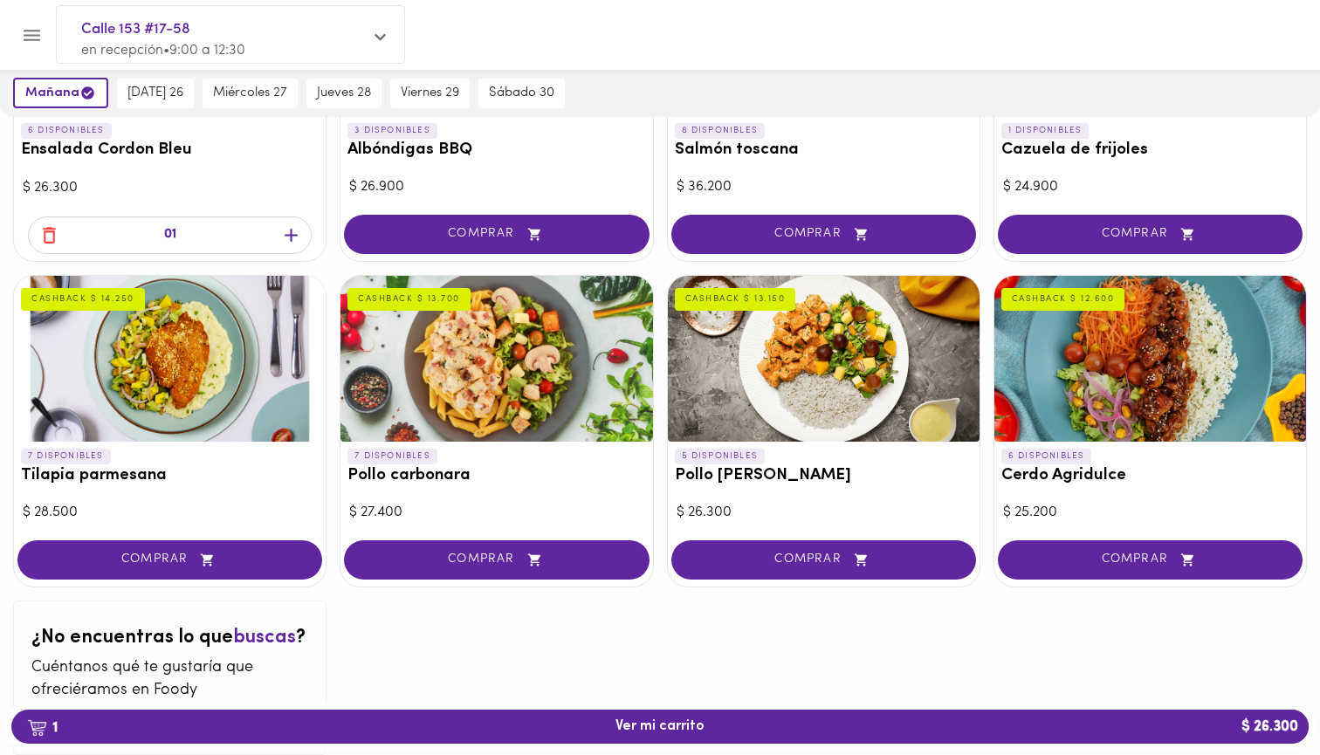
scroll to position [1568, 0]
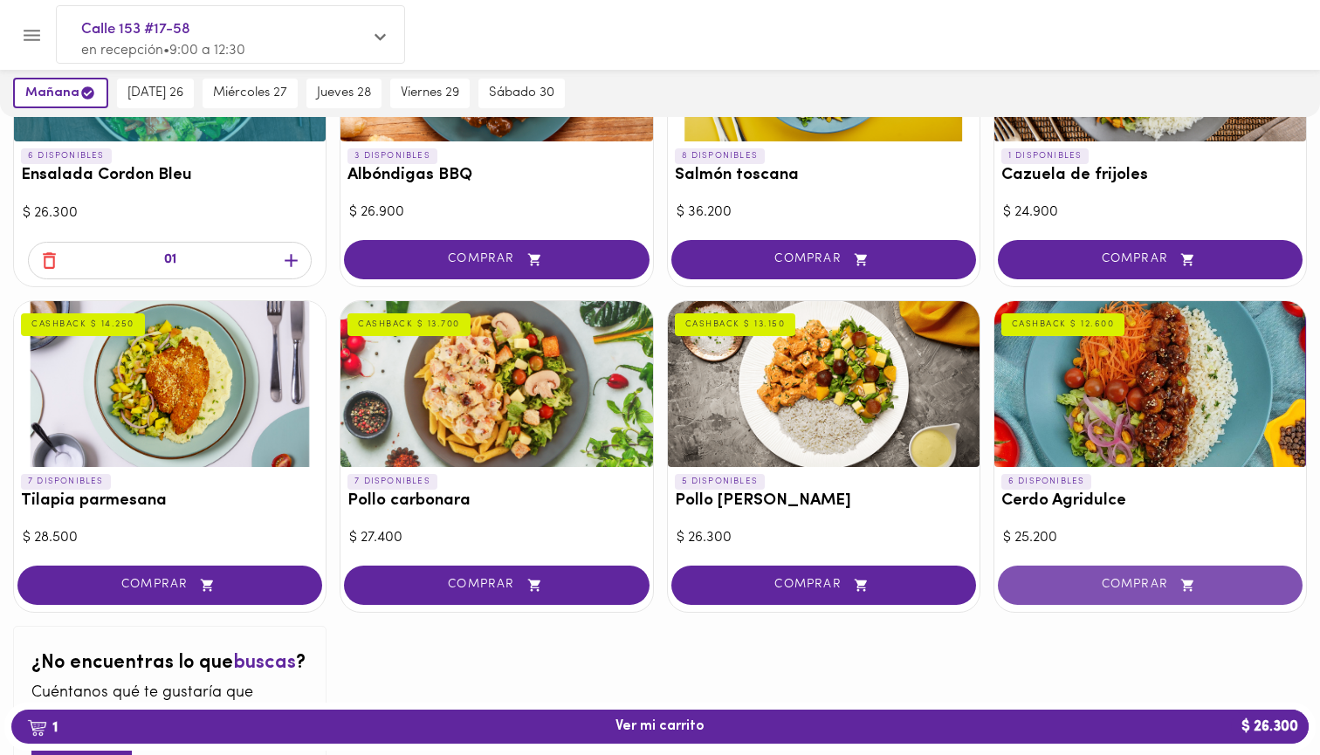
click at [1089, 578] on span "COMPRAR" at bounding box center [1150, 585] width 261 height 15
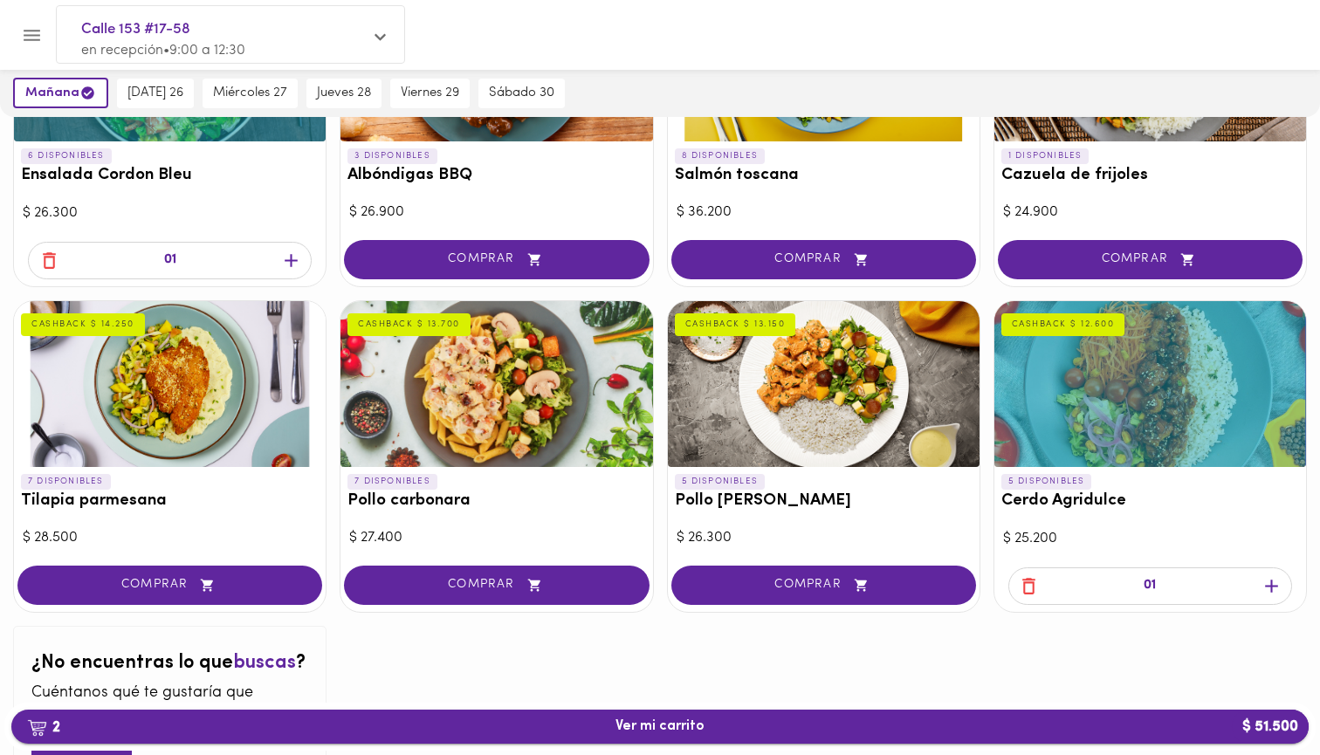
click at [672, 729] on span "2 Ver mi carrito $ 51.500" at bounding box center [660, 727] width 89 height 17
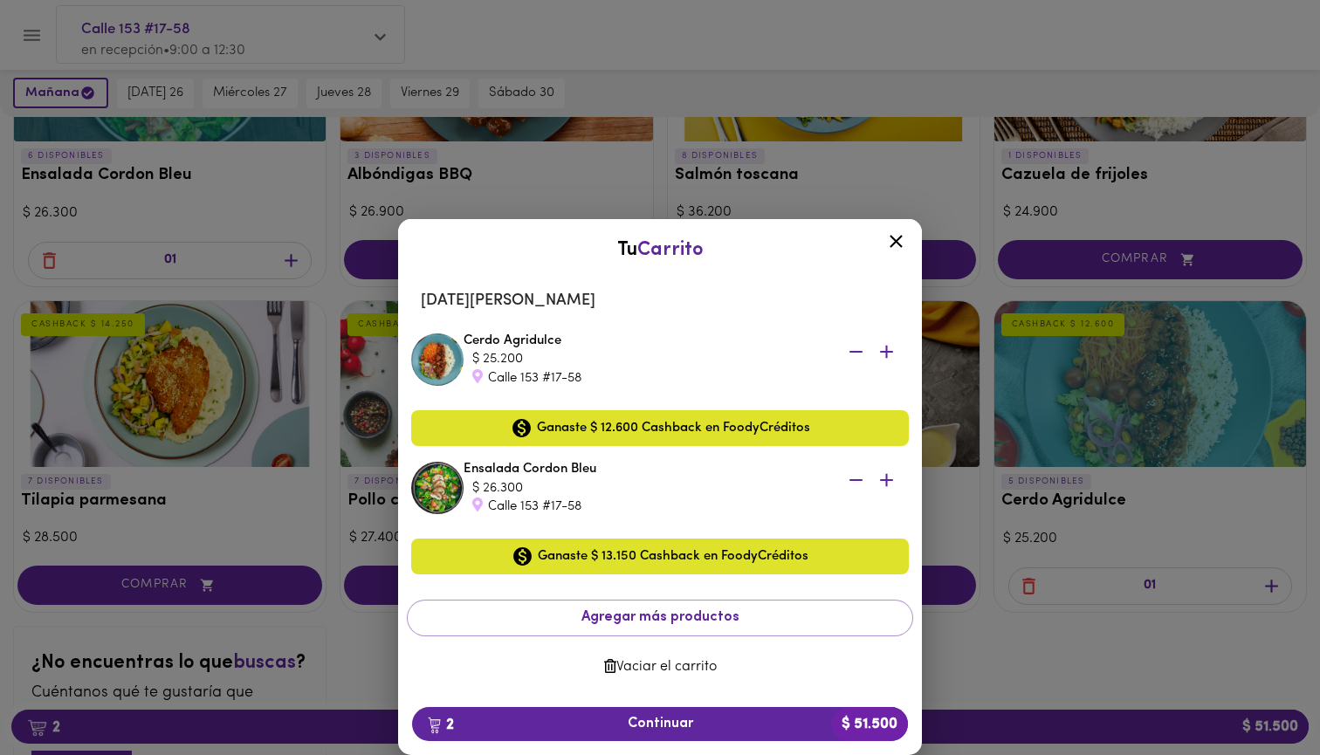
click at [903, 244] on icon at bounding box center [896, 241] width 22 height 22
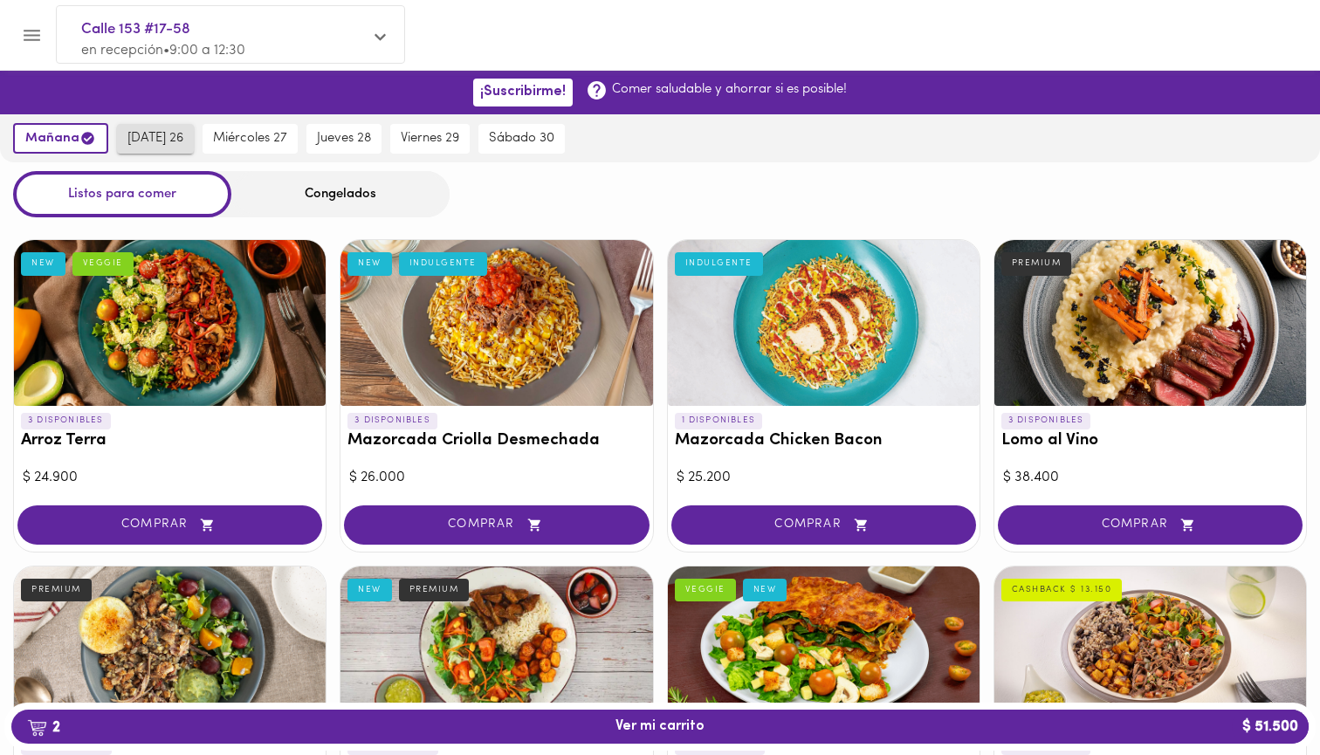
click at [143, 130] on button "martes 26" at bounding box center [155, 139] width 77 height 30
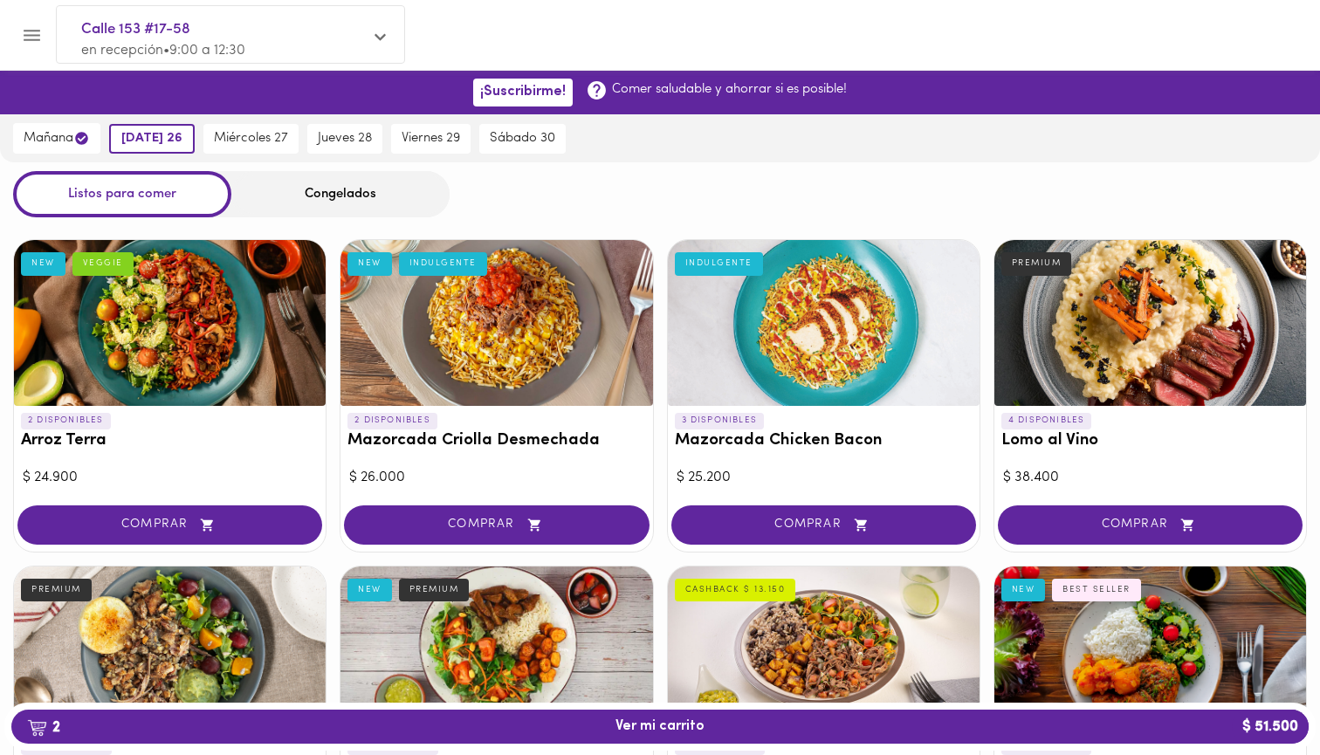
scroll to position [208, 0]
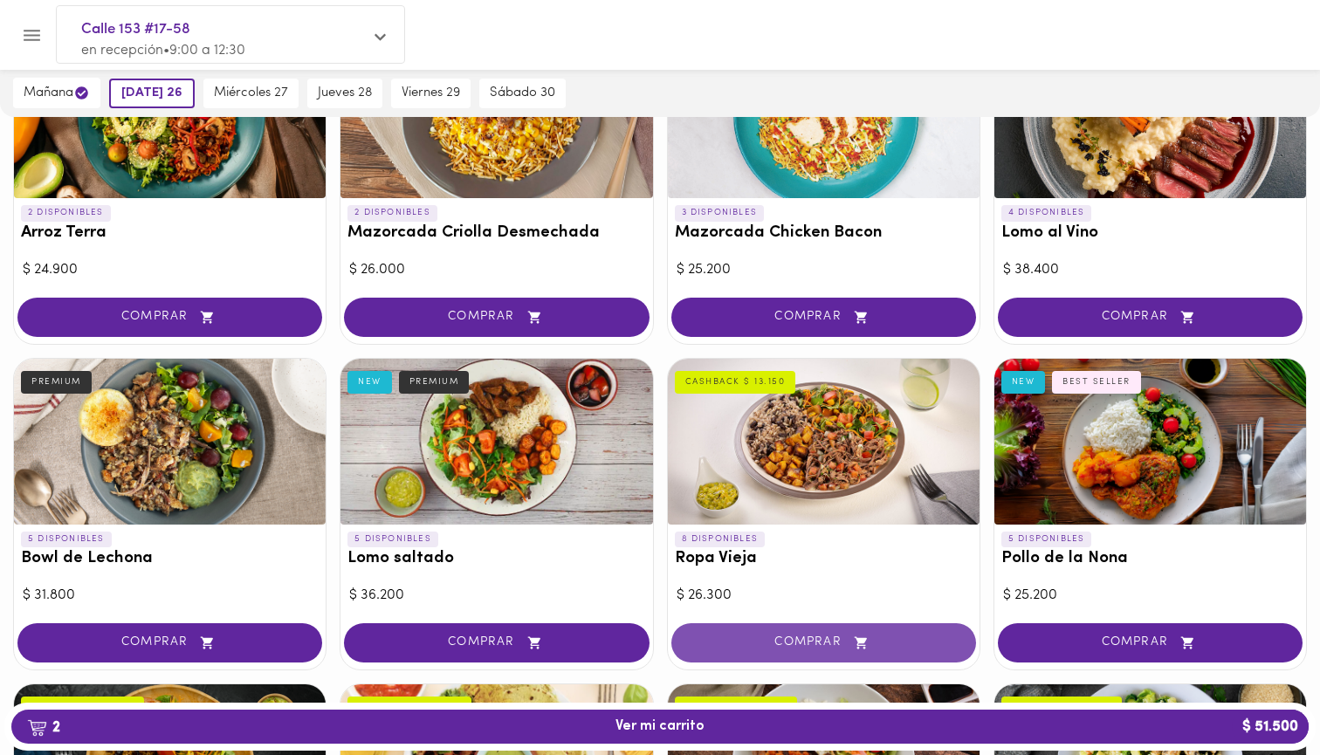
click at [828, 630] on button "COMPRAR" at bounding box center [823, 642] width 305 height 39
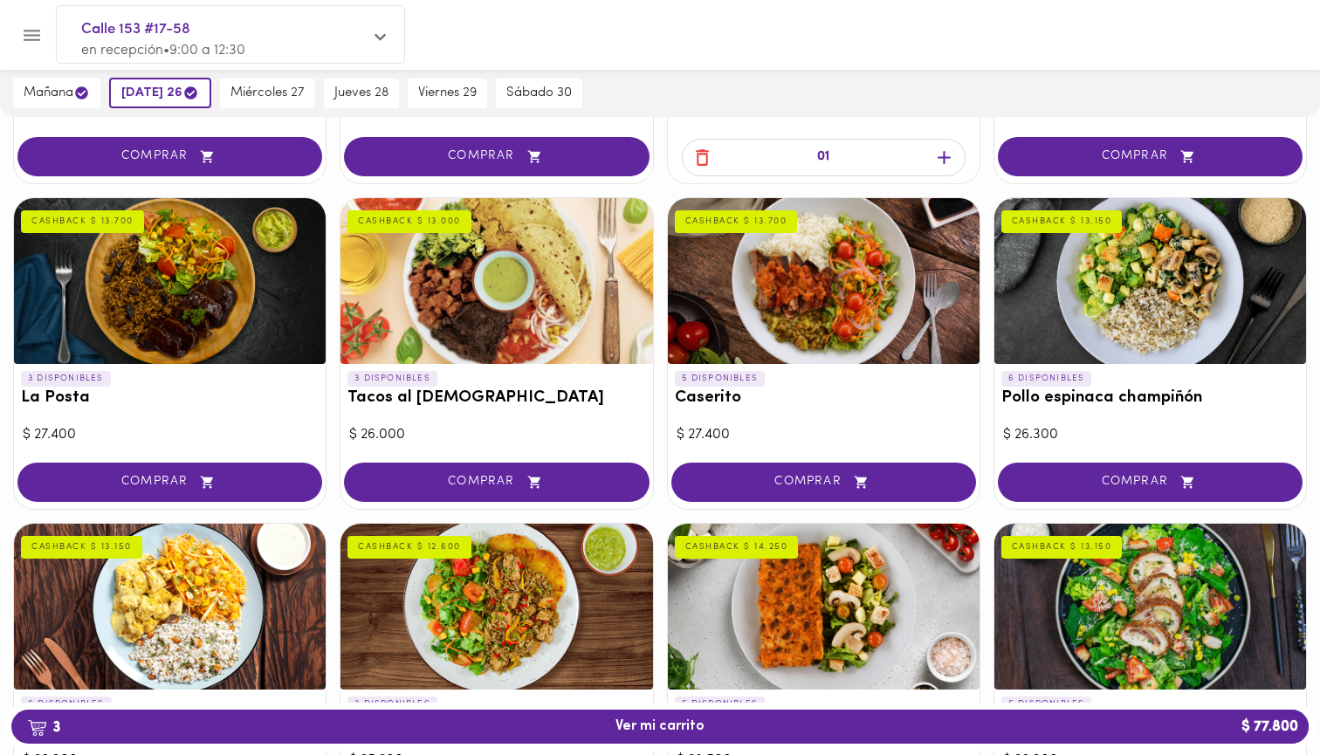
scroll to position [711, 0]
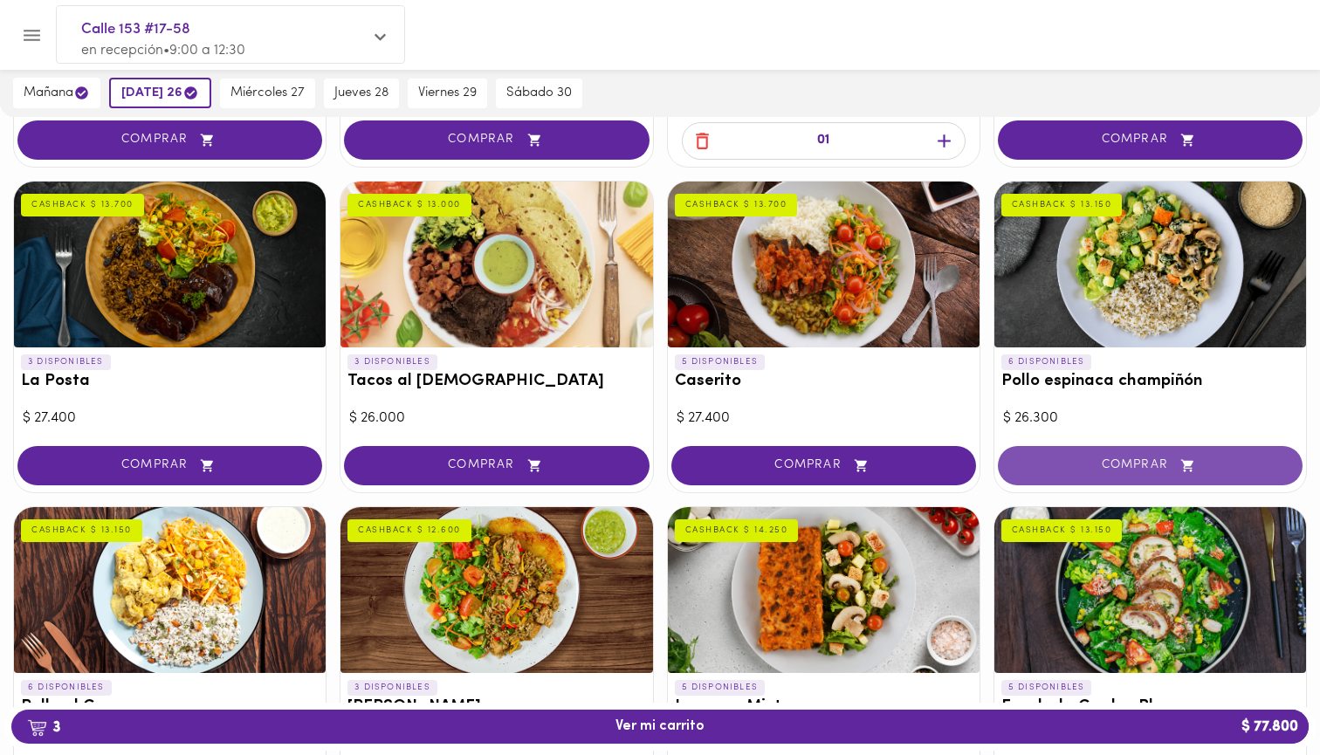
click at [1128, 458] on span "COMPRAR" at bounding box center [1150, 465] width 261 height 15
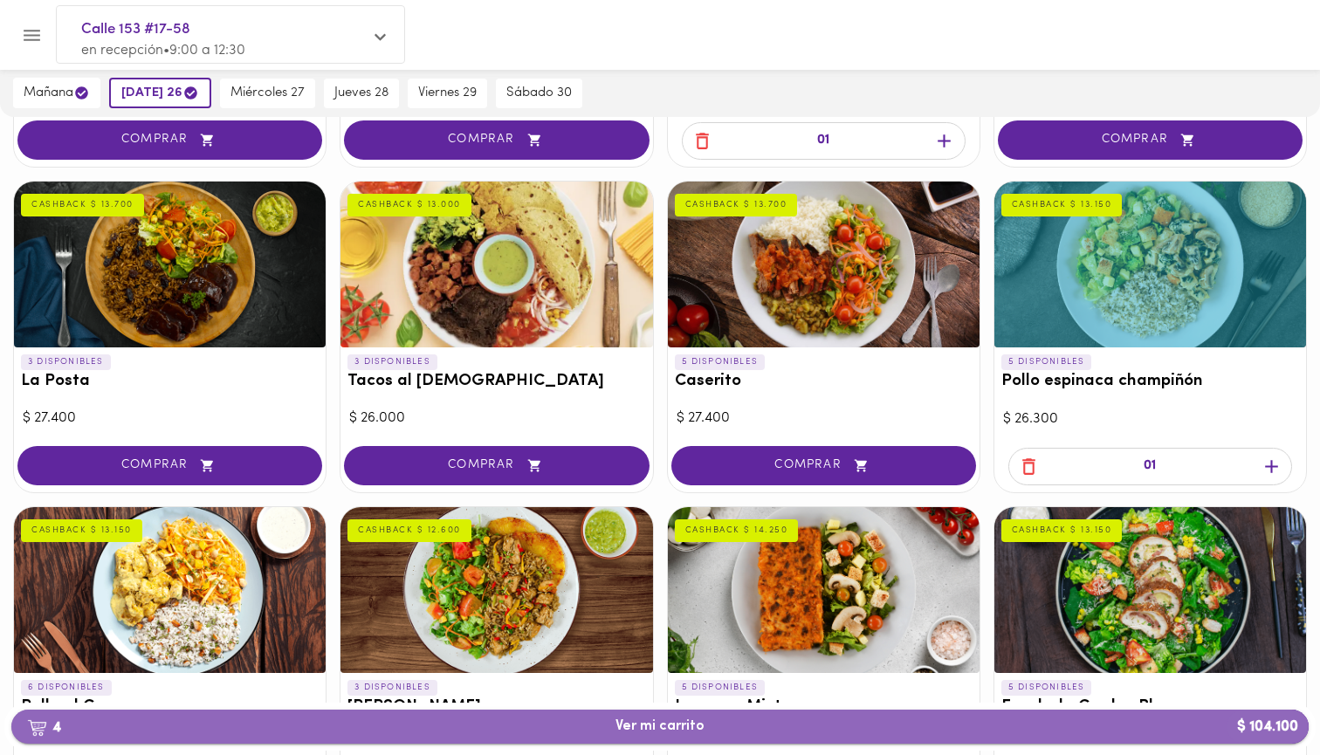
click at [885, 733] on span "4 Ver mi carrito $ 104.100" at bounding box center [659, 727] width 1269 height 17
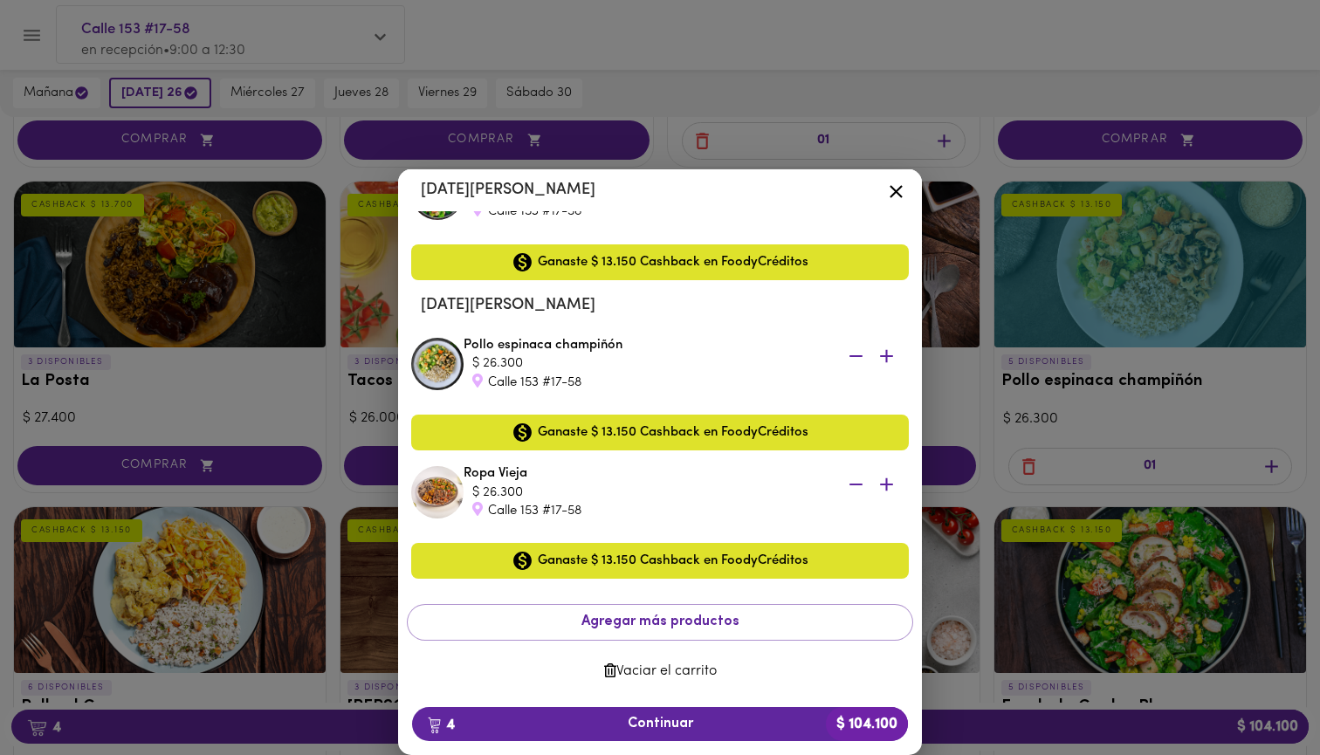
scroll to position [244, 0]
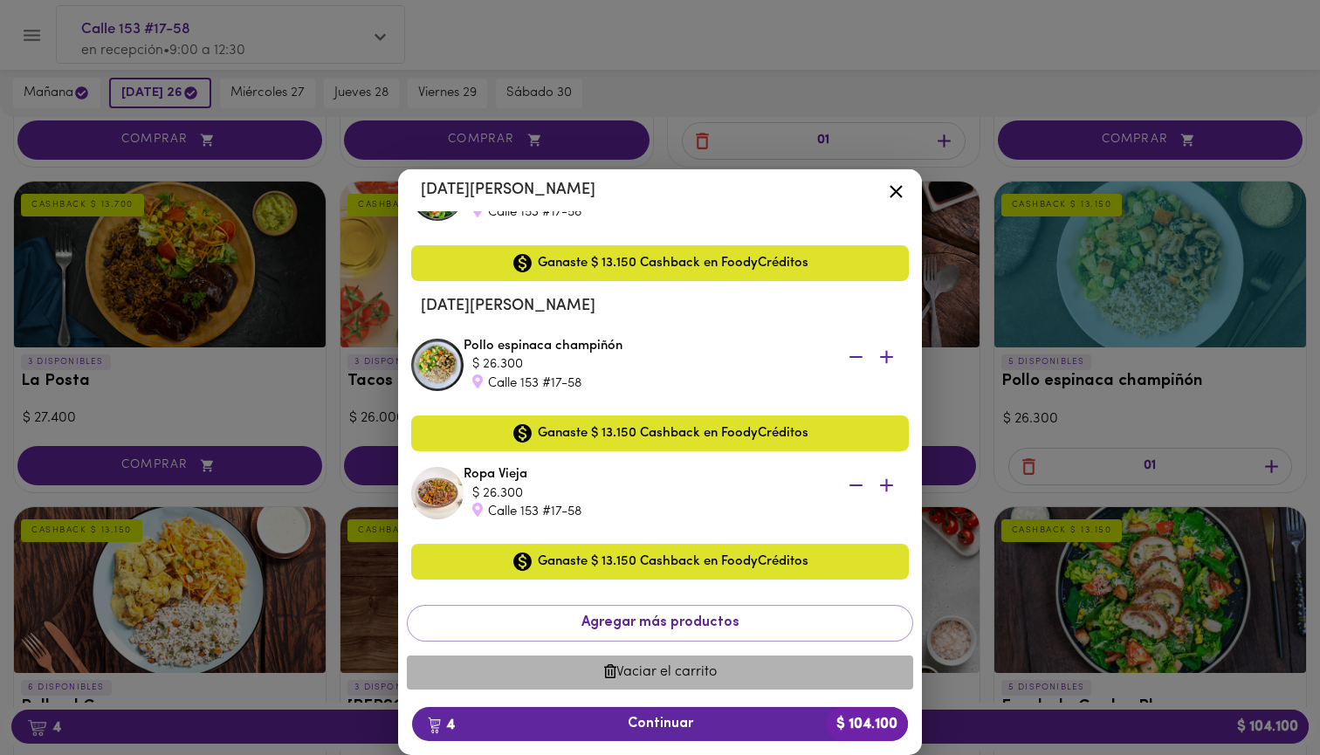
click at [652, 669] on span "Vaciar el carrito" at bounding box center [660, 672] width 478 height 17
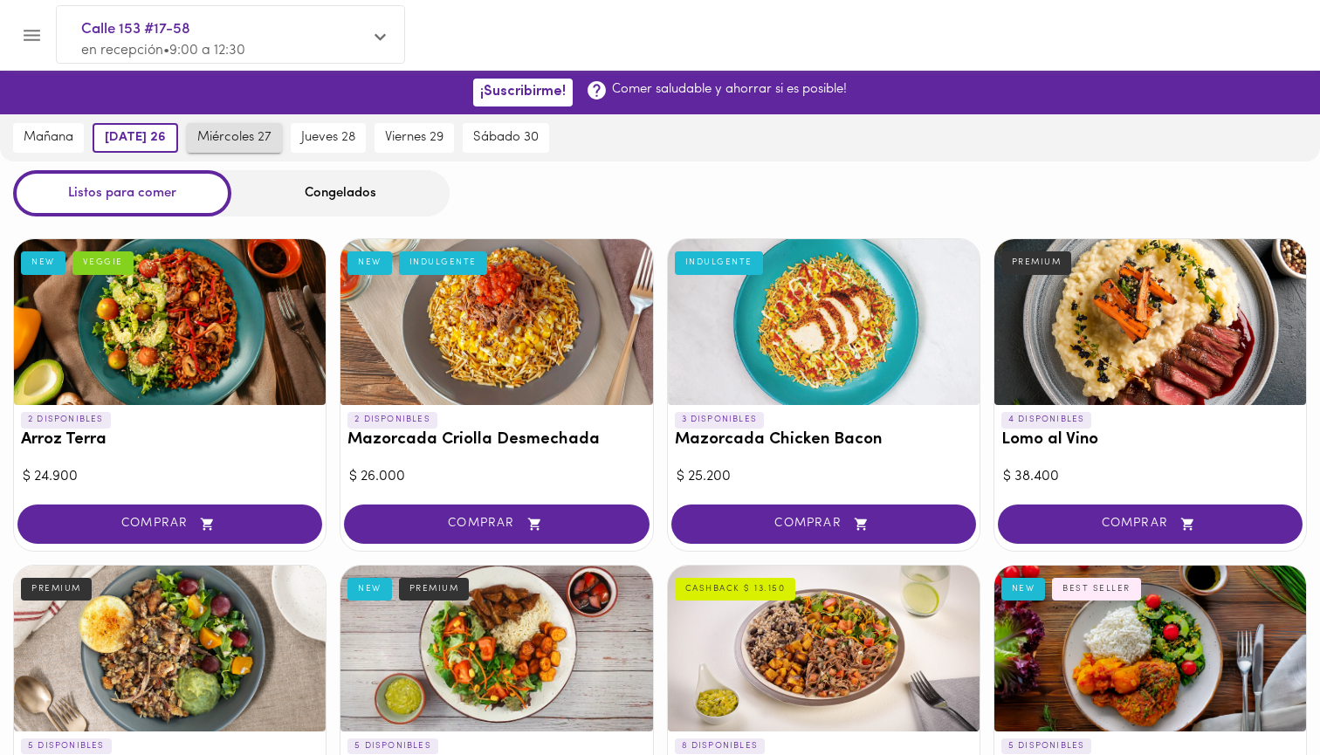
click at [237, 127] on button "miércoles 27" at bounding box center [234, 138] width 95 height 30
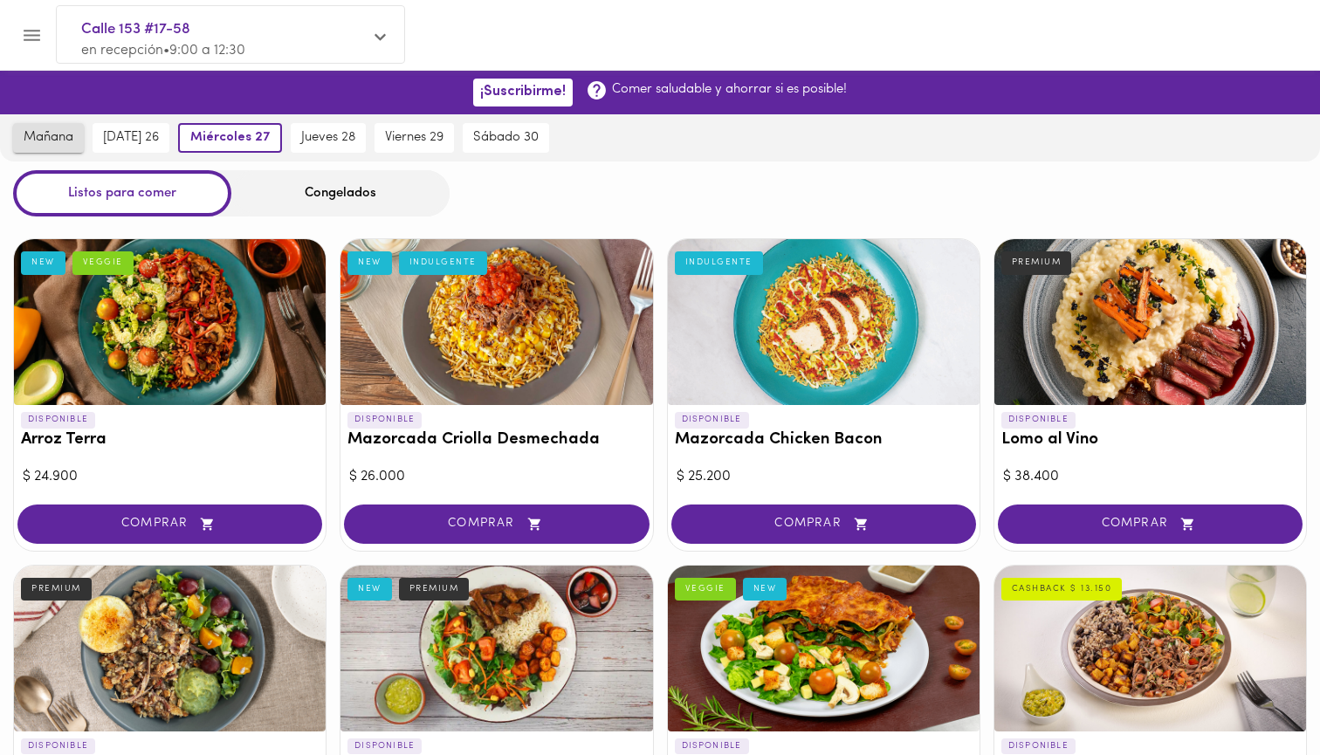
click at [37, 146] on button "mañana" at bounding box center [48, 138] width 71 height 30
click at [904, 170] on div "Listos para comer Congelados" at bounding box center [660, 193] width 1320 height 46
click at [20, 24] on button "Menu" at bounding box center [31, 35] width 43 height 43
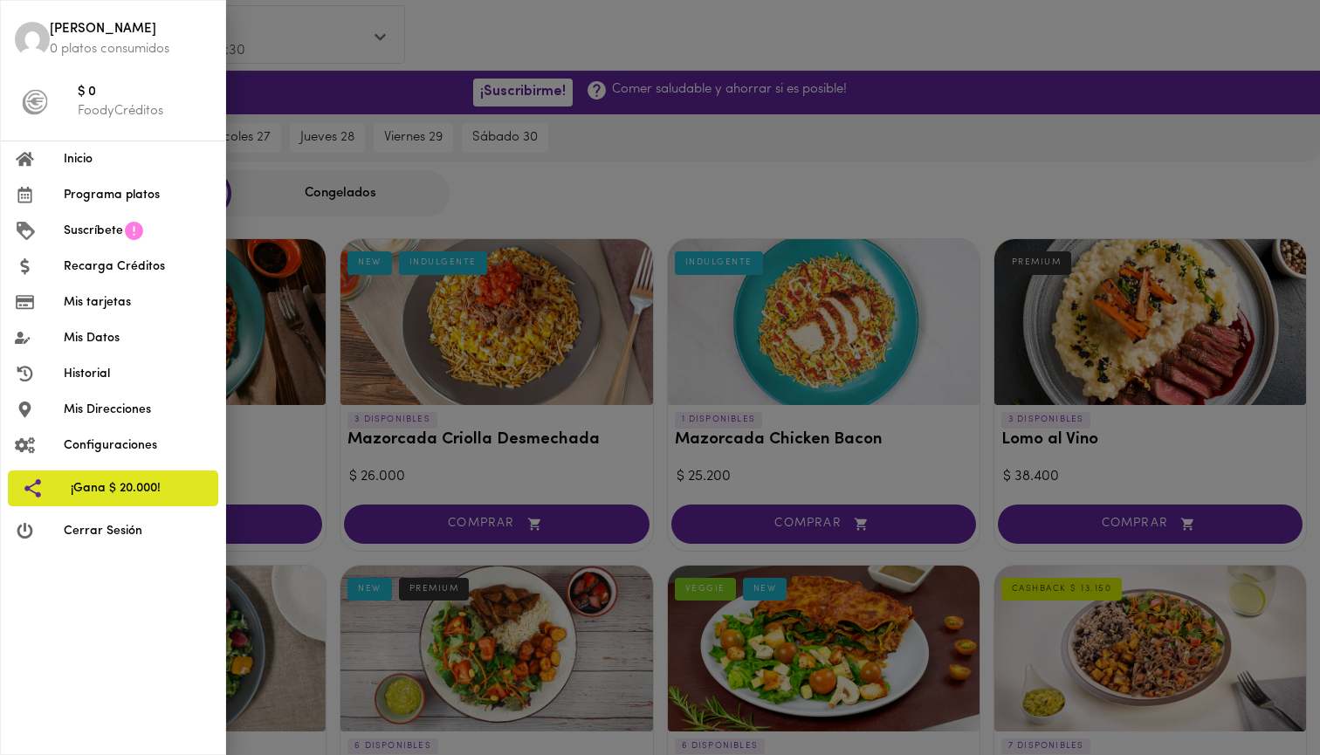
click at [67, 45] on p "0 platos consumidos" at bounding box center [131, 49] width 162 height 18
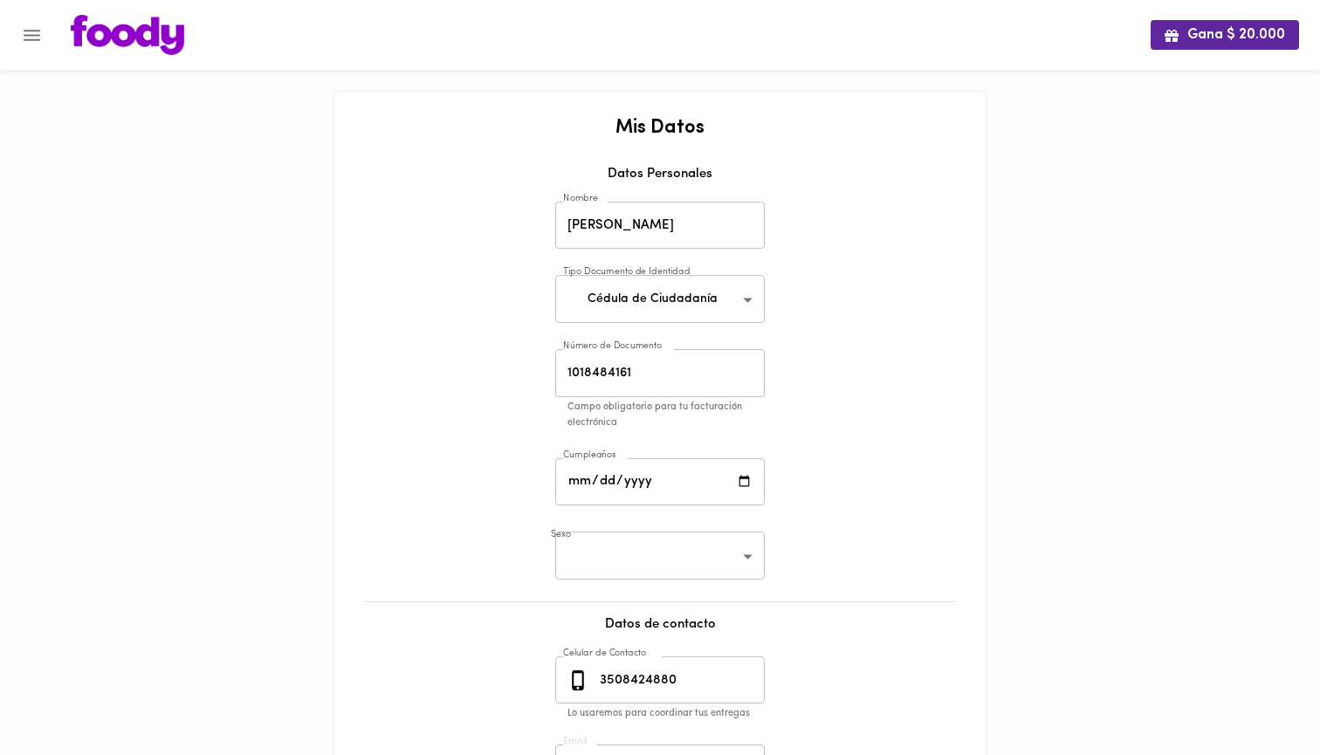
click at [144, 24] on img at bounding box center [128, 35] width 114 height 40
